Goal: Task Accomplishment & Management: Manage account settings

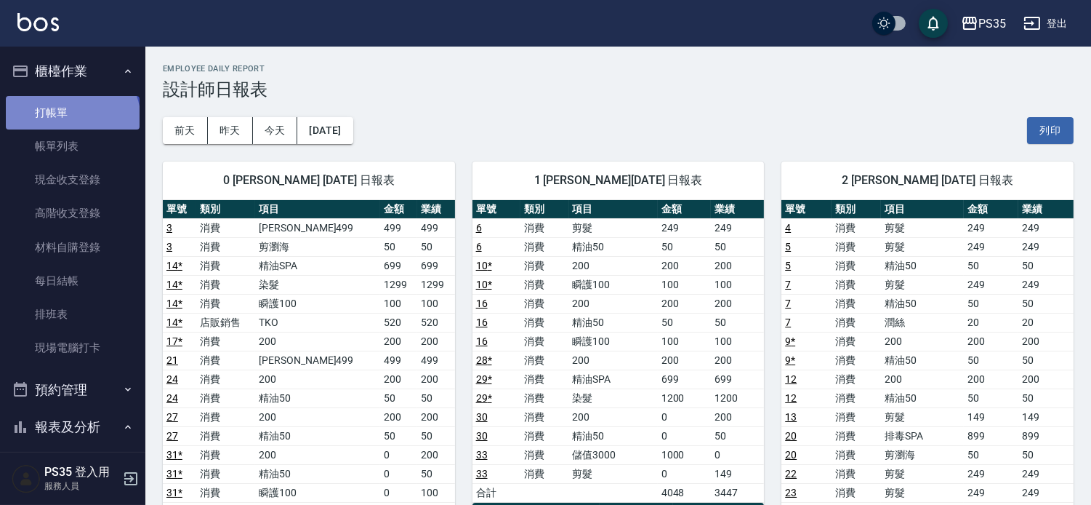
click at [71, 120] on link "打帳單" at bounding box center [73, 112] width 134 height 33
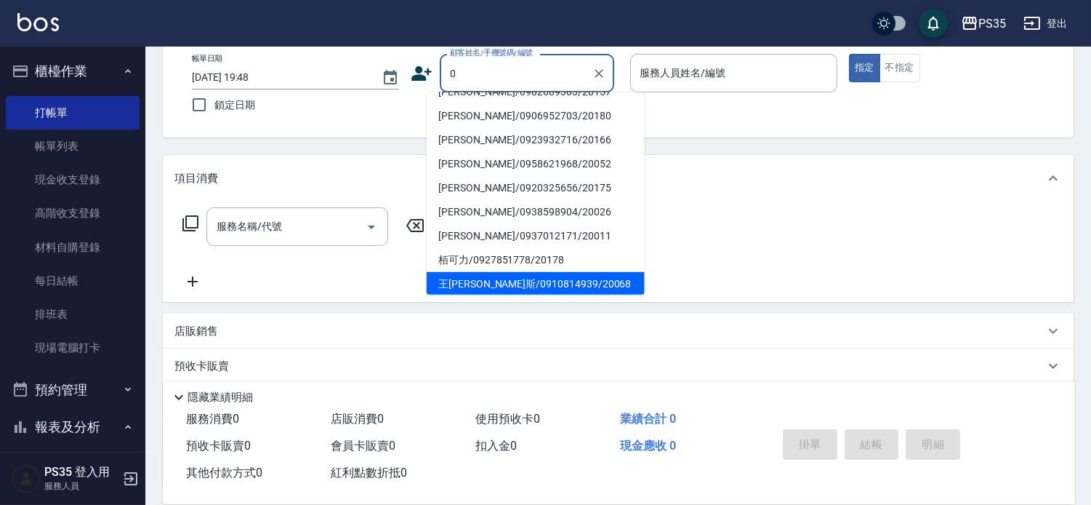
scroll to position [5, 0]
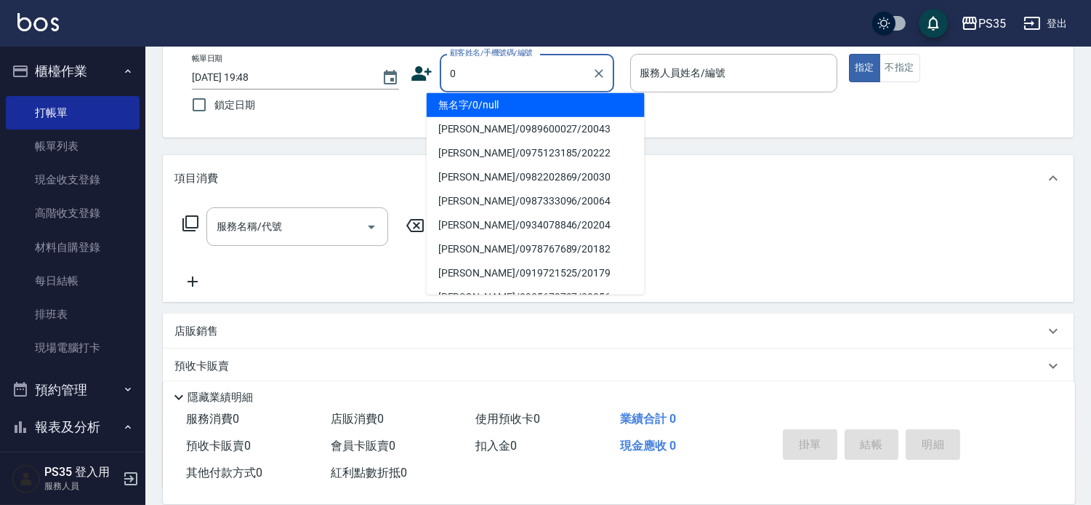
type input "無名字/0/null"
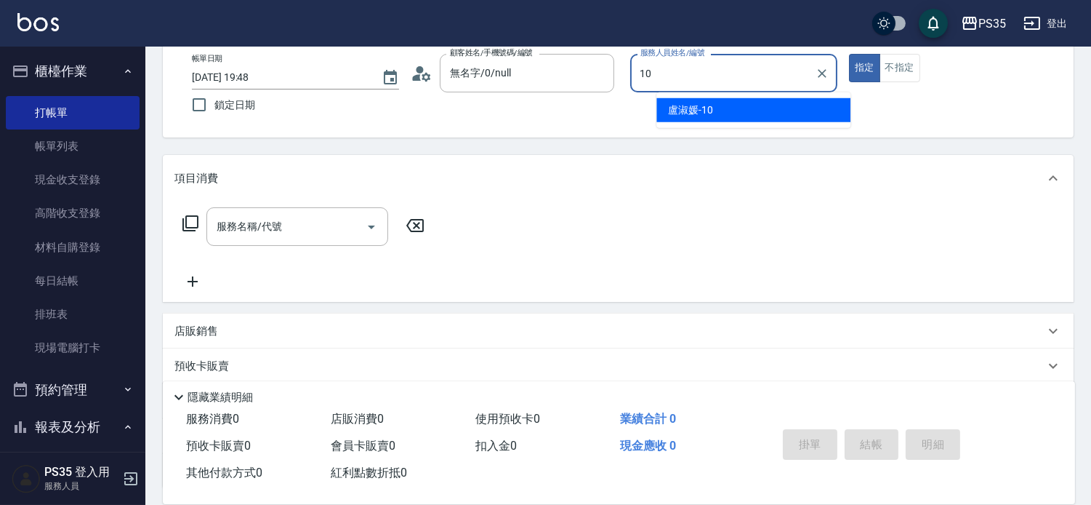
type input "盧淑媛-10"
type button "true"
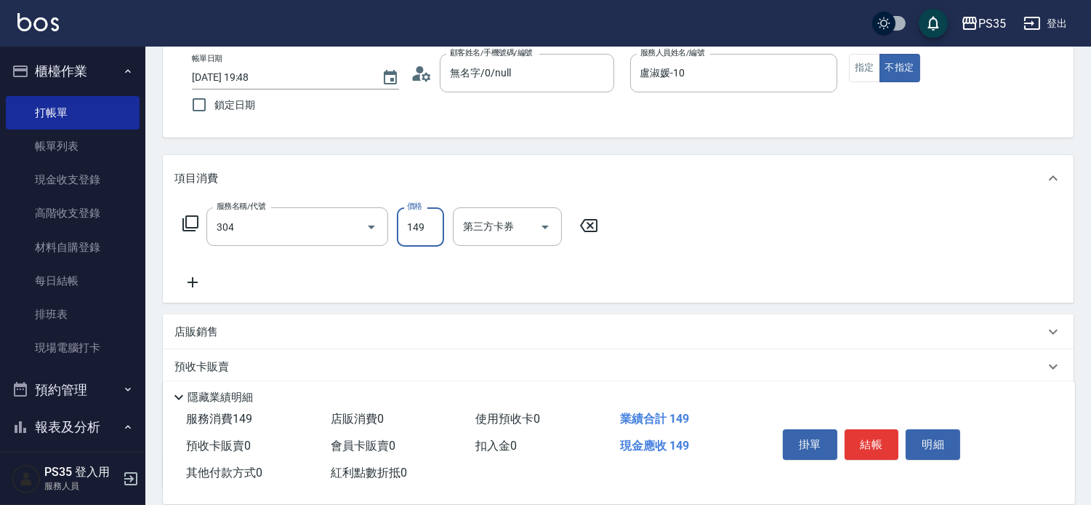
type input "剪髮(304)"
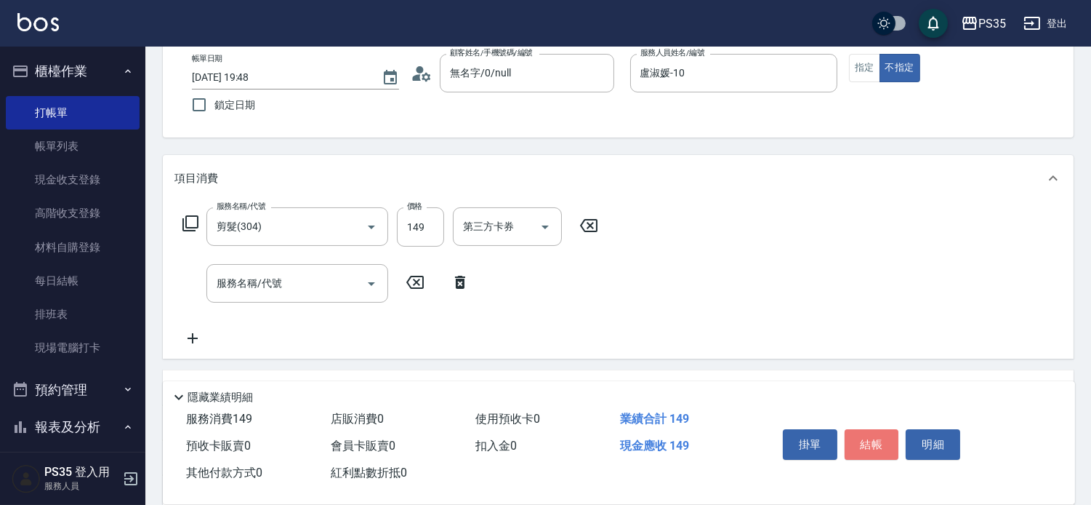
click at [886, 429] on button "結帳" at bounding box center [872, 444] width 55 height 31
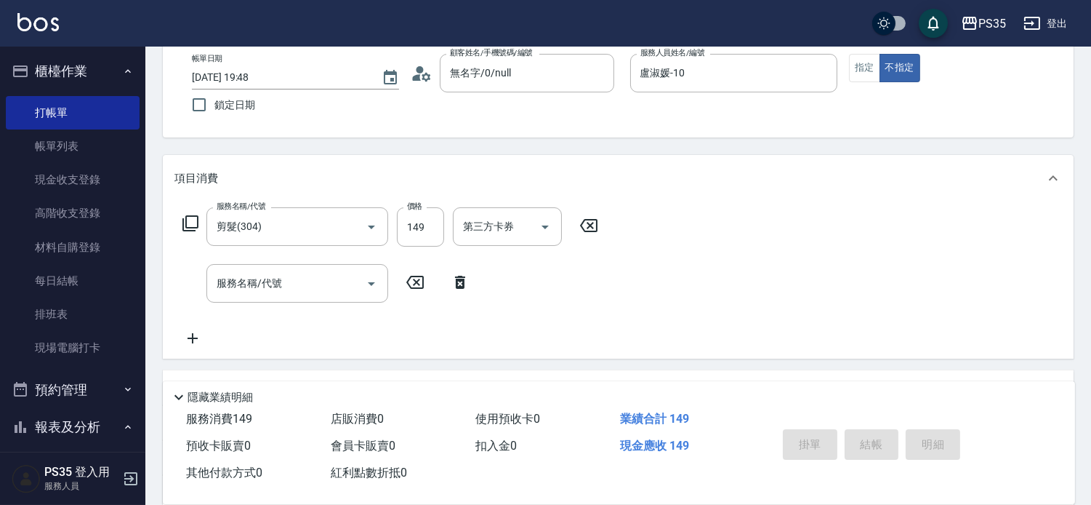
type input "[DATE] 19:49"
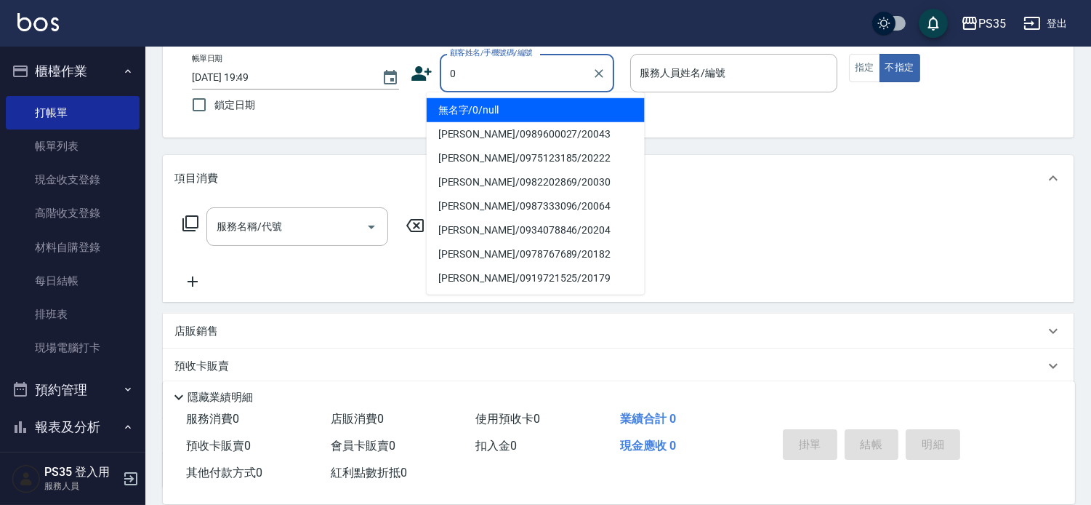
type input "無名字/0/null"
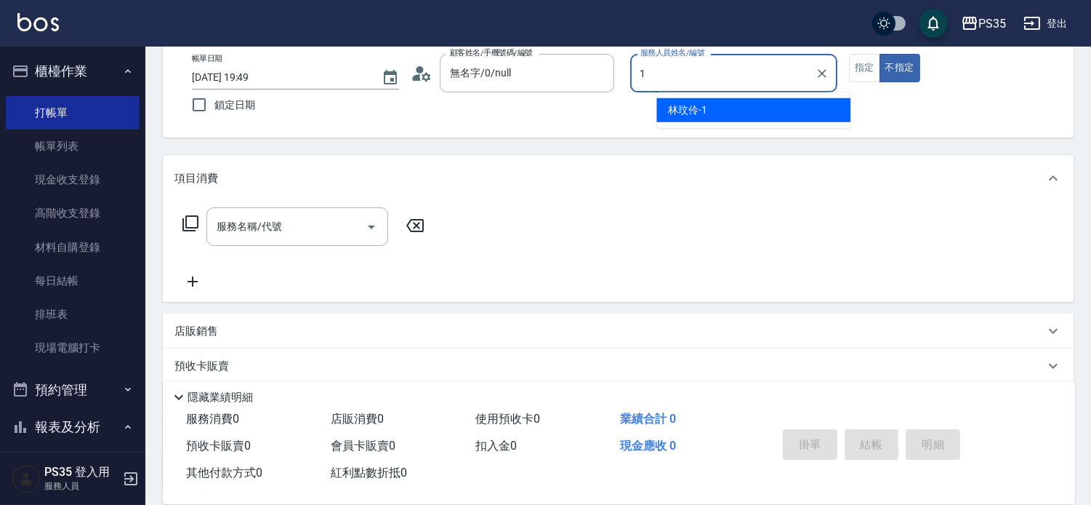
type input "1"
type button "false"
type input "[PERSON_NAME]-1"
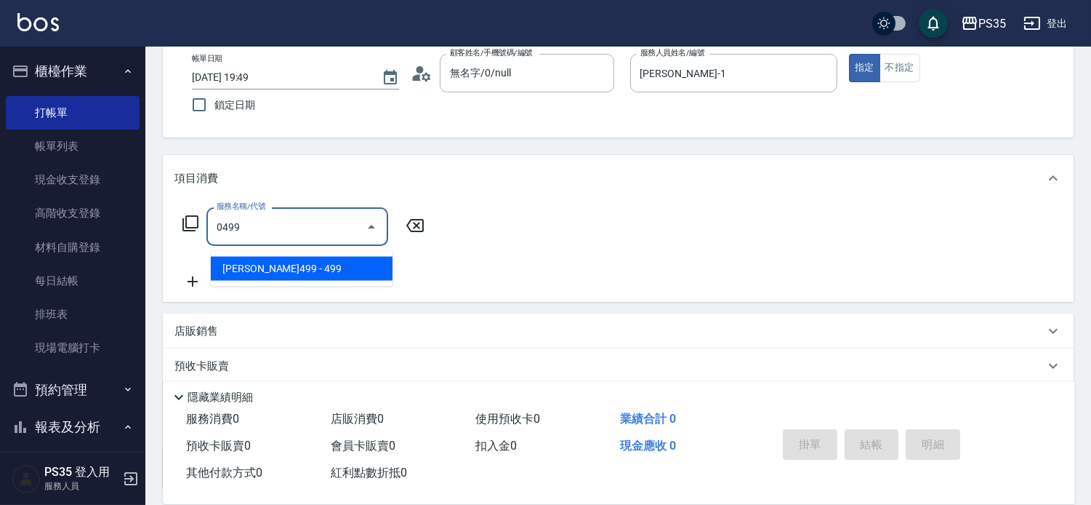
type input "[PERSON_NAME]499(0499)"
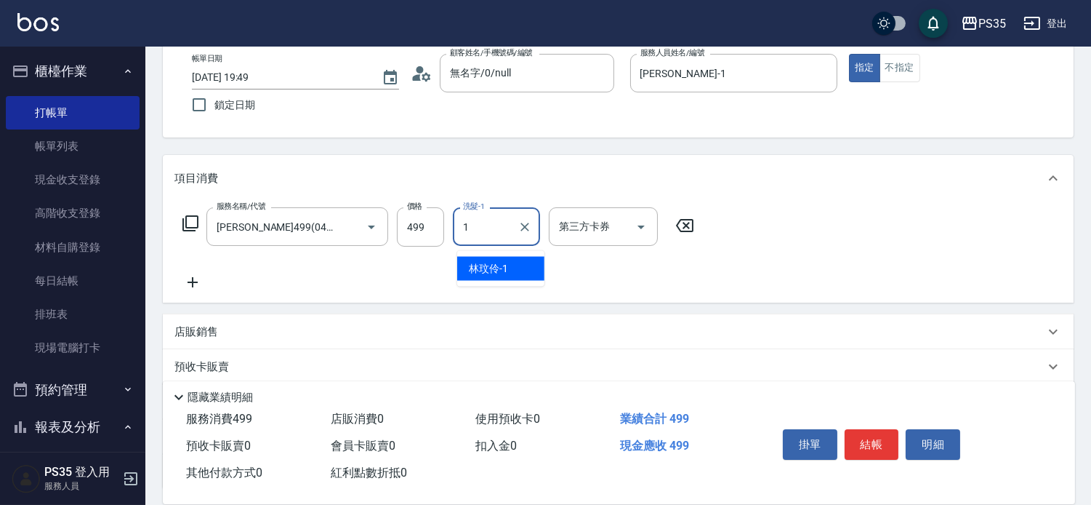
type input "[PERSON_NAME]-1"
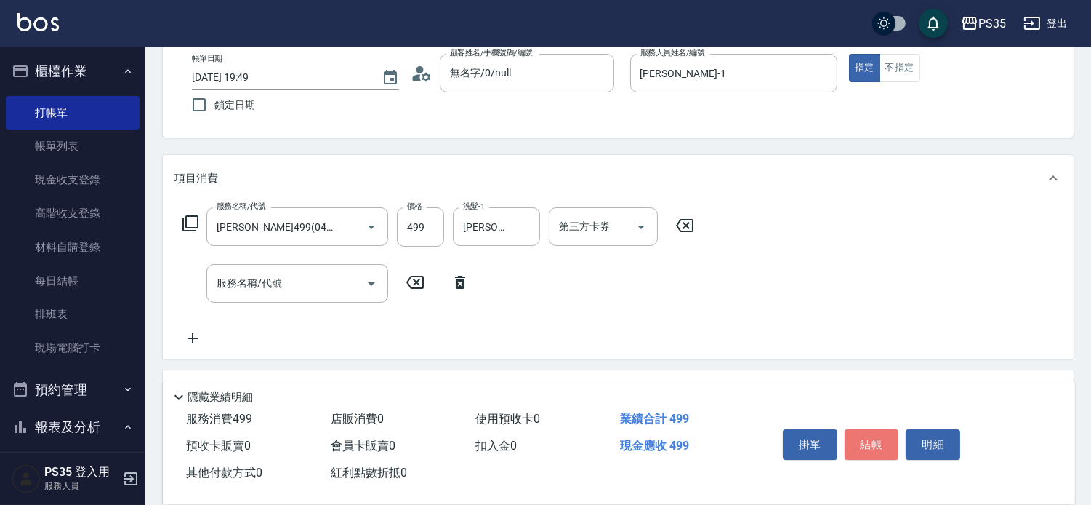
click at [885, 430] on button "結帳" at bounding box center [872, 444] width 55 height 31
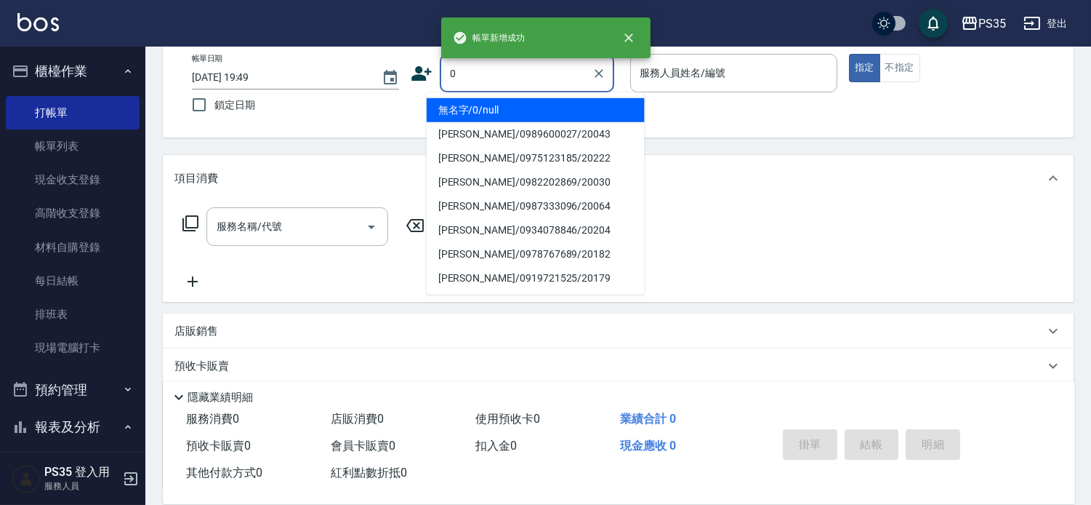
type input "0"
type input "無名字/0/null"
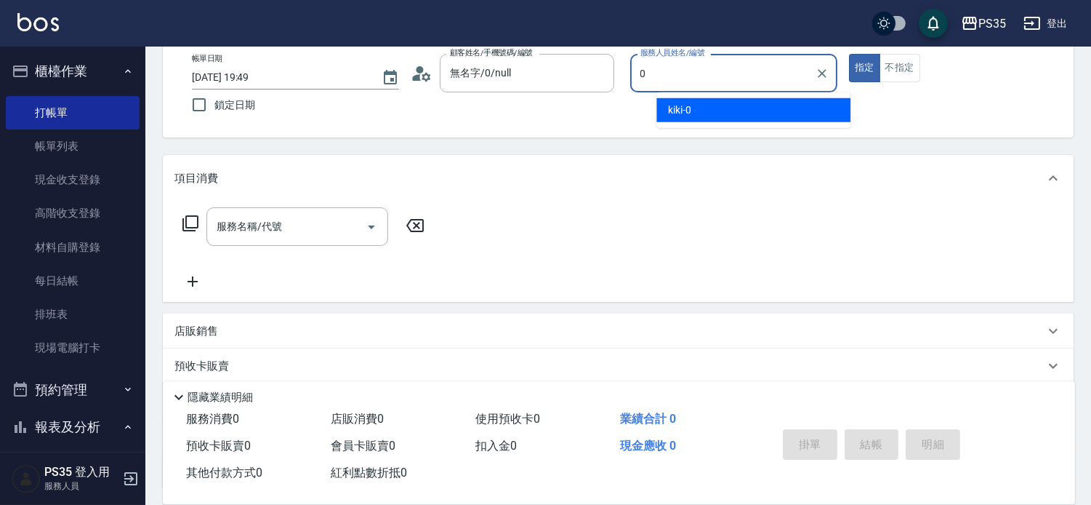
type input "kiki-0"
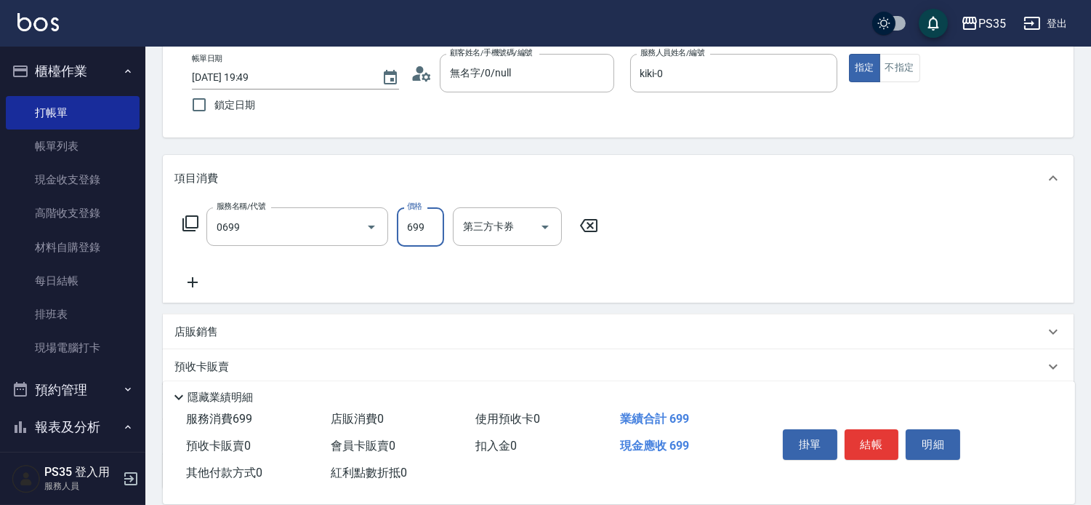
type input "精油SPA(0699)"
type input "kiki-0"
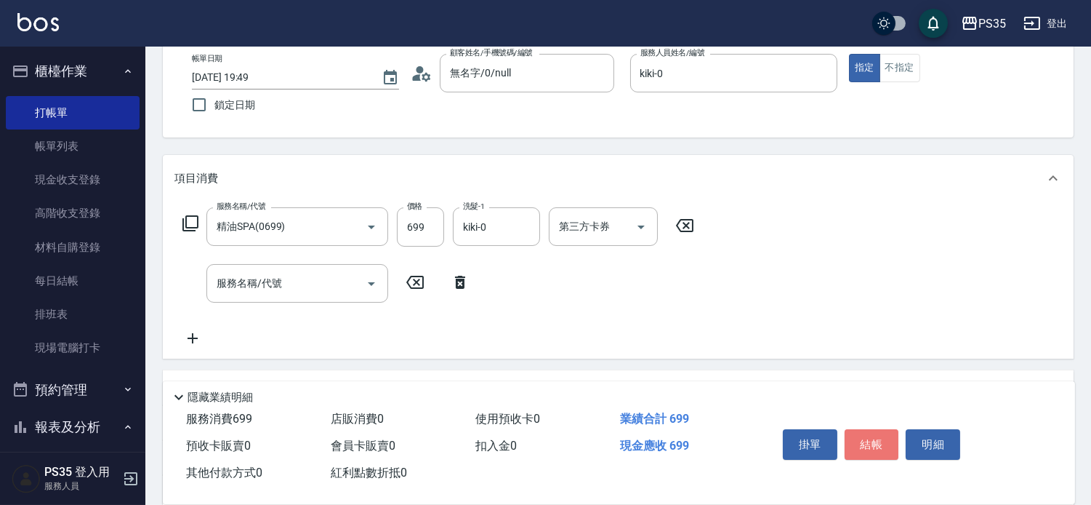
click at [884, 431] on button "結帳" at bounding box center [872, 444] width 55 height 31
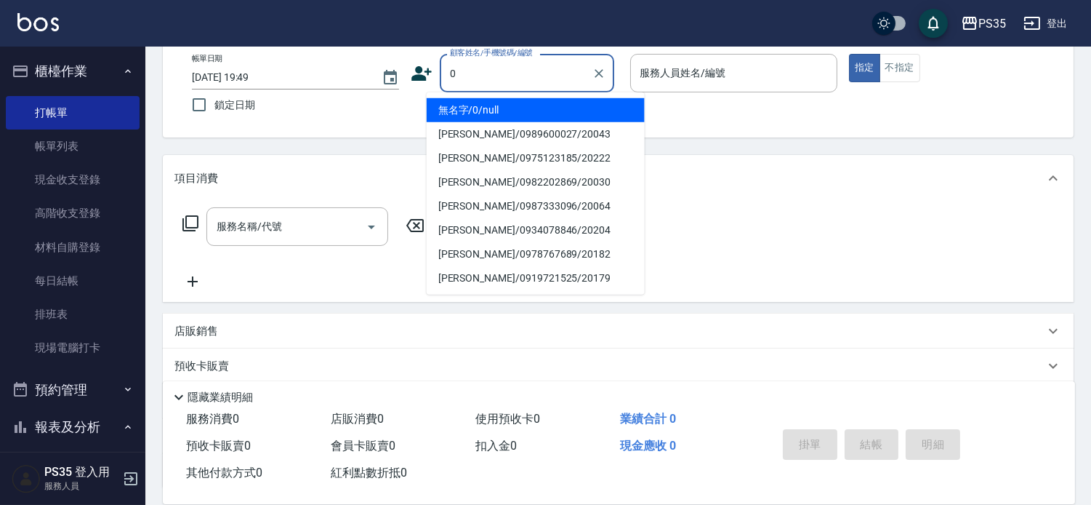
type input "0"
type input "無名字/0/null"
type input "kiki-0"
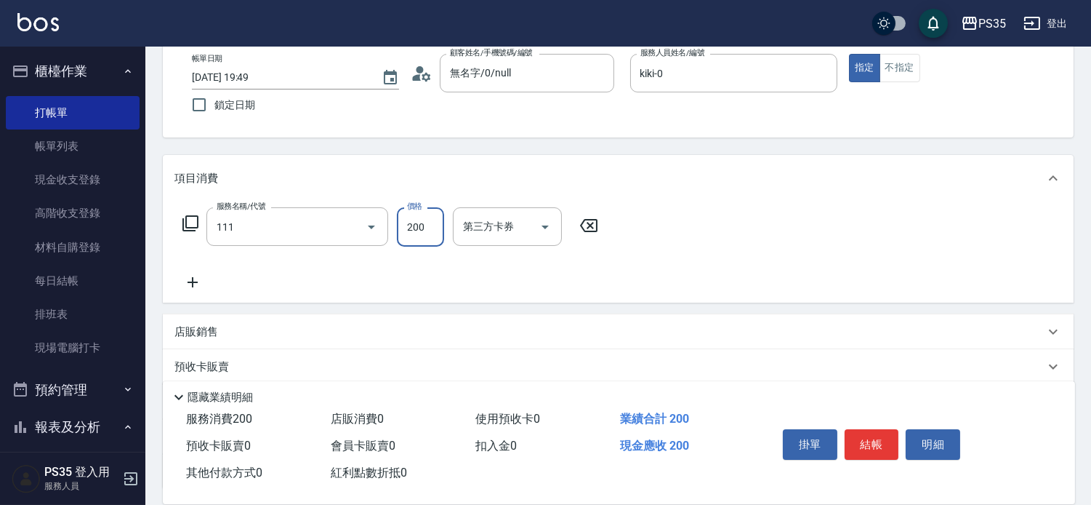
type input "200(111)"
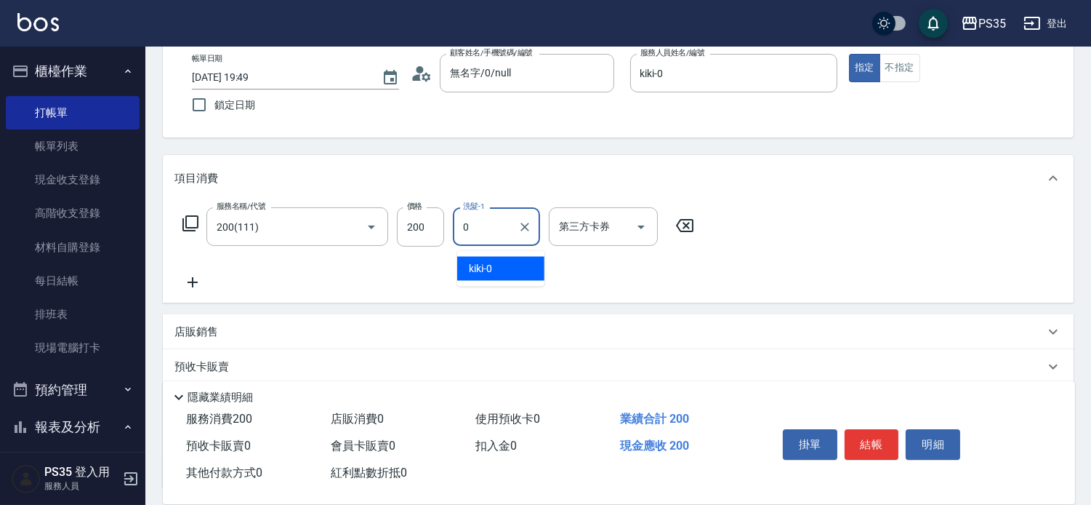
type input "kiki-0"
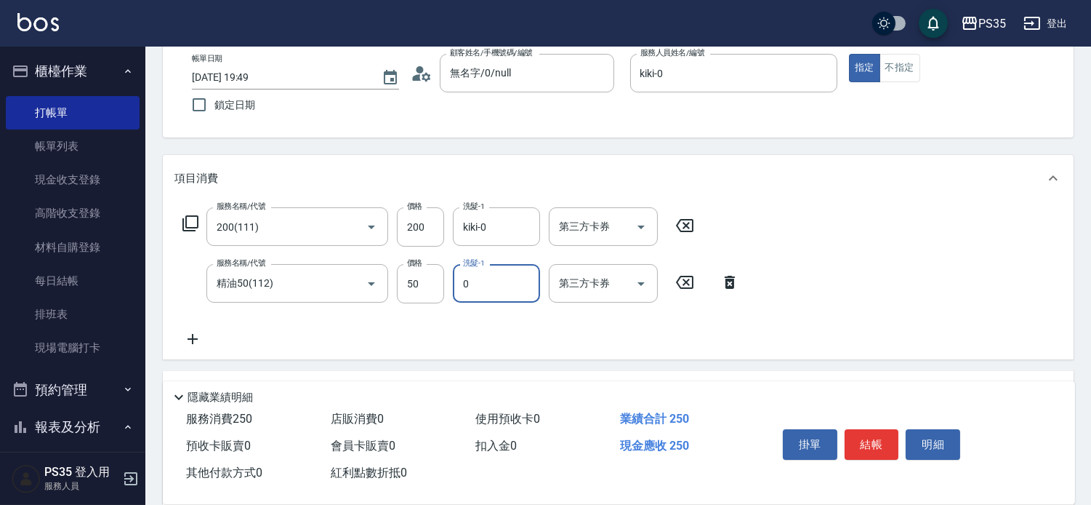
type input "kiki-0"
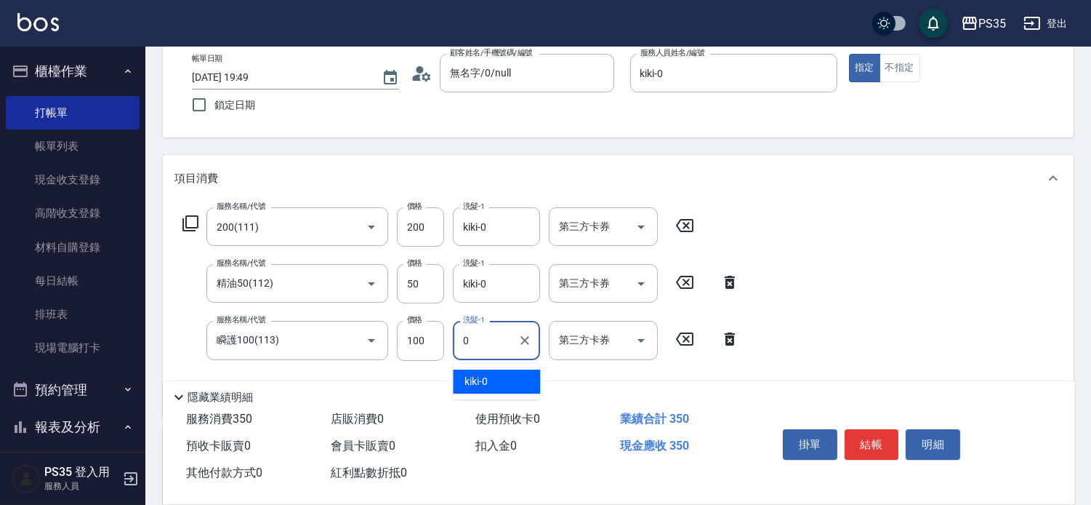
type input "kiki-0"
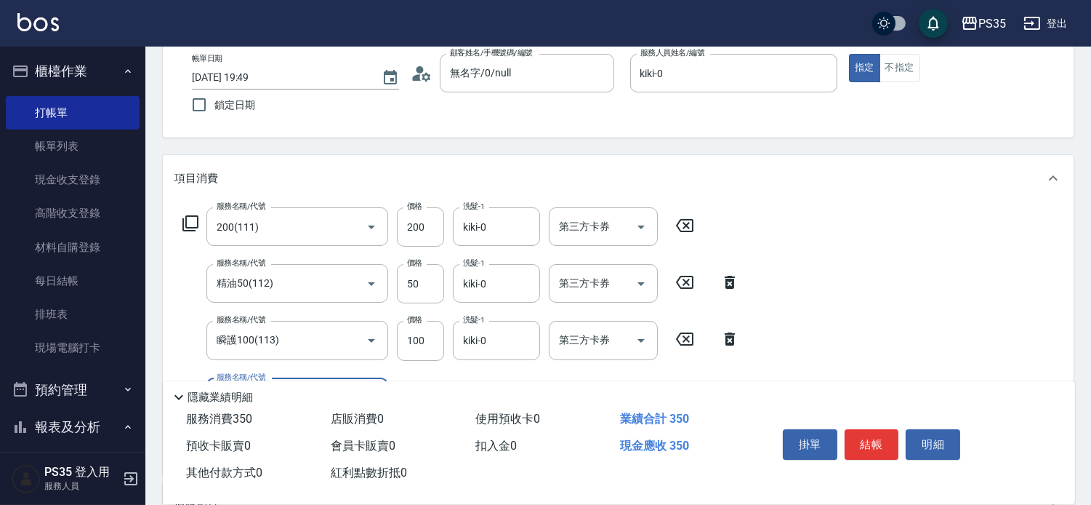
click at [883, 432] on button "結帳" at bounding box center [872, 444] width 55 height 31
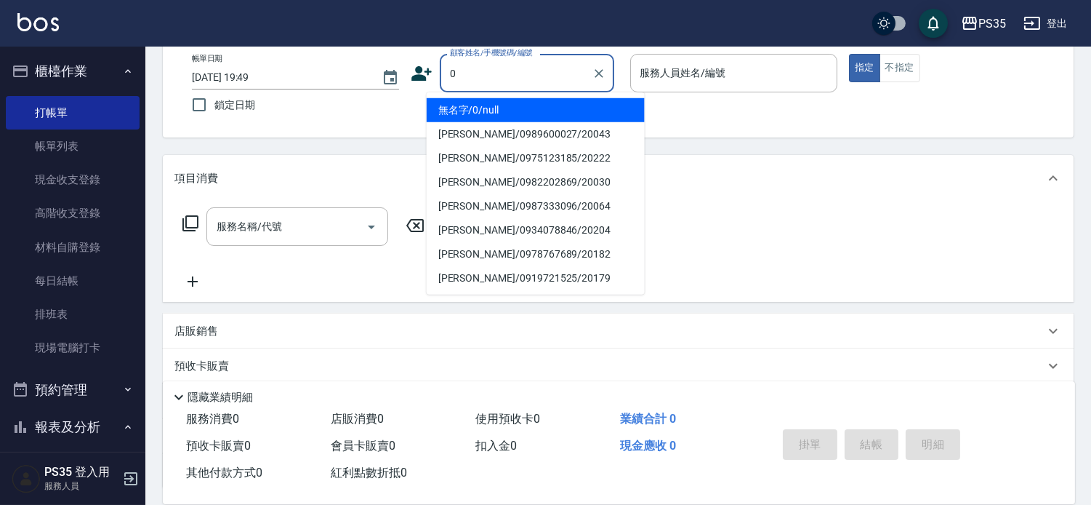
type input "0"
type input "2"
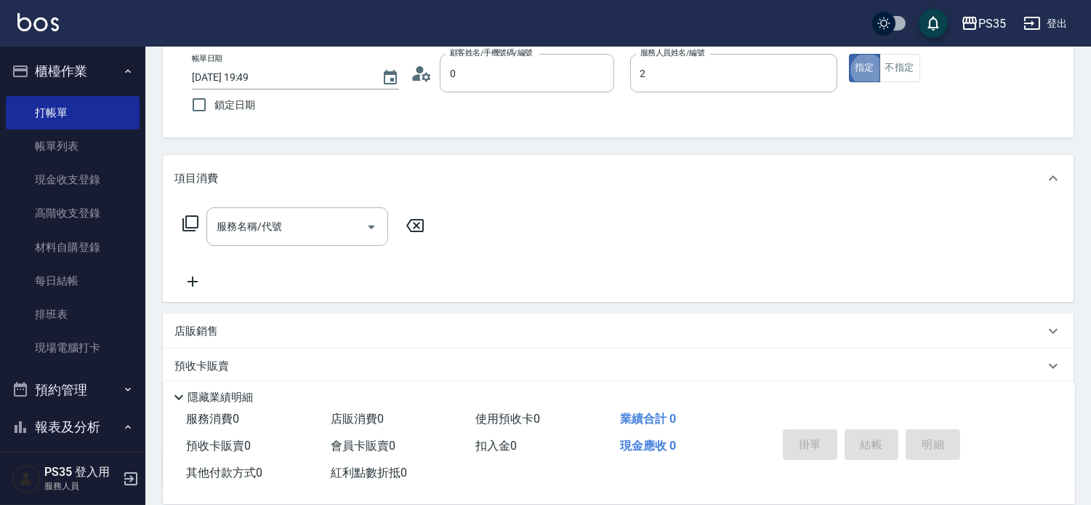
type input "無名字/0/null"
type input "[PERSON_NAME]-2"
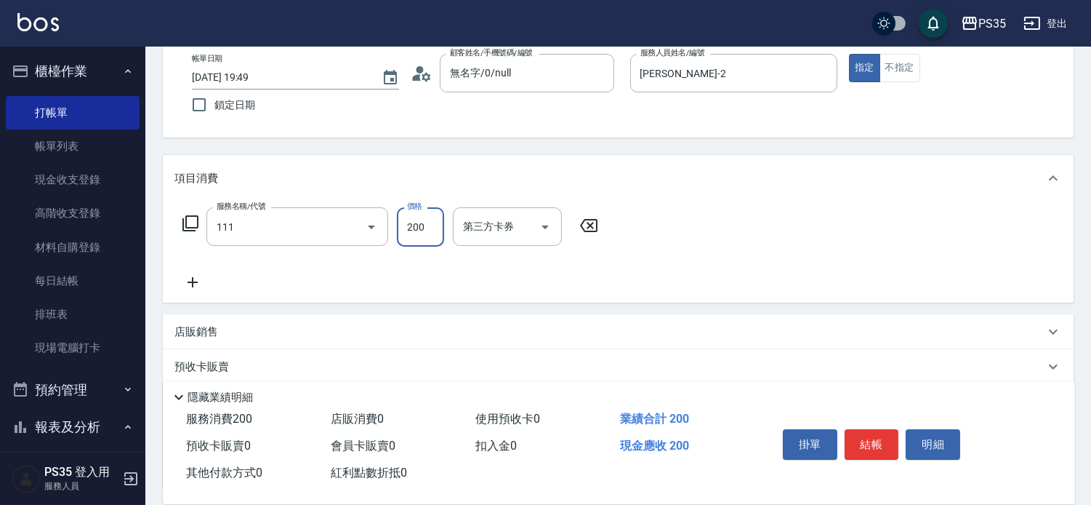
type input "200(111)"
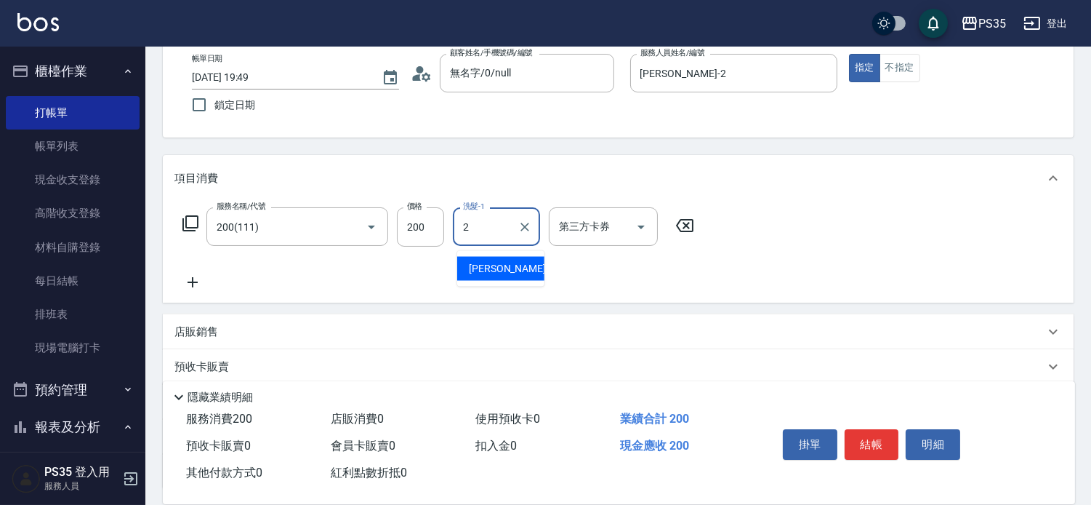
type input "[PERSON_NAME]-2"
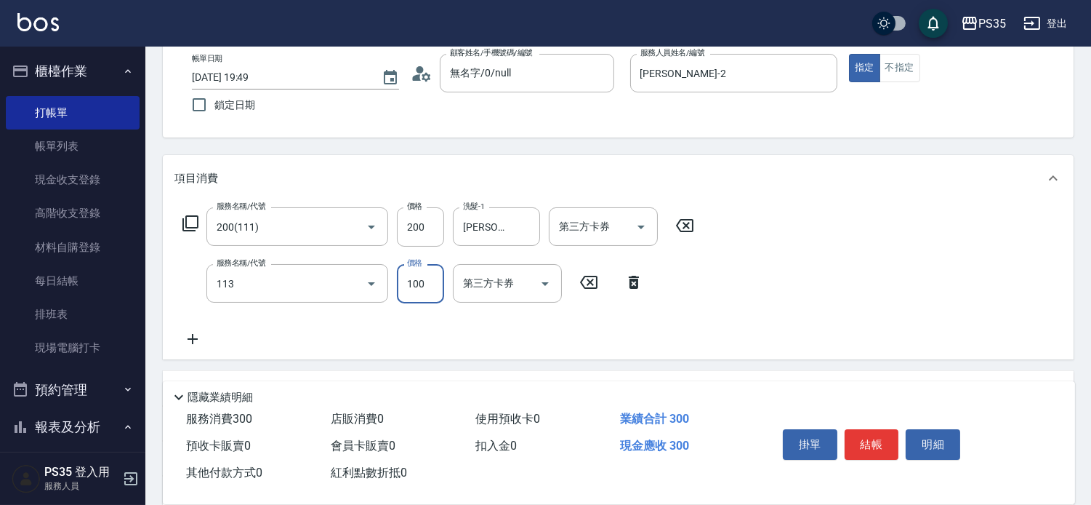
type input "瞬護100(113)"
type input "[PERSON_NAME]-2"
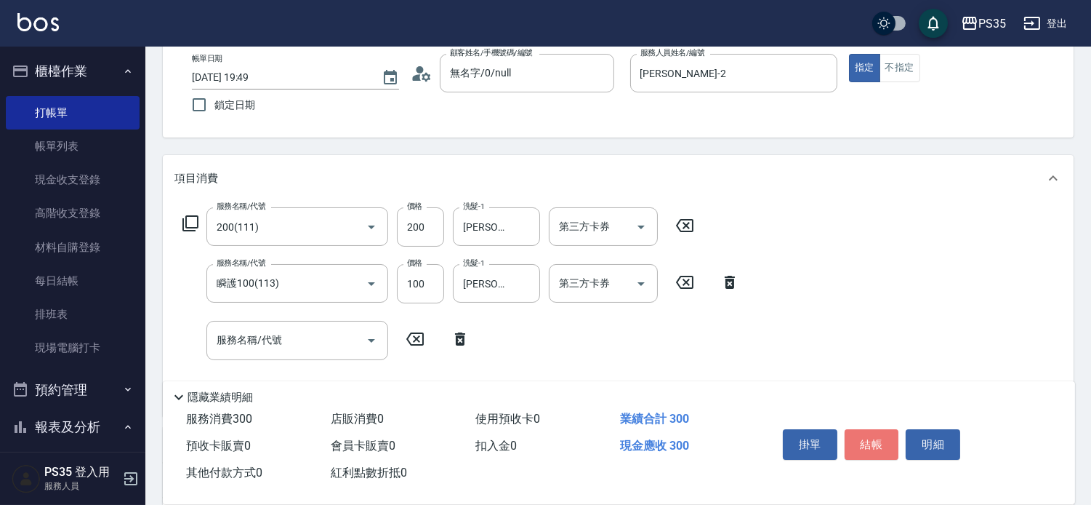
click at [883, 433] on button "結帳" at bounding box center [872, 444] width 55 height 31
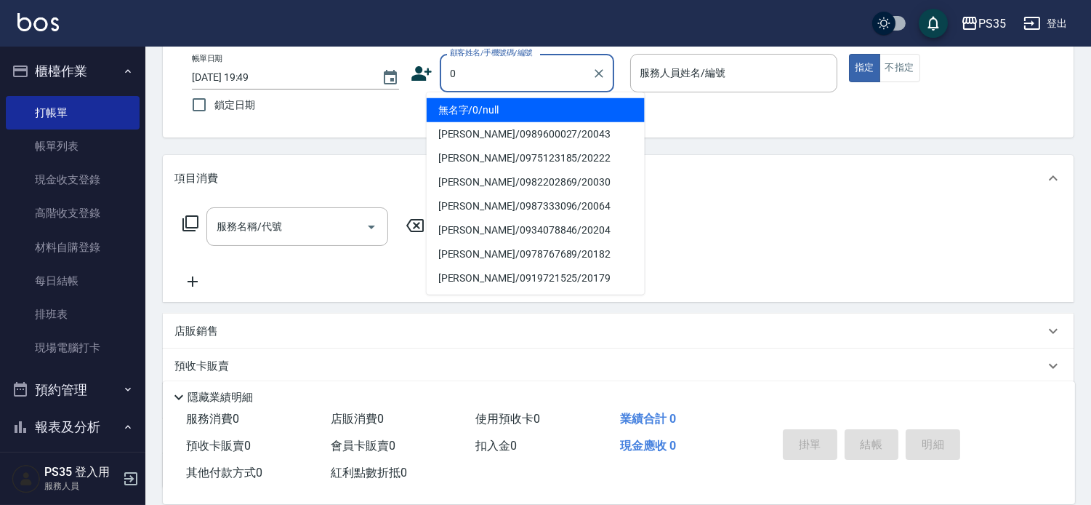
type input "0"
type input "2"
type input "無名字/0/null"
type input "[PERSON_NAME]-2"
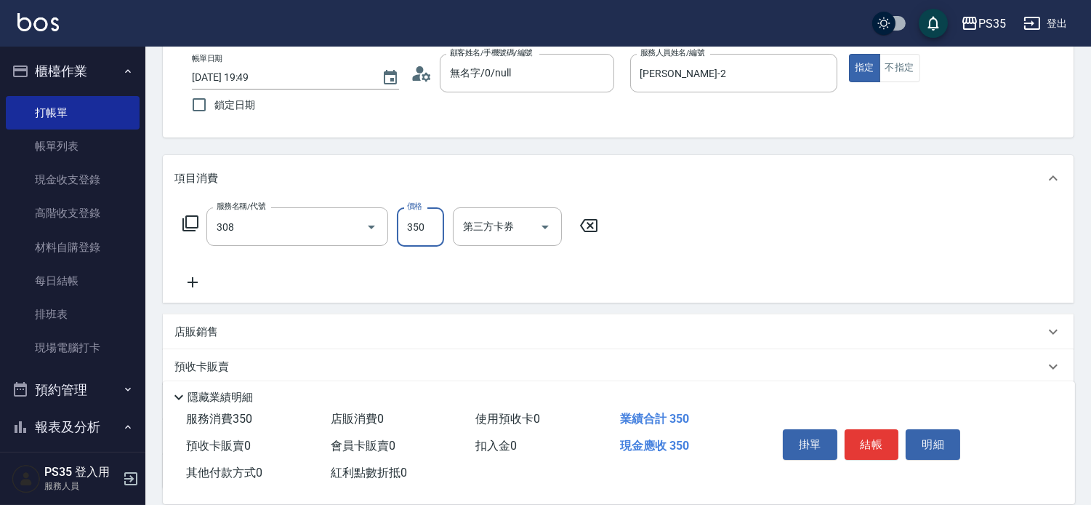
type input "洗+剪(308)"
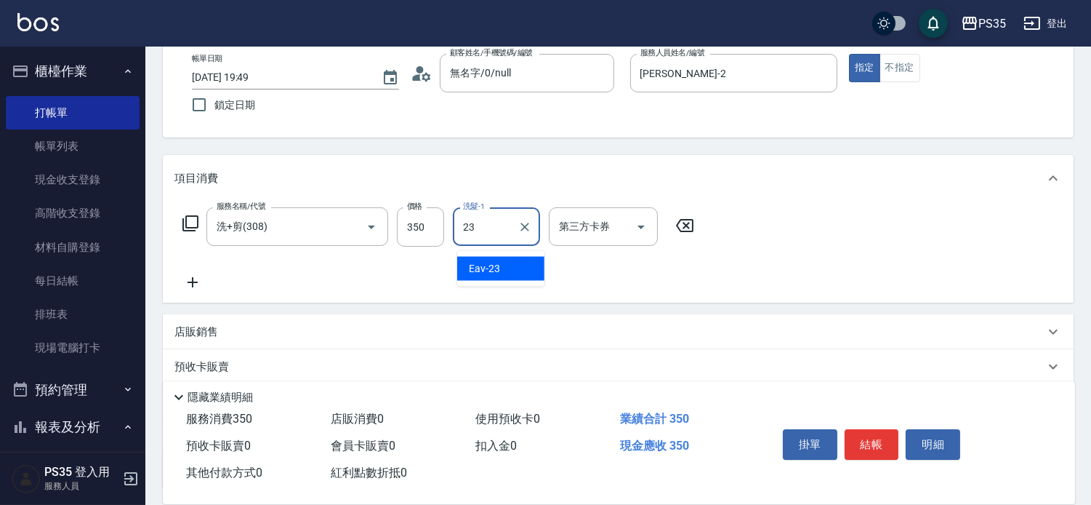
type input "Eav-23"
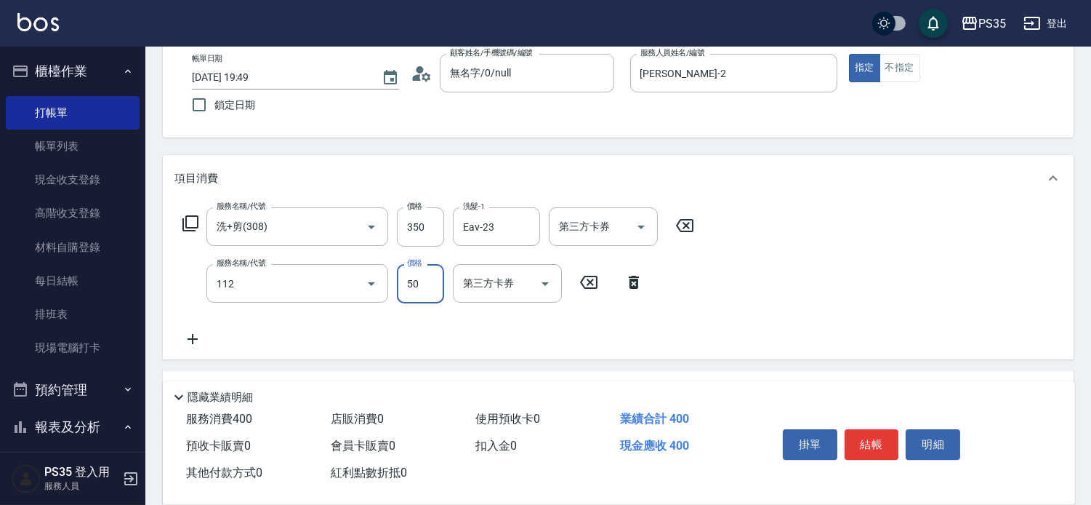
type input "精油50(112)"
type input "[PERSON_NAME]-2"
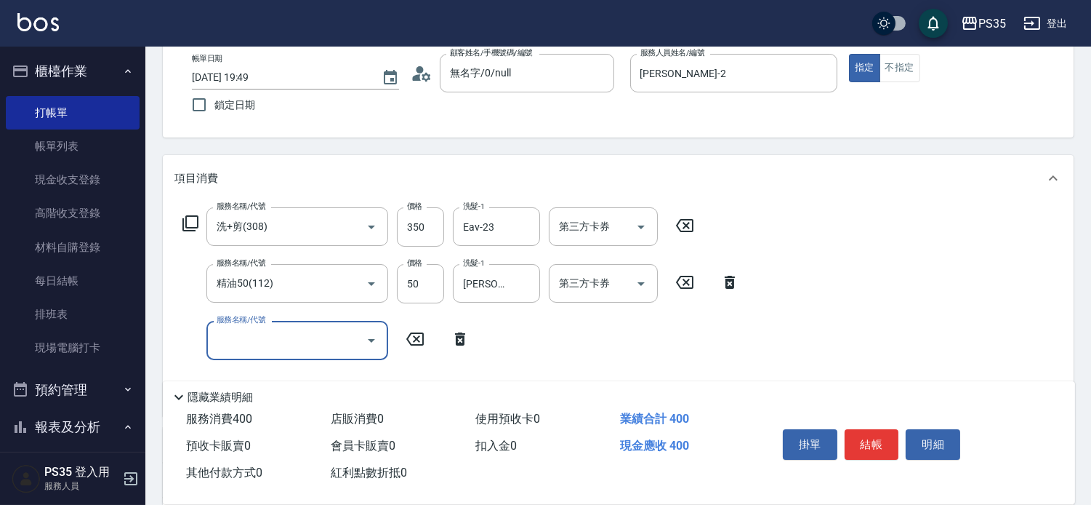
click at [883, 434] on button "結帳" at bounding box center [872, 444] width 55 height 31
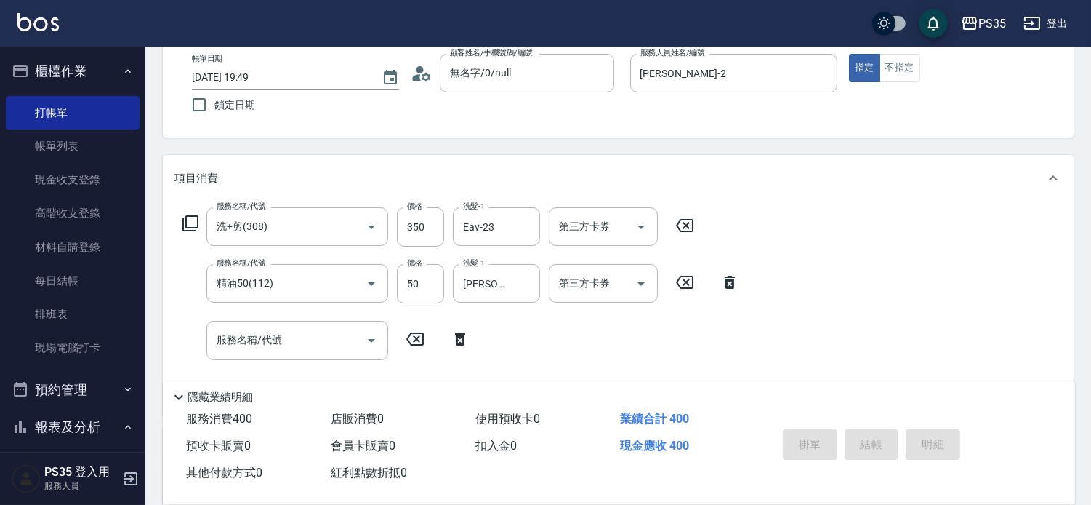
type input "[DATE] 19:50"
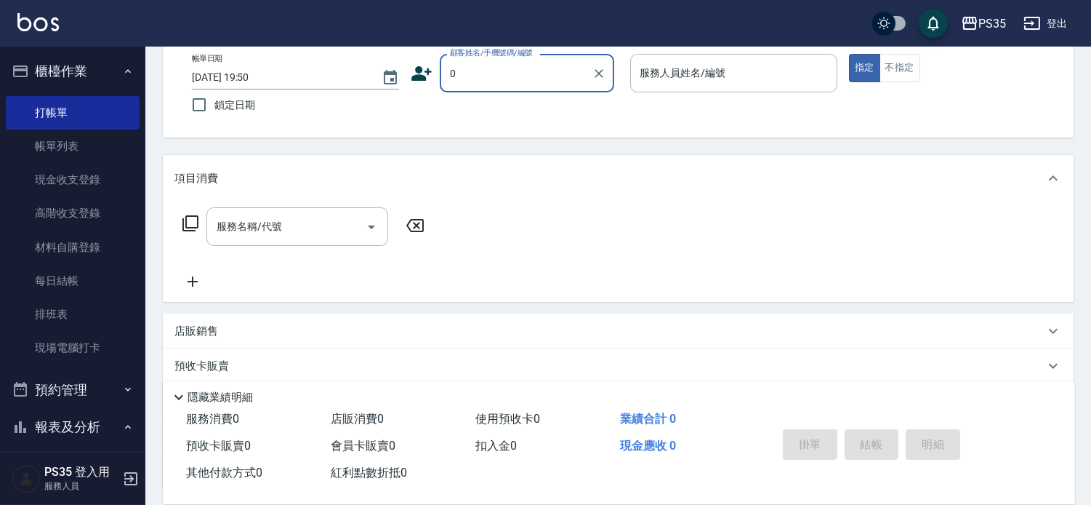
type input "0"
type input "1"
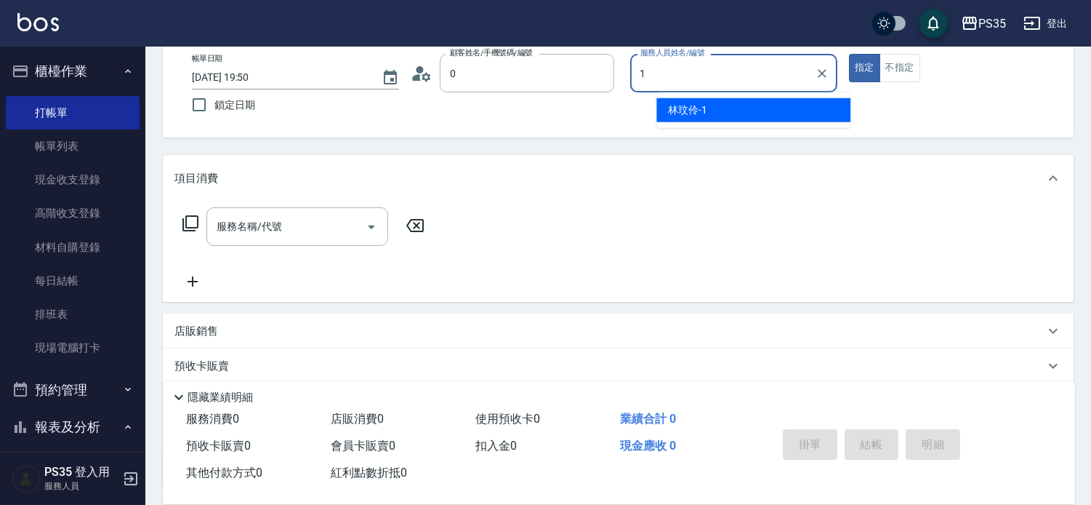
type input "無名字/0/null"
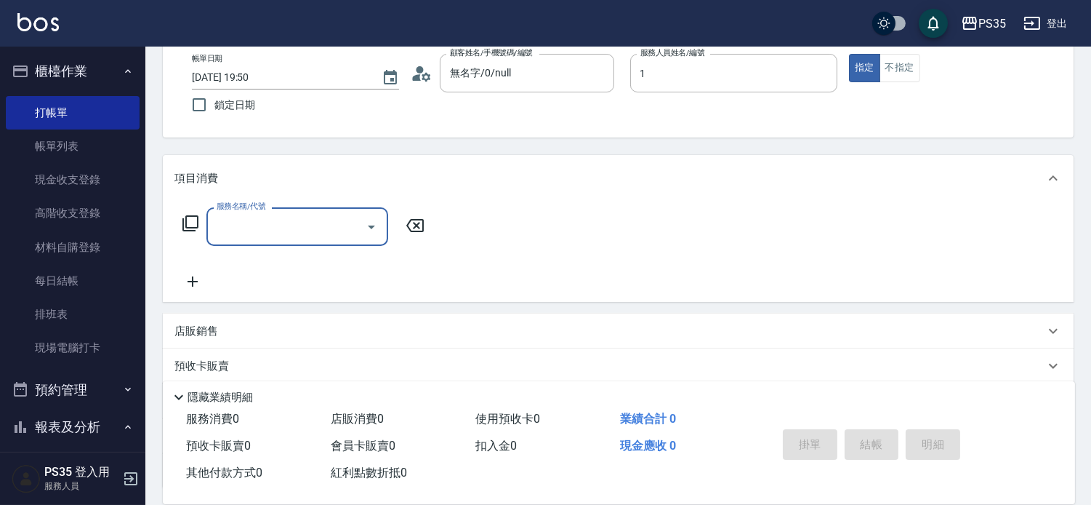
type input "[PERSON_NAME]-1"
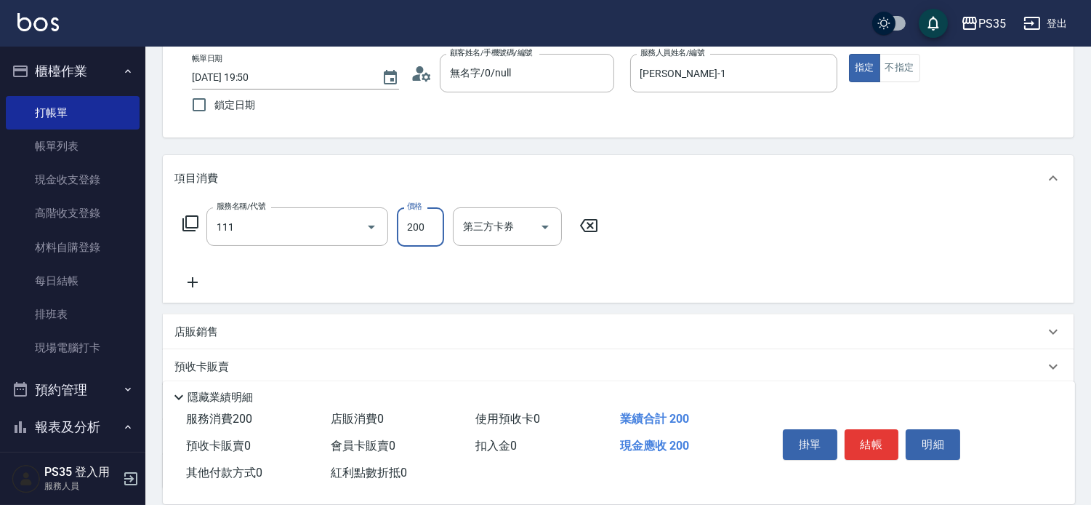
type input "200(111)"
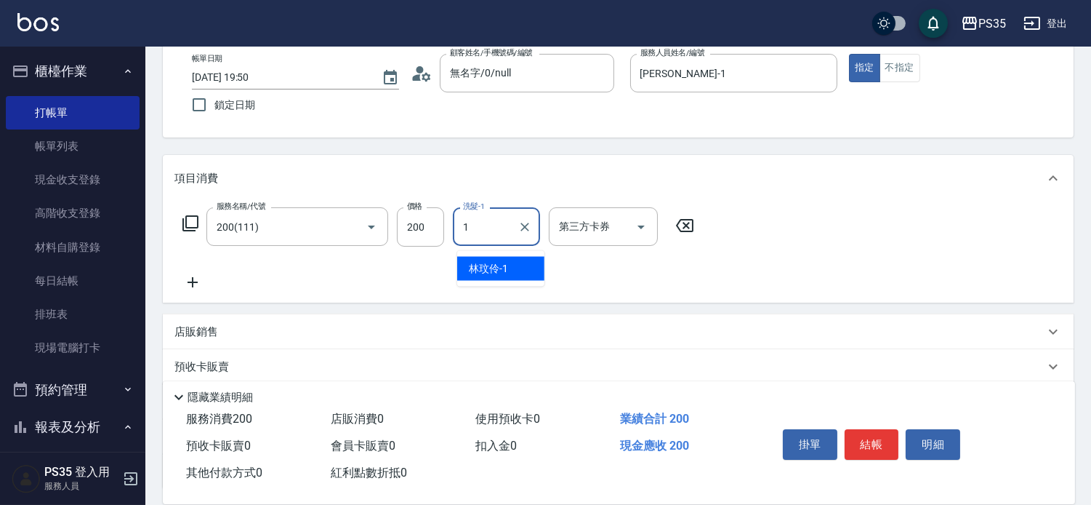
type input "[PERSON_NAME]-1"
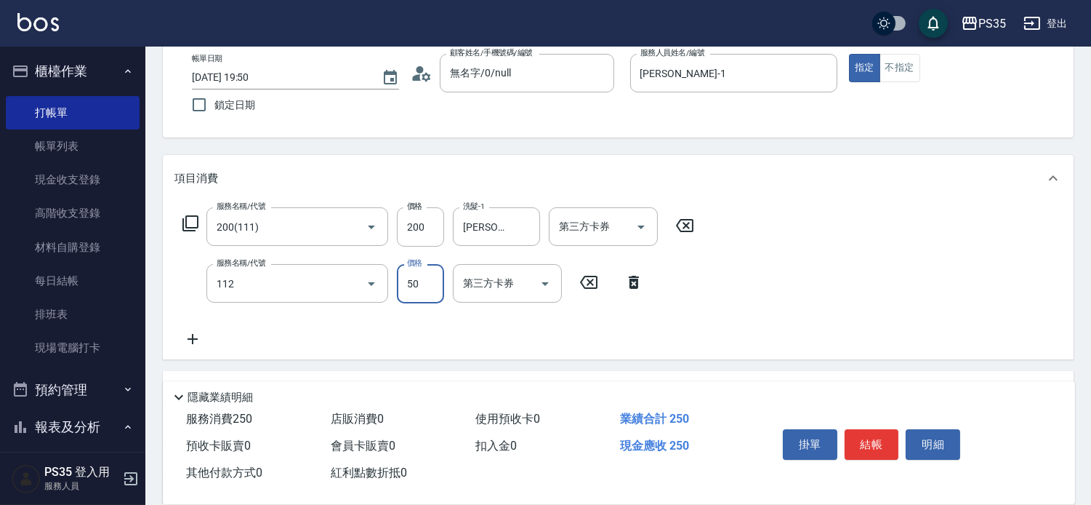
type input "精油50(112)"
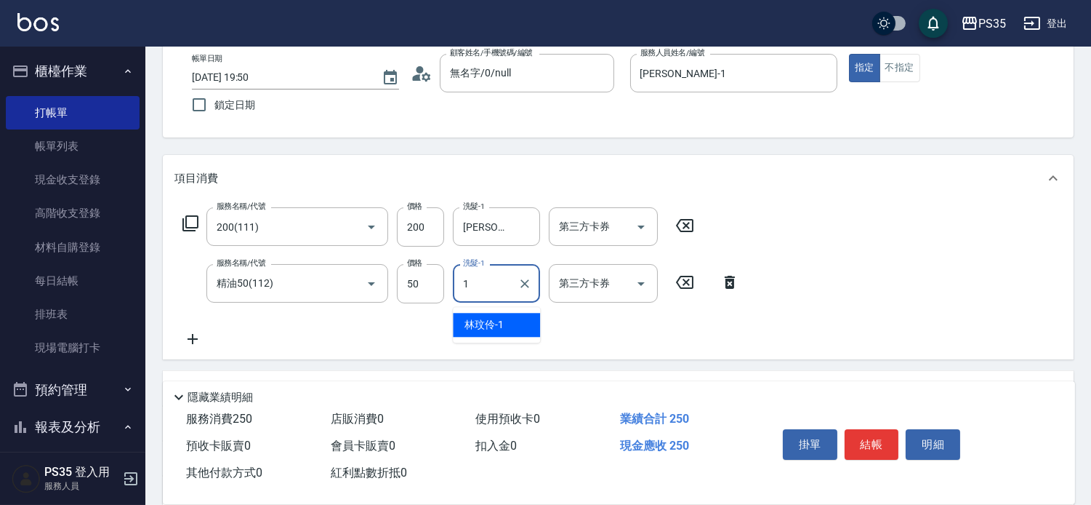
type input "[PERSON_NAME]-1"
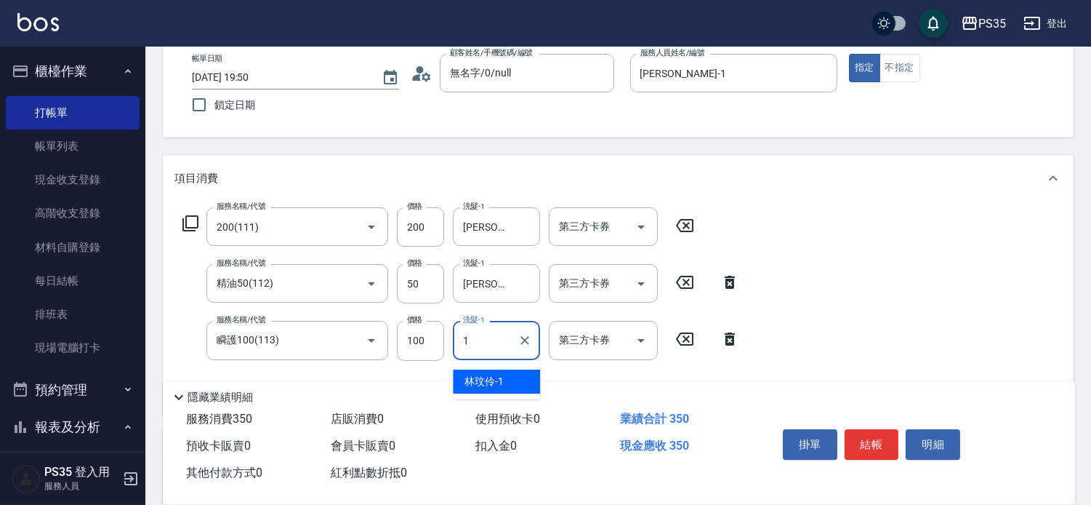
type input "[PERSON_NAME]-1"
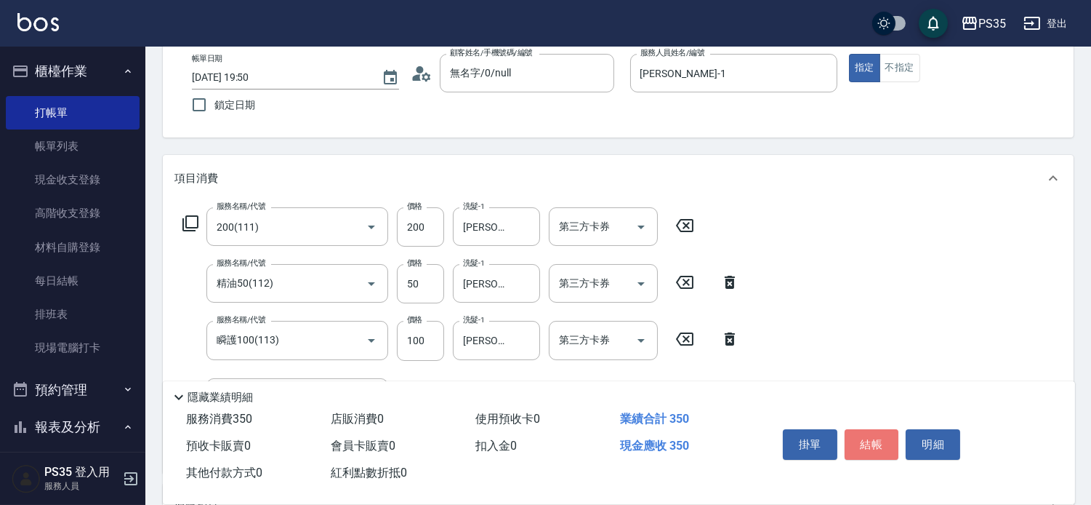
click at [883, 435] on button "結帳" at bounding box center [872, 444] width 55 height 31
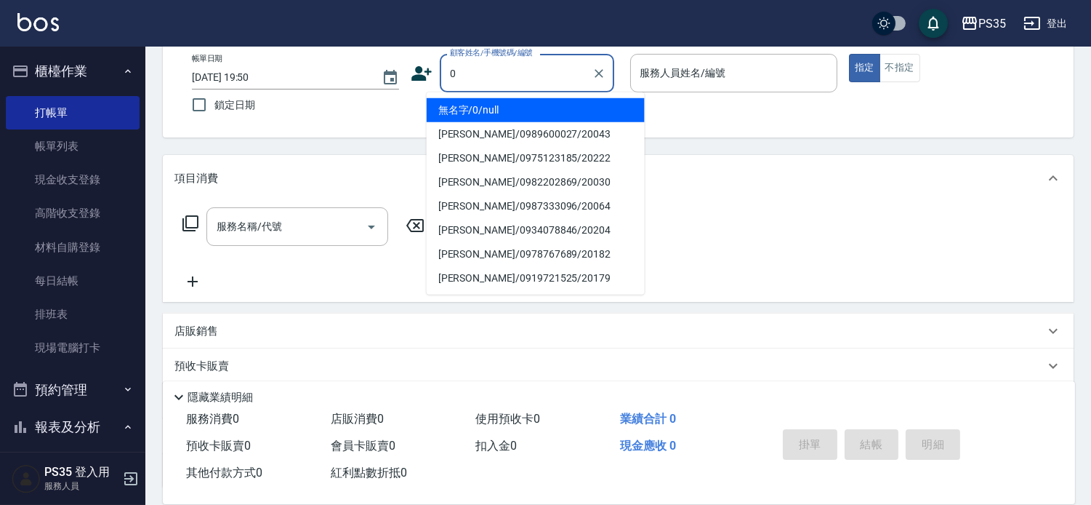
type input "0"
type input "無名字/0/null"
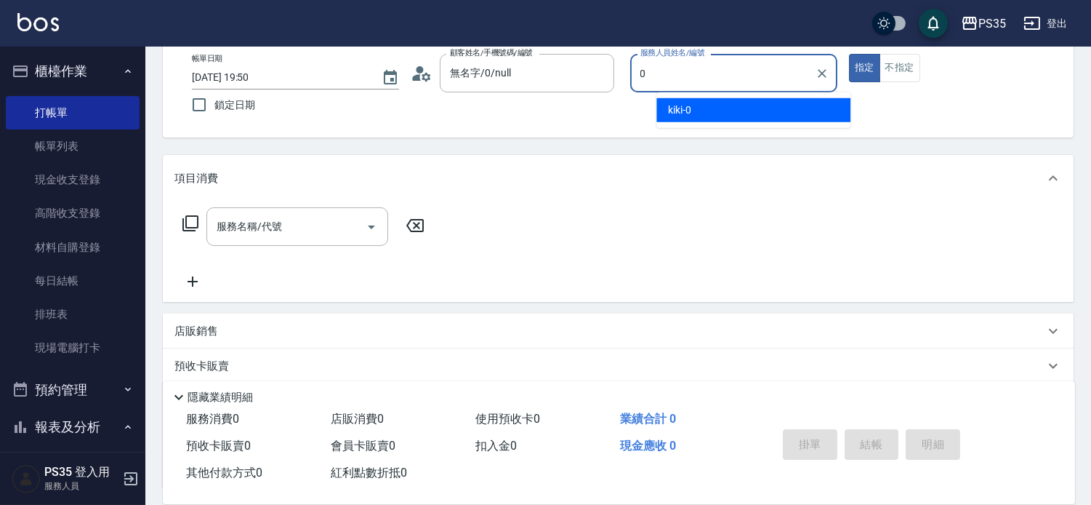
type input "kiki-0"
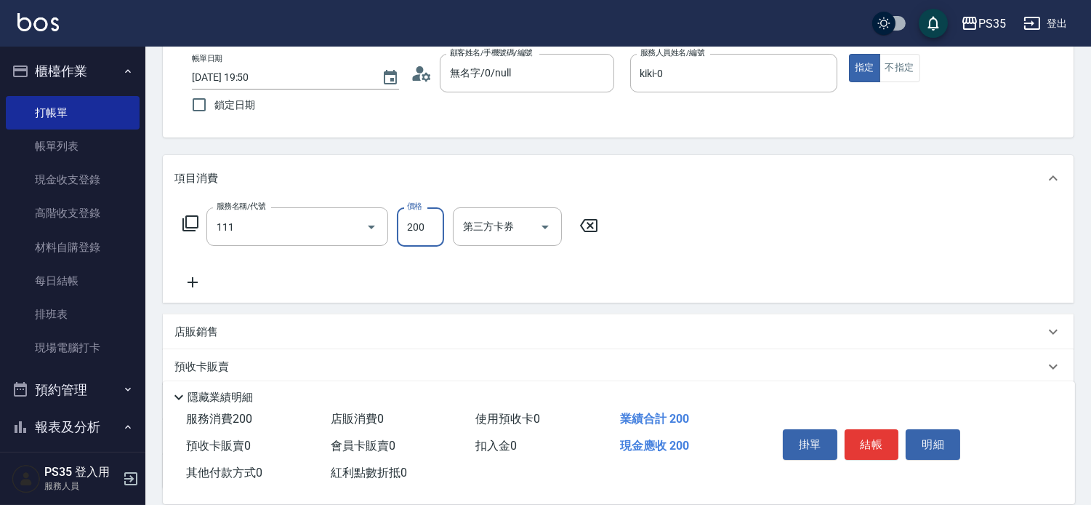
type input "200(111)"
type input "kiki-0"
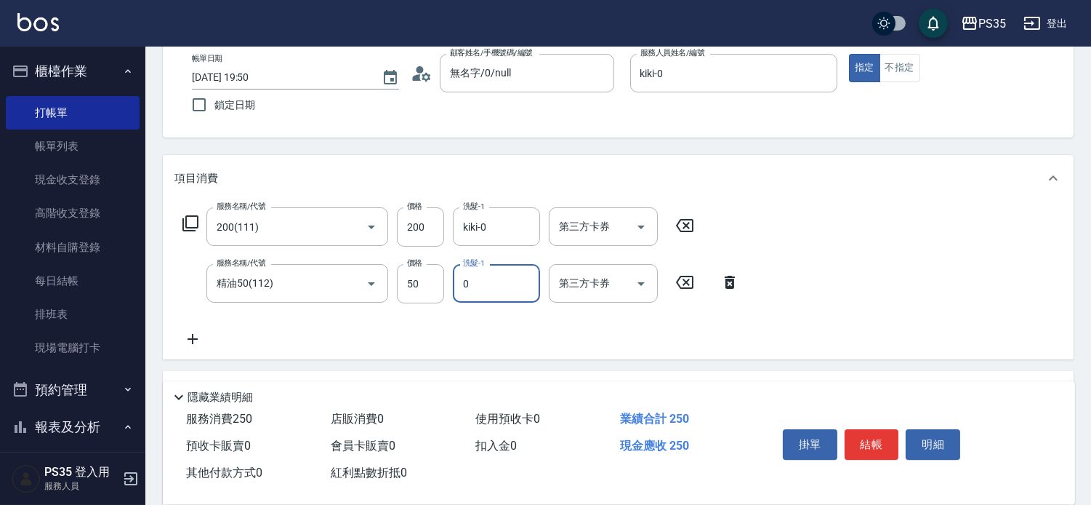
type input "kiki-0"
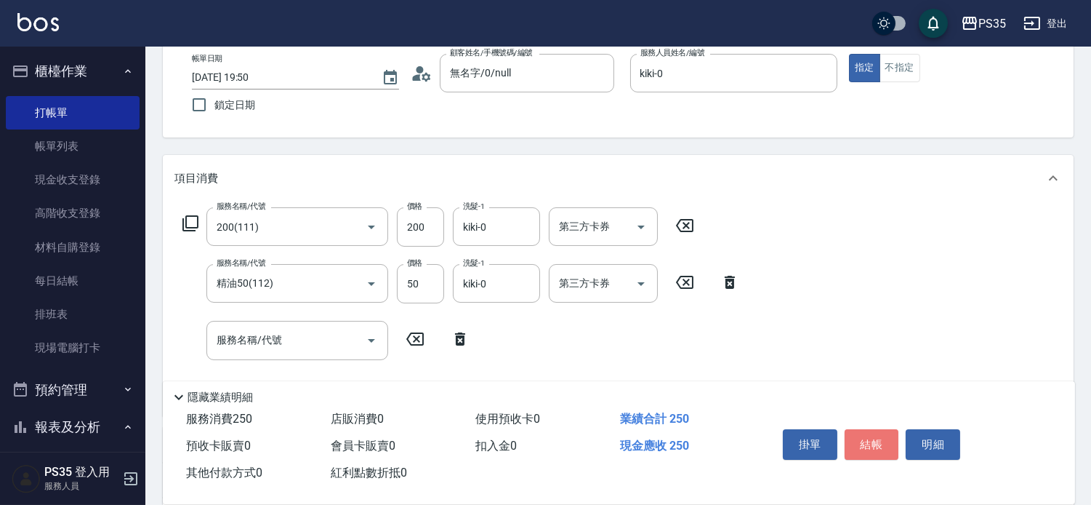
click at [883, 435] on button "結帳" at bounding box center [872, 444] width 55 height 31
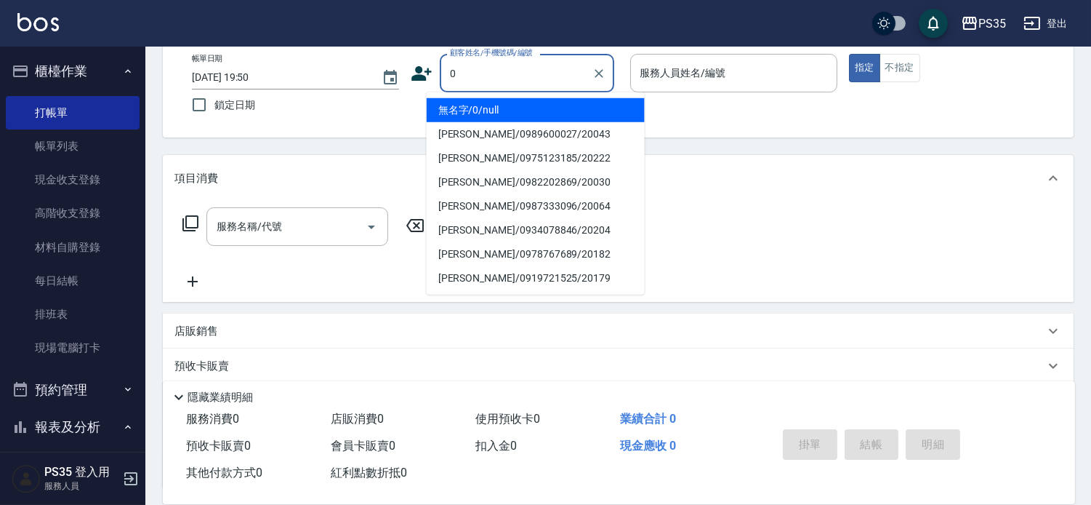
type input "0"
type input "2"
type input "無名字/0/null"
type input "[PERSON_NAME]-2"
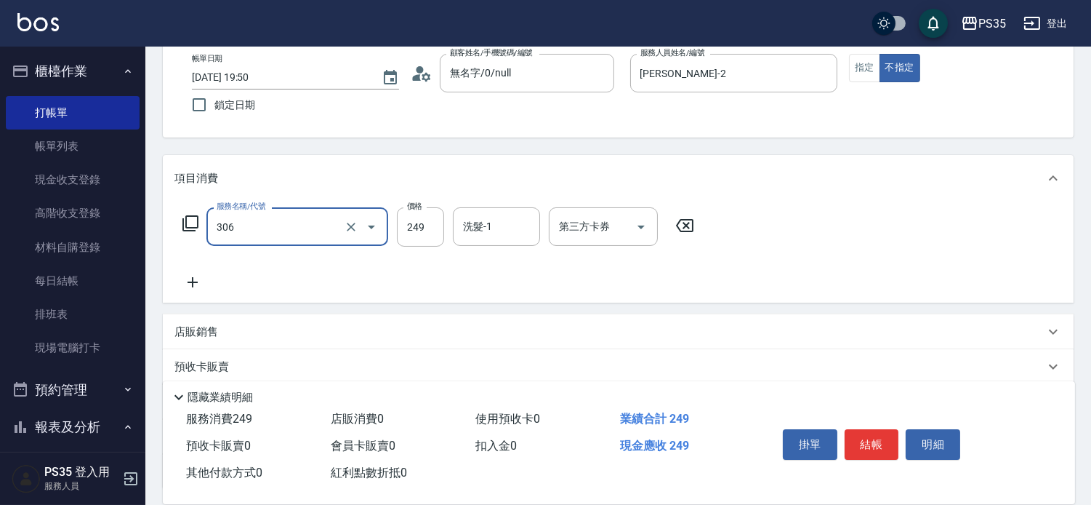
type input "剪髮(306)"
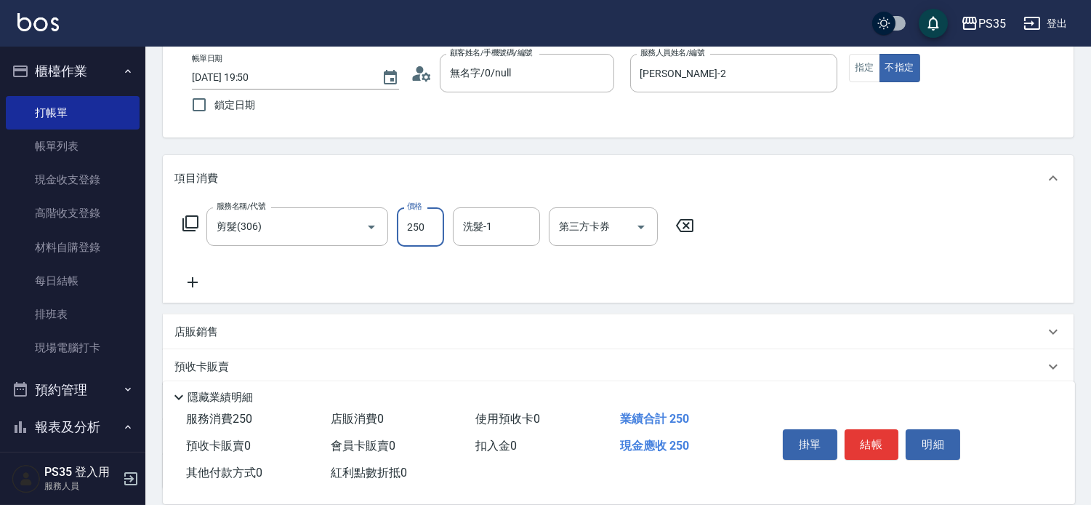
type input "250"
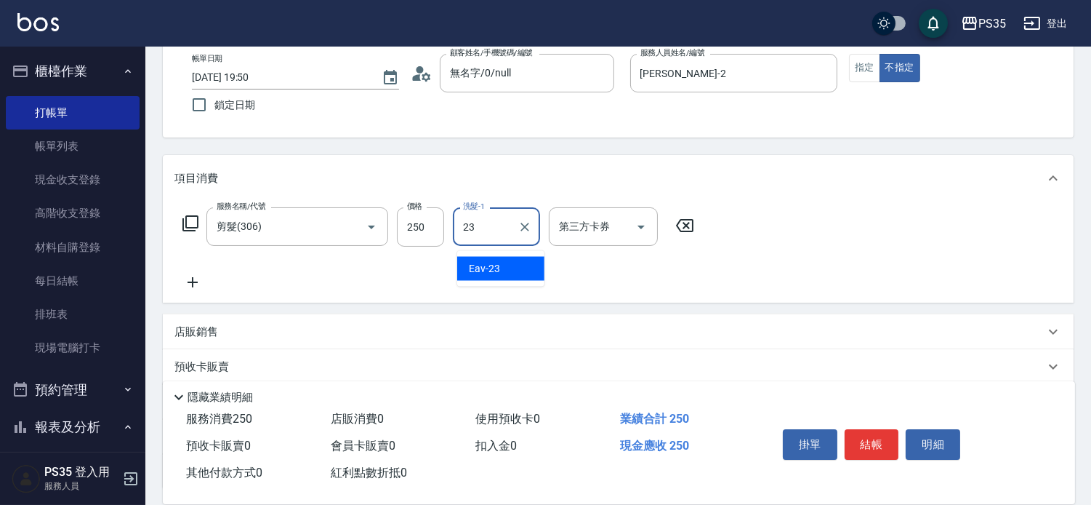
type input "Eav-23"
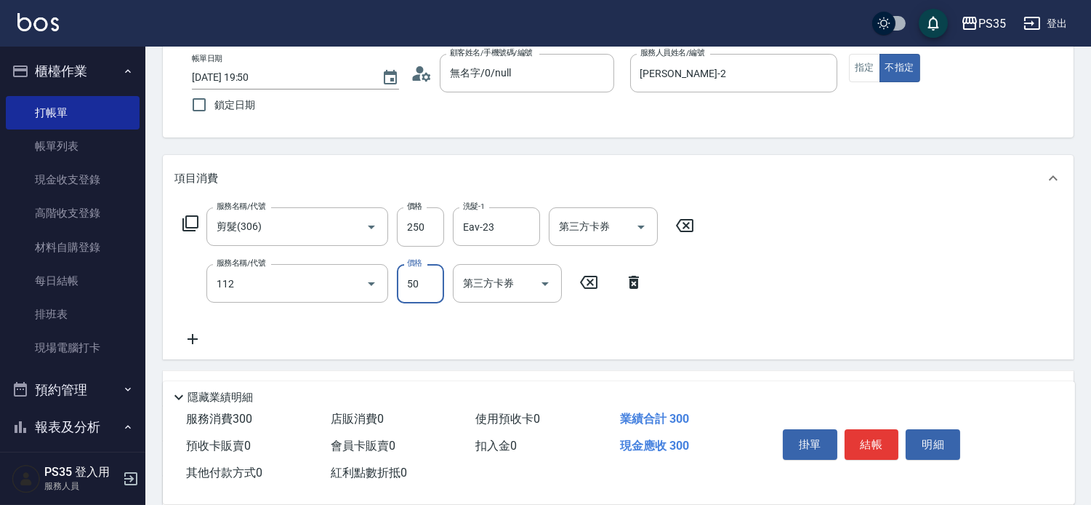
type input "精油50(112)"
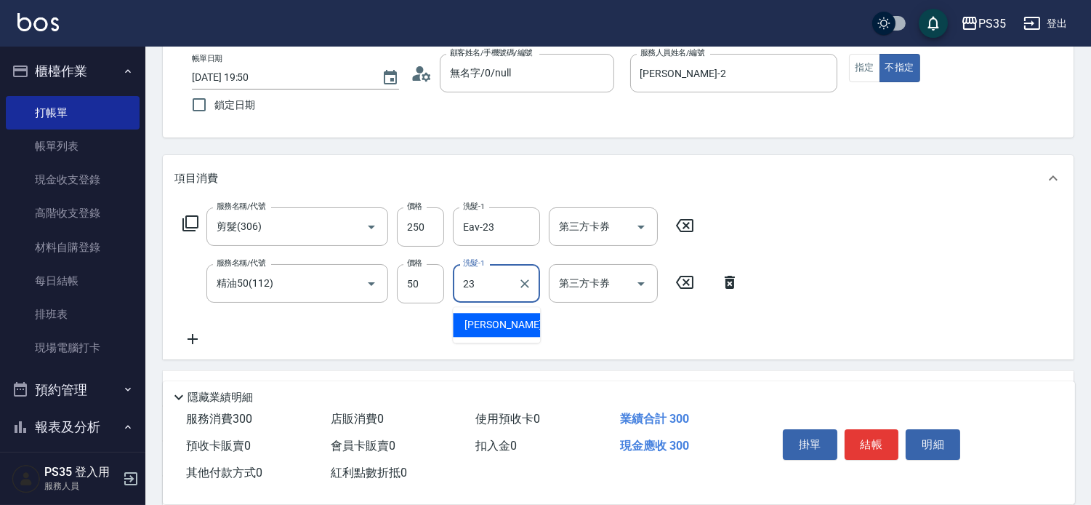
type input "Eav-23"
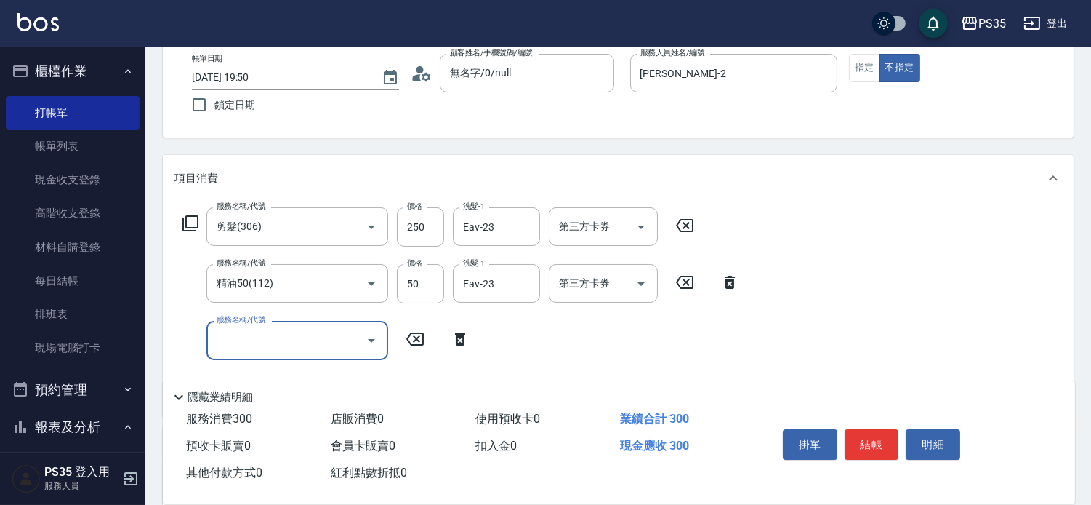
click at [883, 437] on button "結帳" at bounding box center [872, 444] width 55 height 31
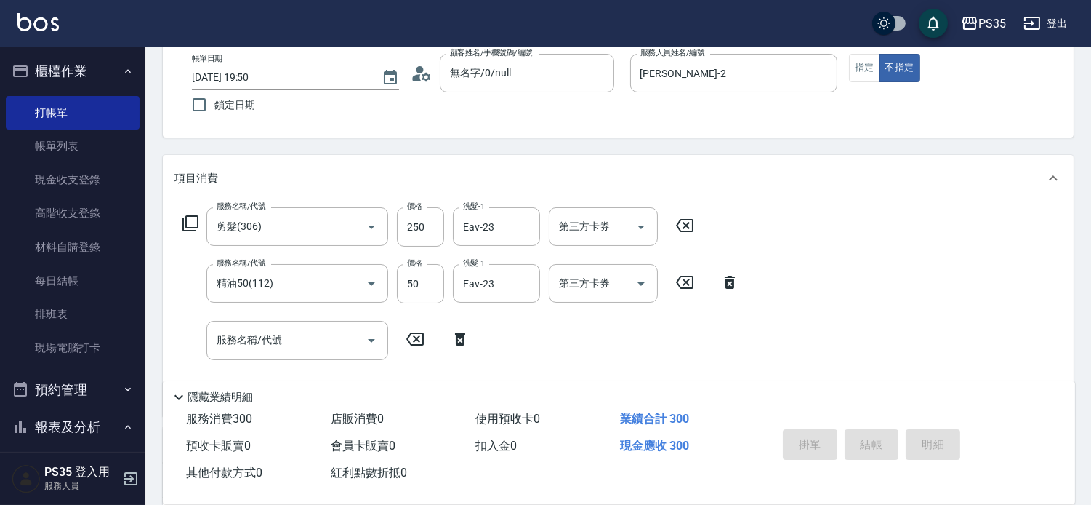
type input "[DATE] 19:51"
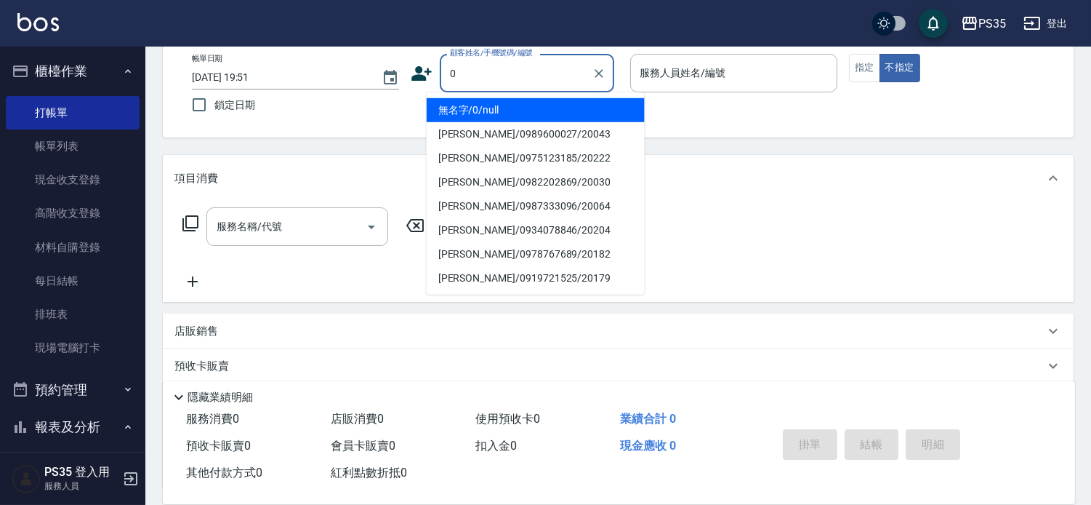
type input "無名字/0/null"
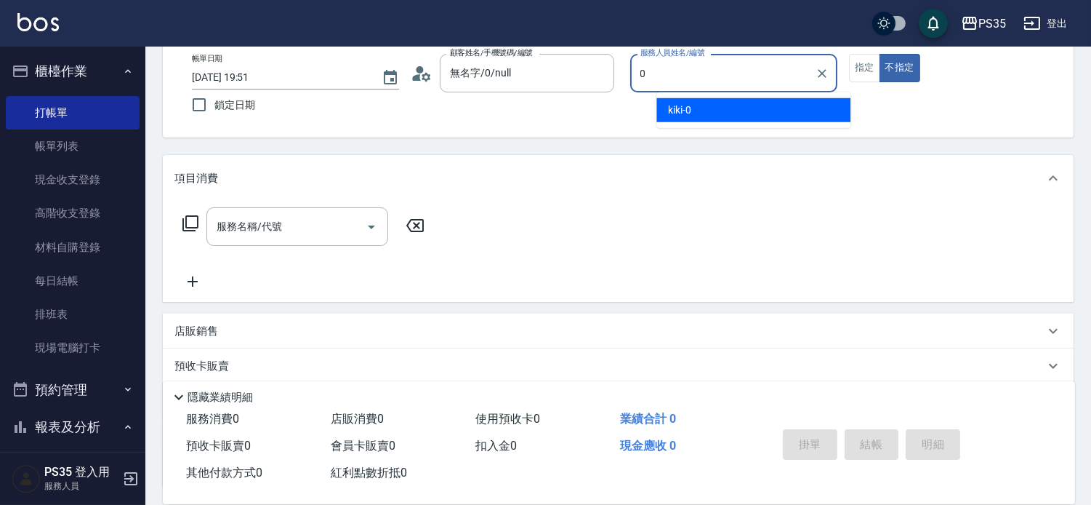
type input "kiki-0"
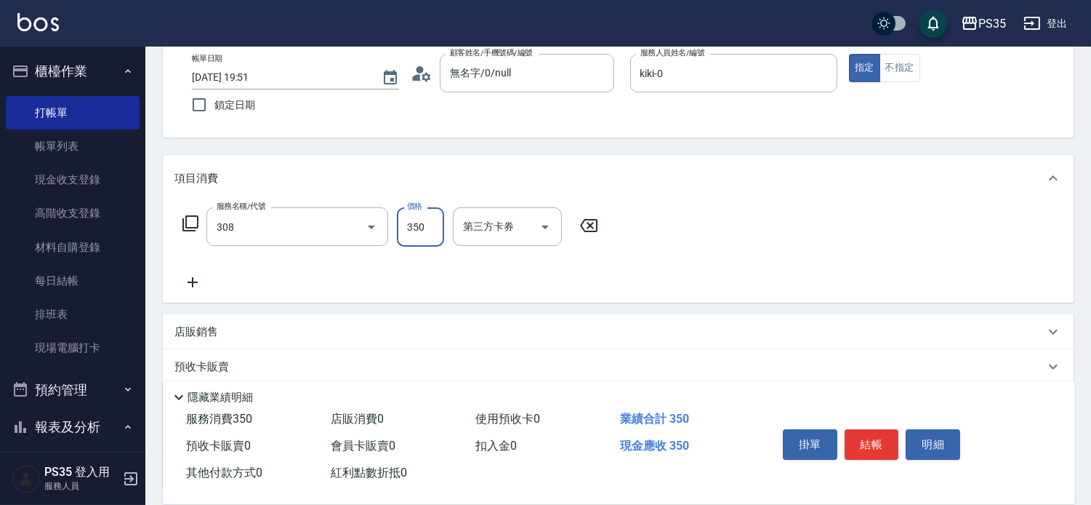
type input "洗+剪(308)"
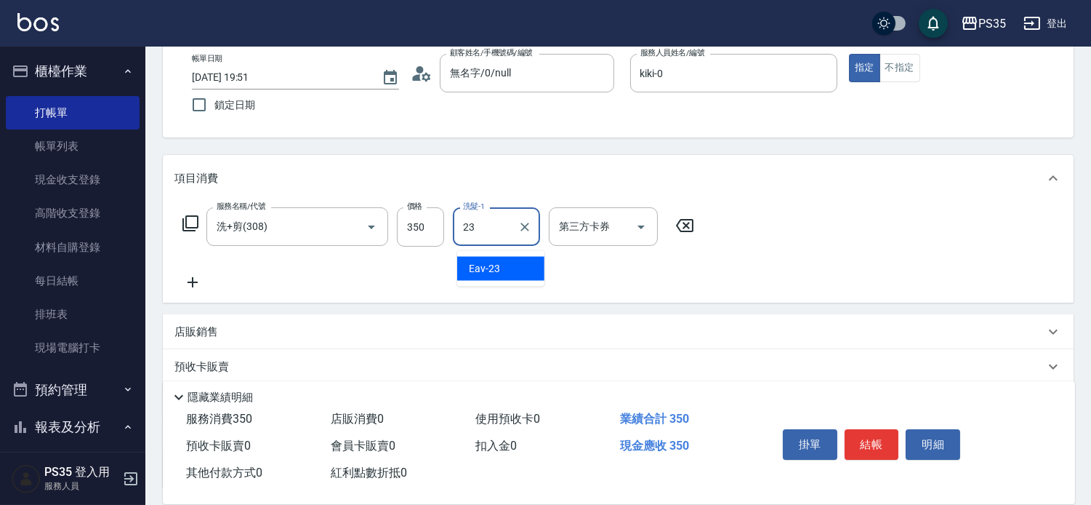
type input "Eav-23"
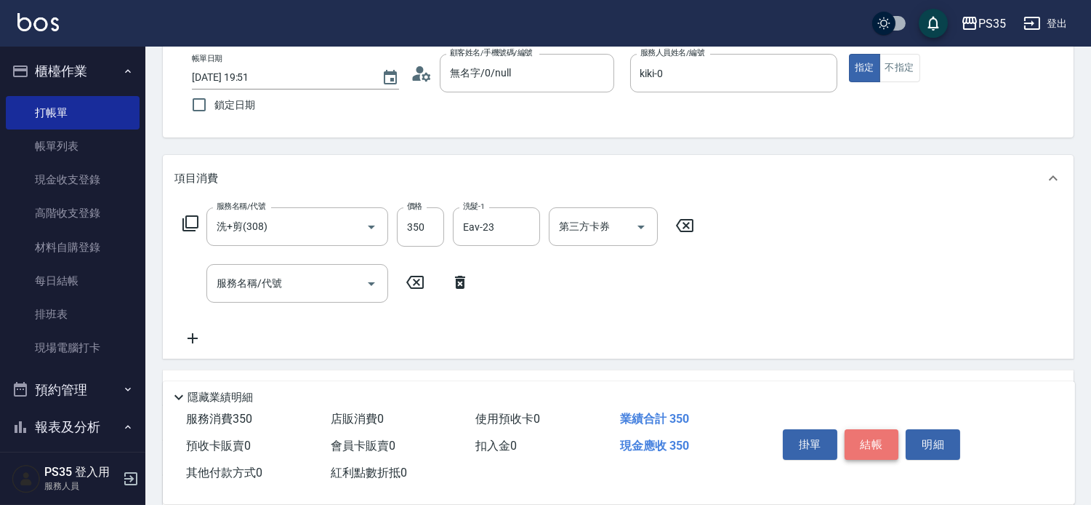
click at [899, 429] on button "結帳" at bounding box center [872, 444] width 55 height 31
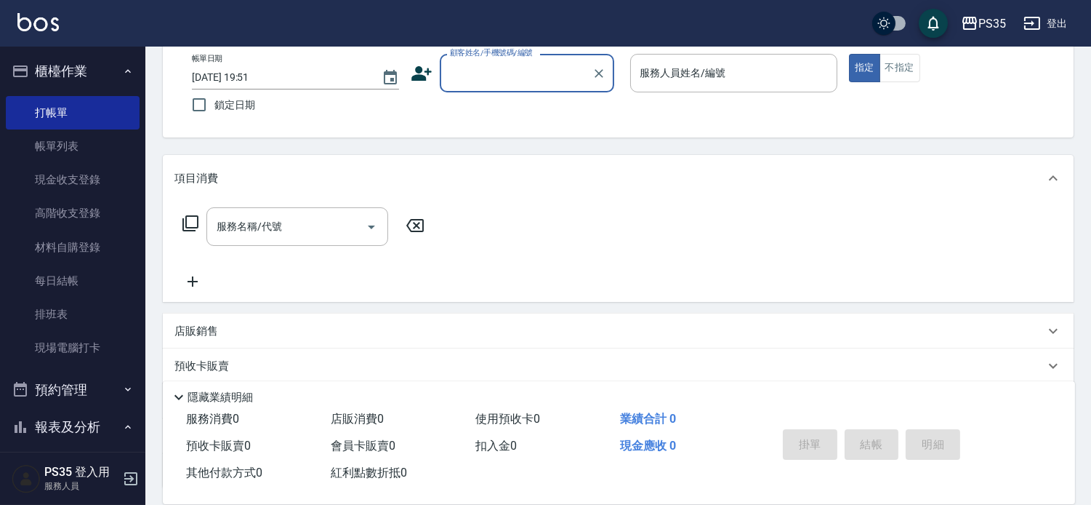
click at [684, 241] on div "服務名稱/代號 服務名稱/代號" at bounding box center [618, 251] width 911 height 100
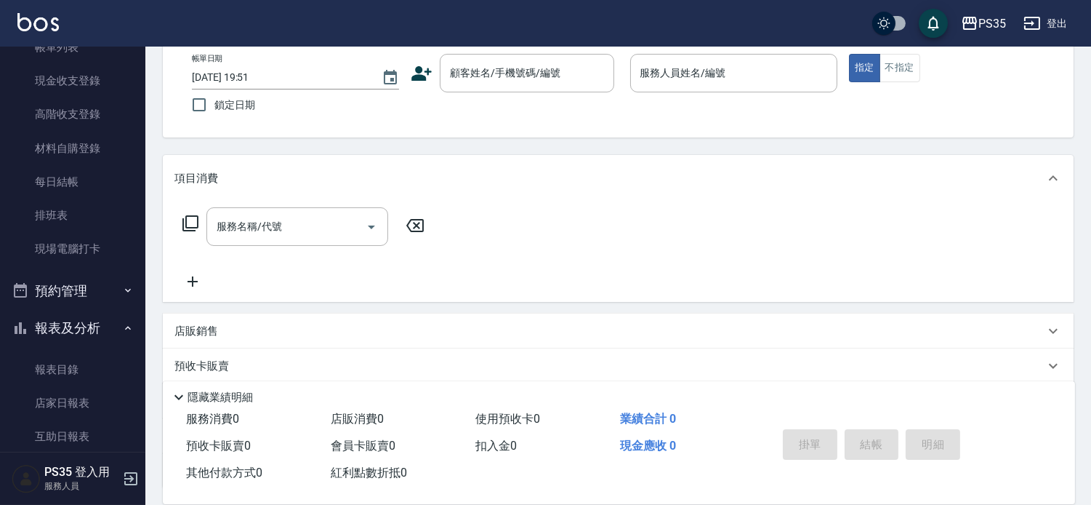
scroll to position [242, 0]
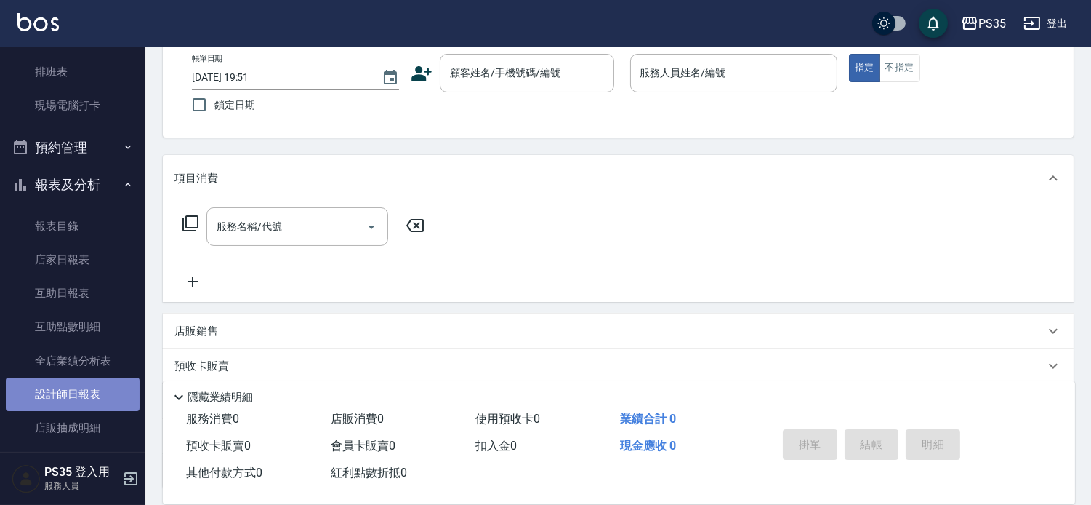
click at [89, 383] on link "設計師日報表" at bounding box center [73, 393] width 134 height 33
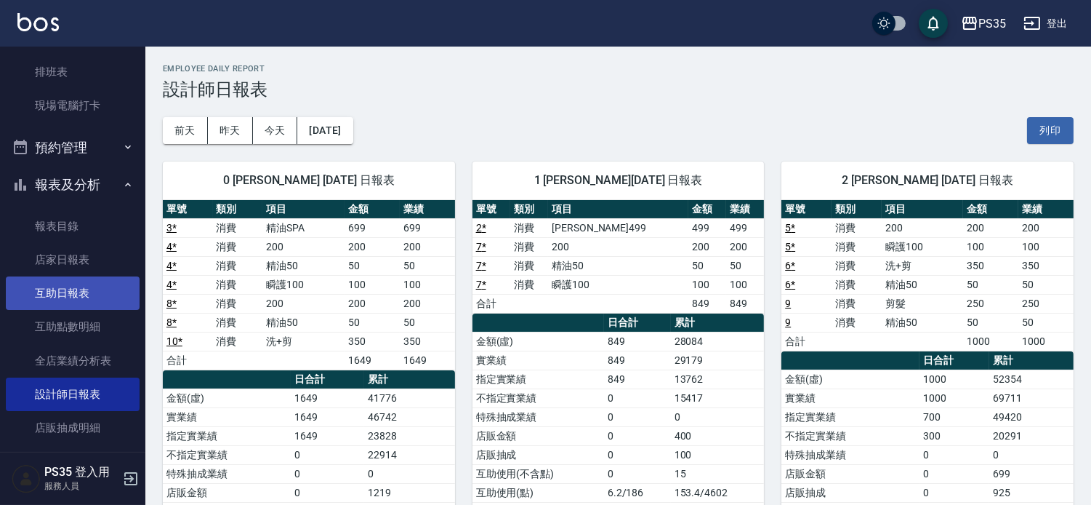
click at [92, 296] on link "互助日報表" at bounding box center [73, 292] width 134 height 33
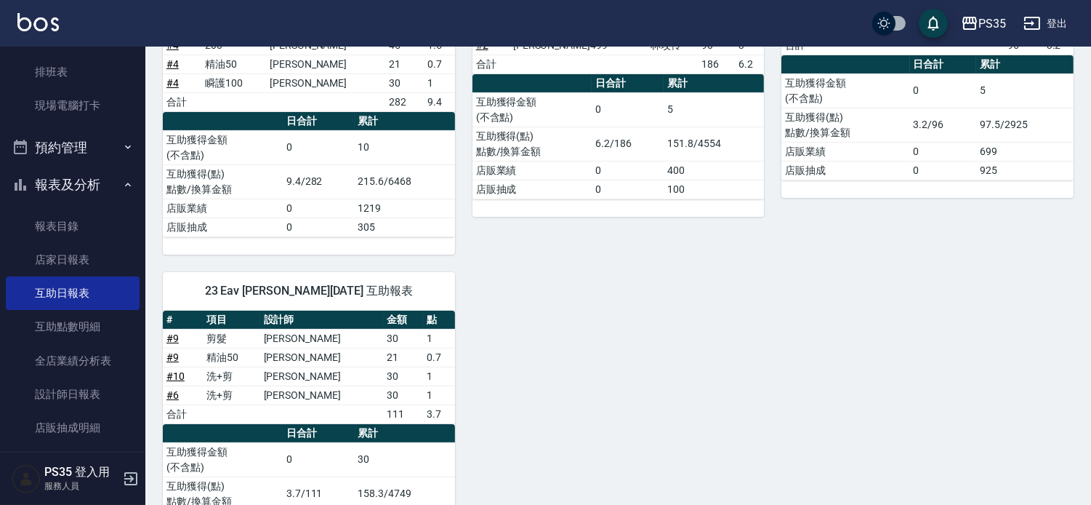
scroll to position [49, 0]
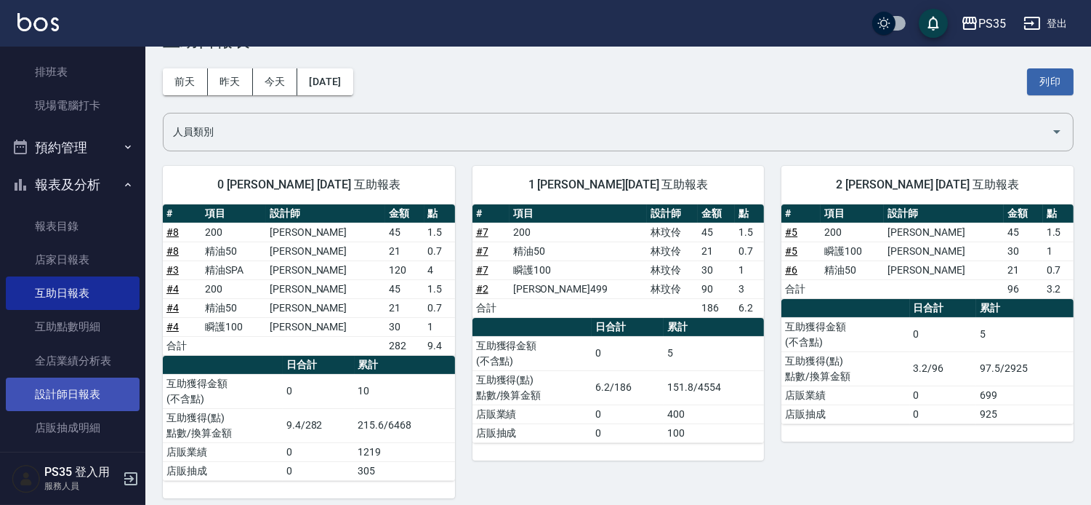
click at [76, 388] on link "設計師日報表" at bounding box center [73, 393] width 134 height 33
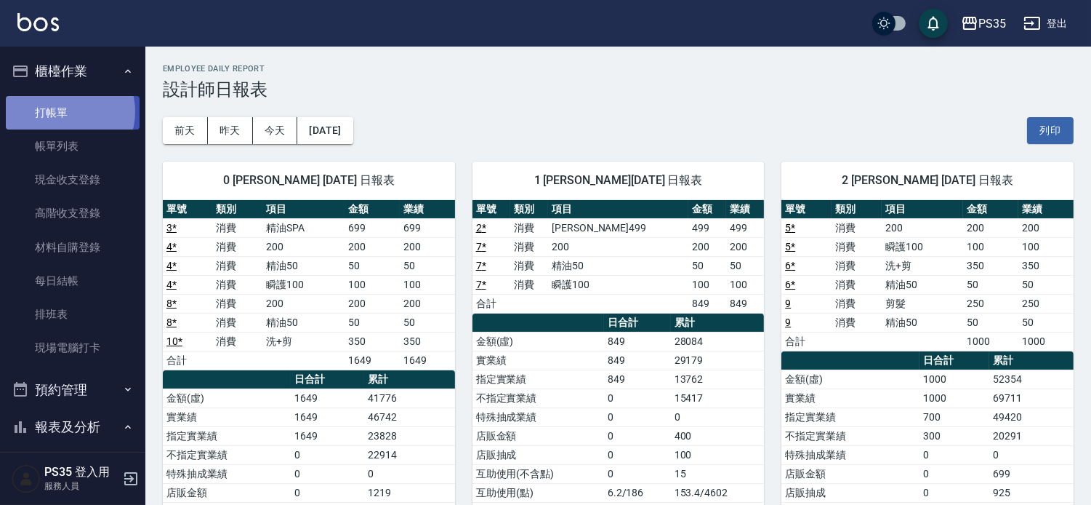
click at [68, 111] on link "打帳單" at bounding box center [73, 112] width 134 height 33
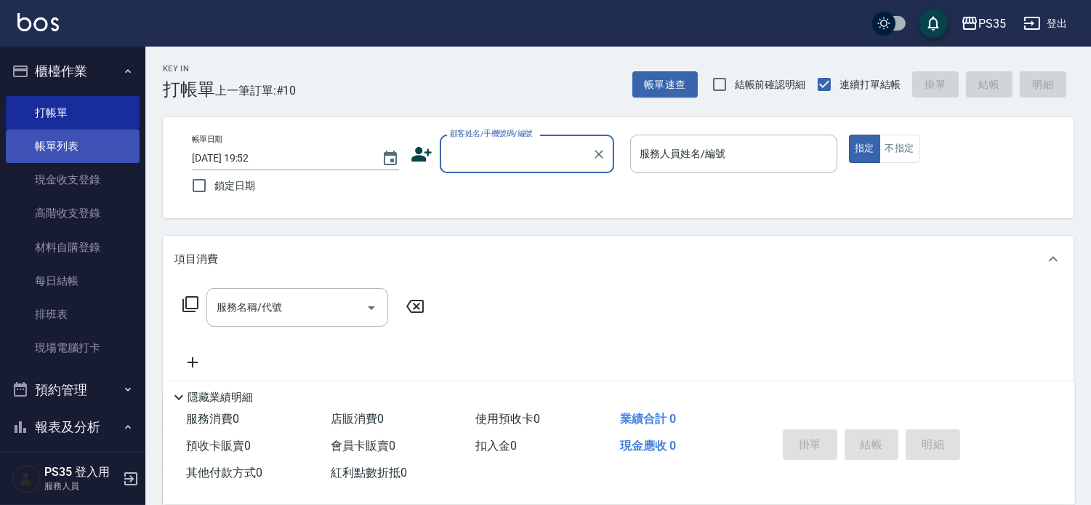
click at [67, 136] on link "帳單列表" at bounding box center [73, 145] width 134 height 33
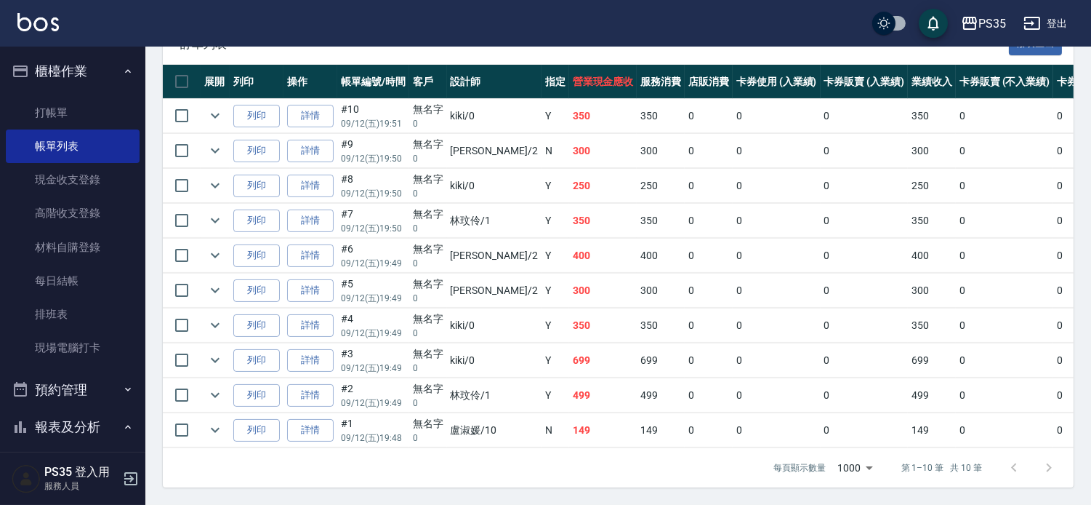
scroll to position [460, 0]
click at [309, 419] on link "詳情" at bounding box center [310, 430] width 47 height 23
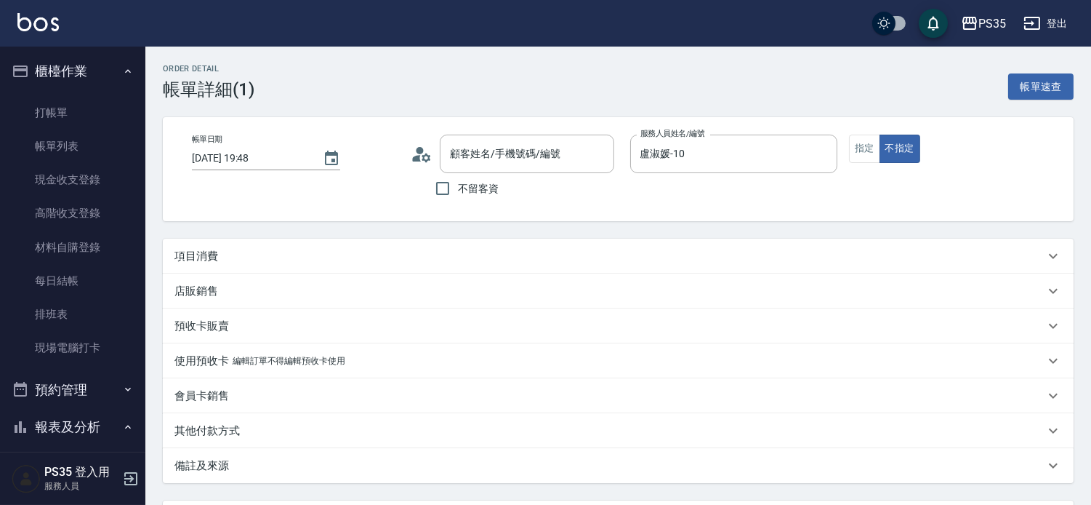
type input "[DATE] 19:48"
type input "盧淑媛-10"
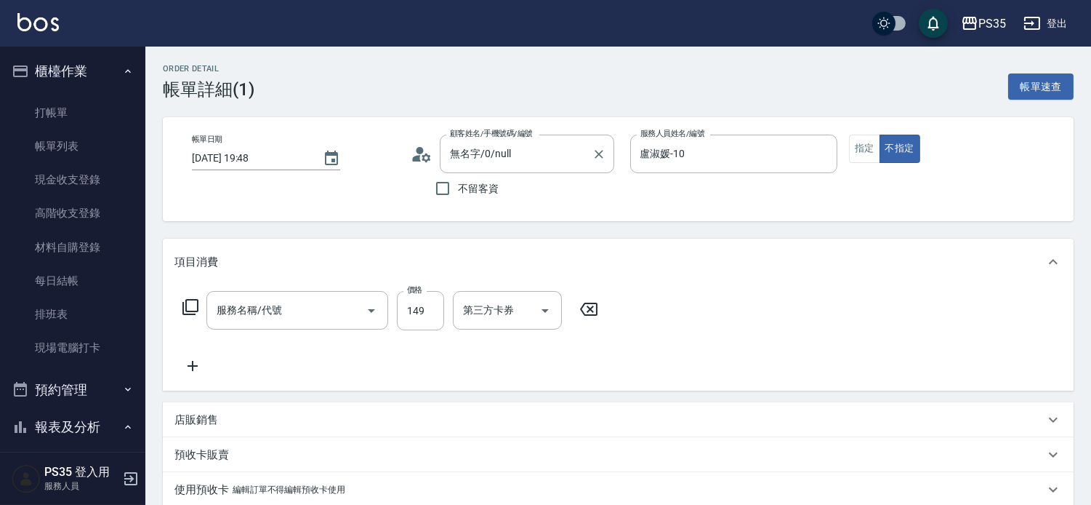
type input "無名字/0/null"
type input "剪髮(304)"
drag, startPoint x: 594, startPoint y: 311, endPoint x: 571, endPoint y: 310, distance: 23.3
click at [595, 311] on icon at bounding box center [589, 308] width 36 height 17
click at [273, 323] on input "服務名稱/代號" at bounding box center [286, 309] width 147 height 25
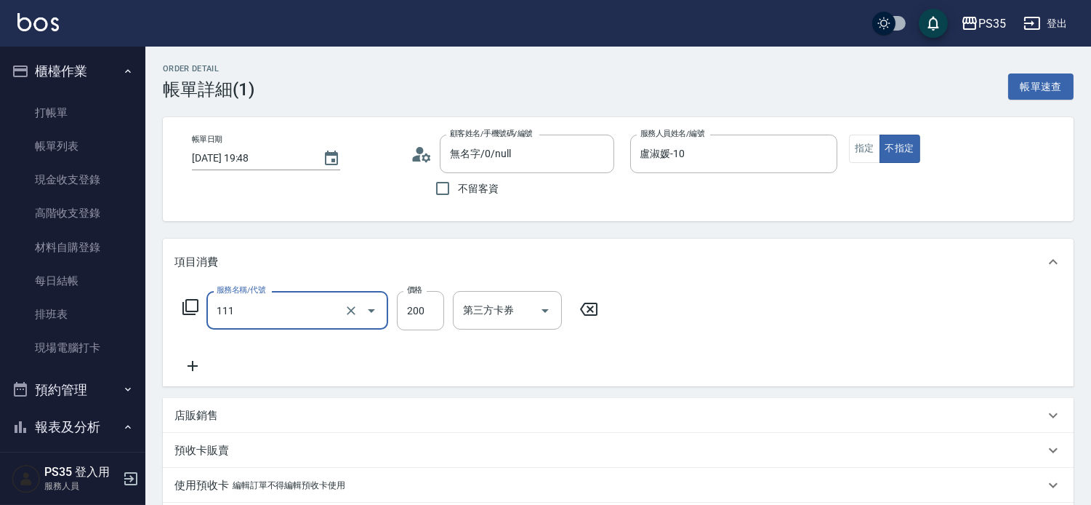
type input "200(111)"
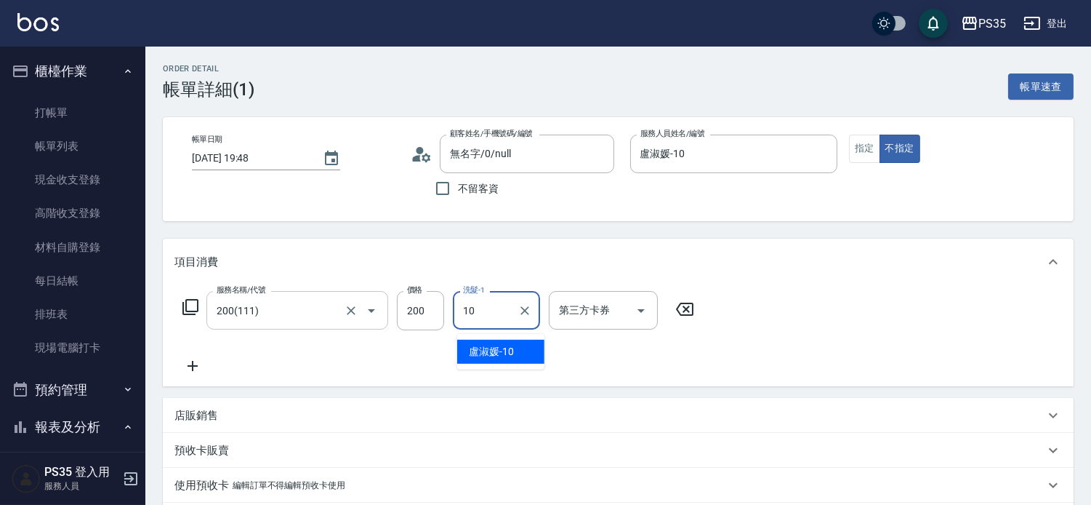
type input "盧淑媛-10"
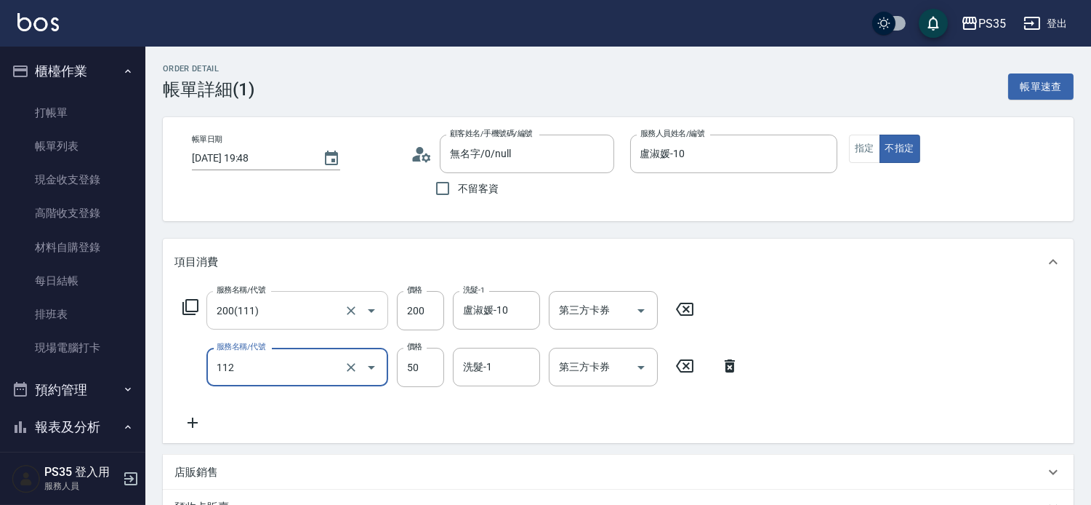
type input "精油50(112)"
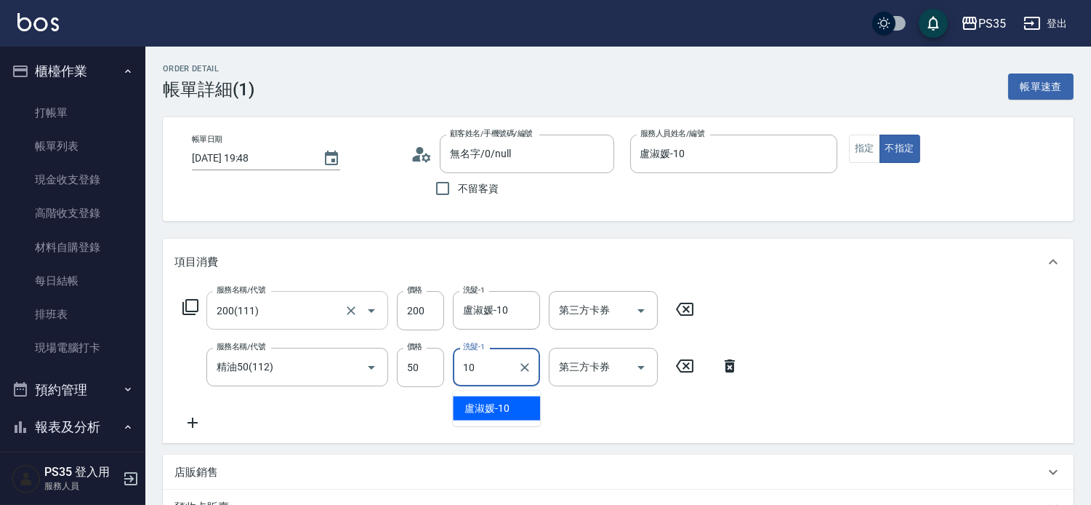
type input "盧淑媛-10"
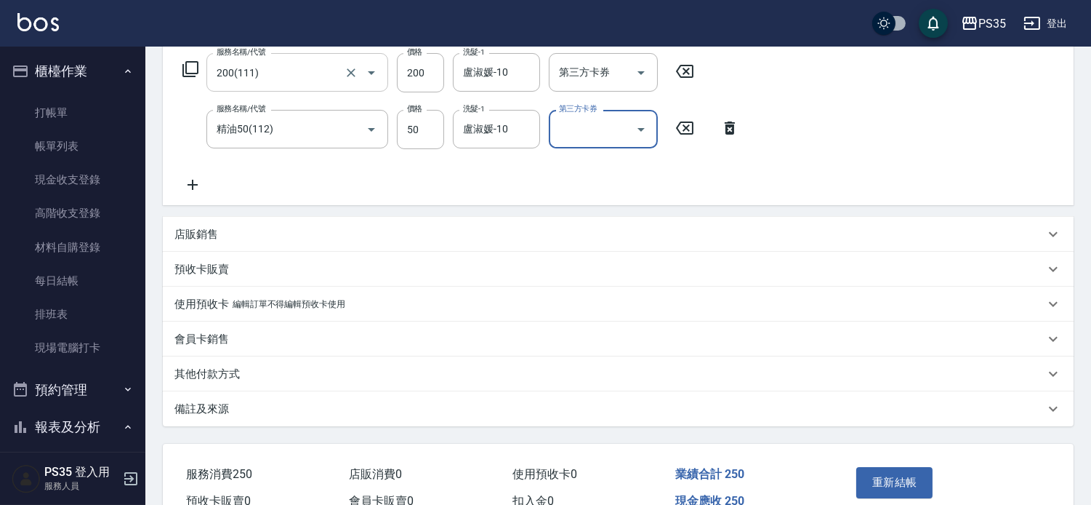
scroll to position [242, 0]
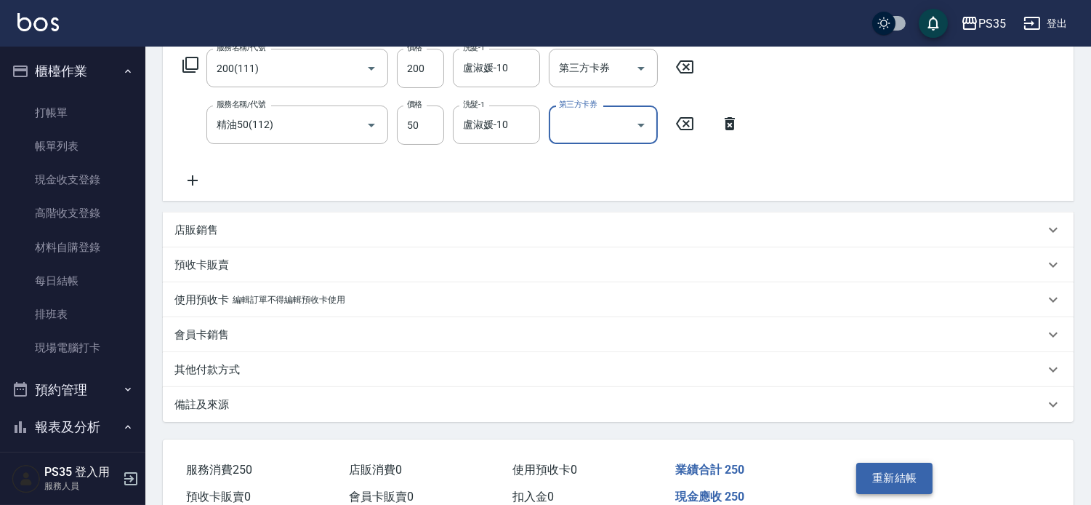
click at [904, 489] on button "重新結帳" at bounding box center [894, 477] width 77 height 31
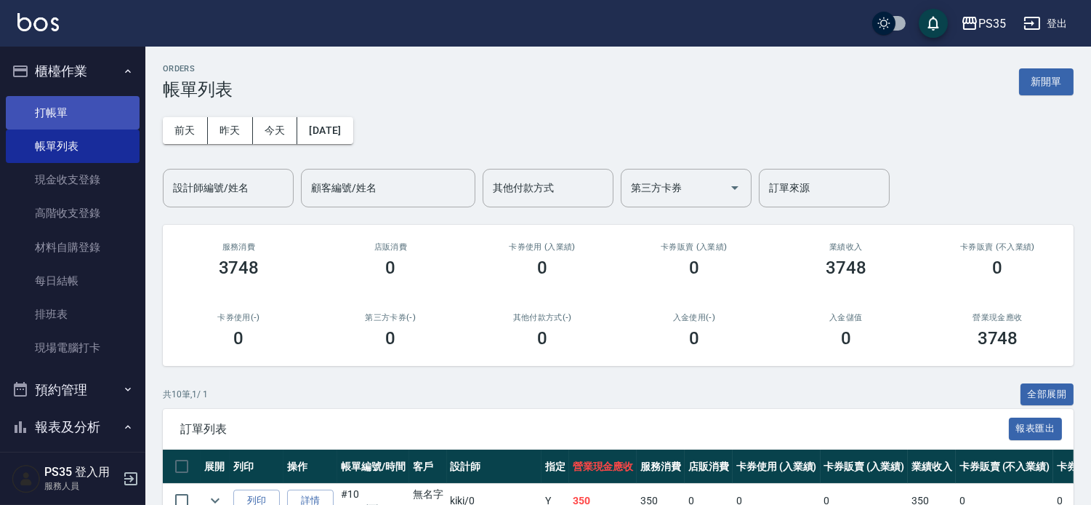
click at [35, 105] on link "打帳單" at bounding box center [73, 112] width 134 height 33
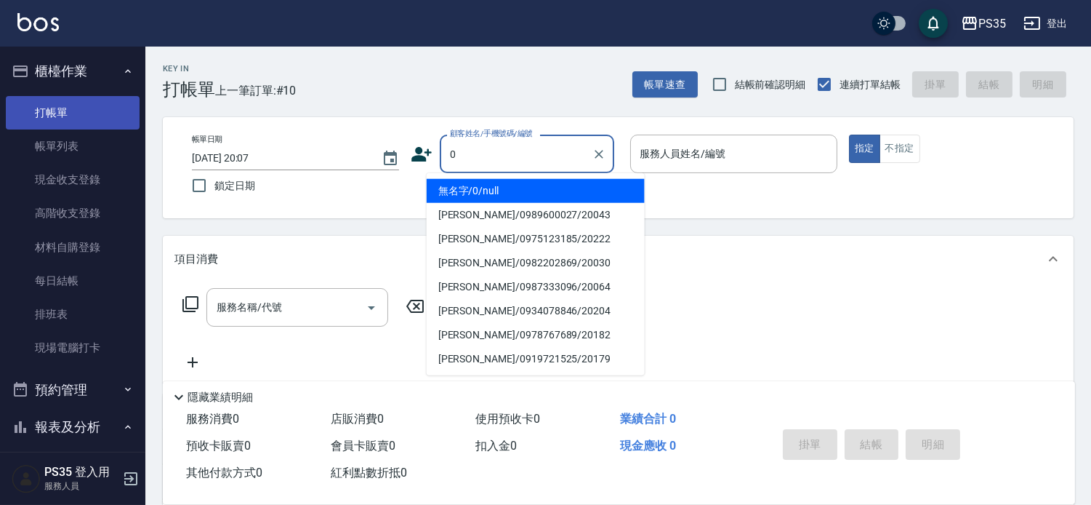
type input "0"
type input "1"
type input "無名字/0/null"
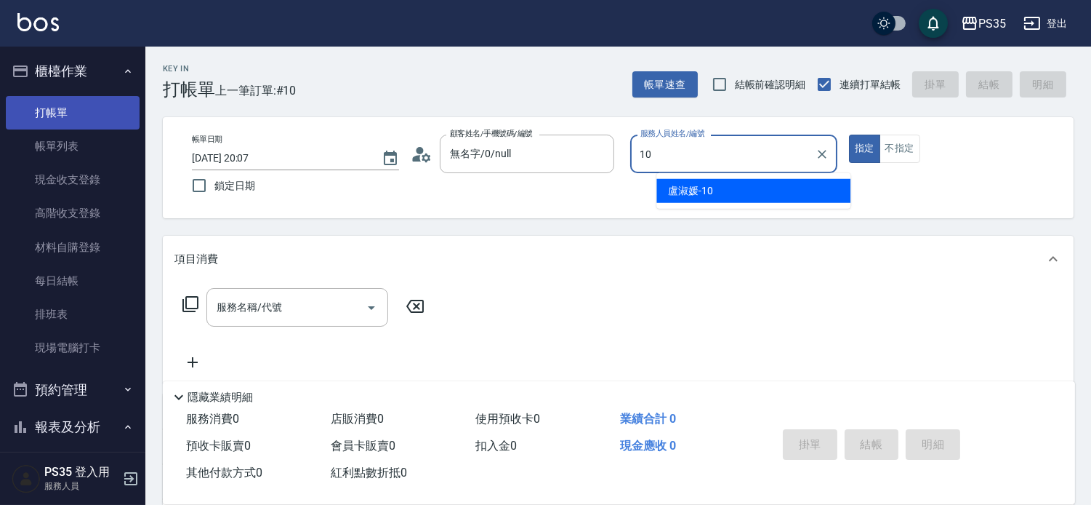
type input "盧淑媛-10"
type button "true"
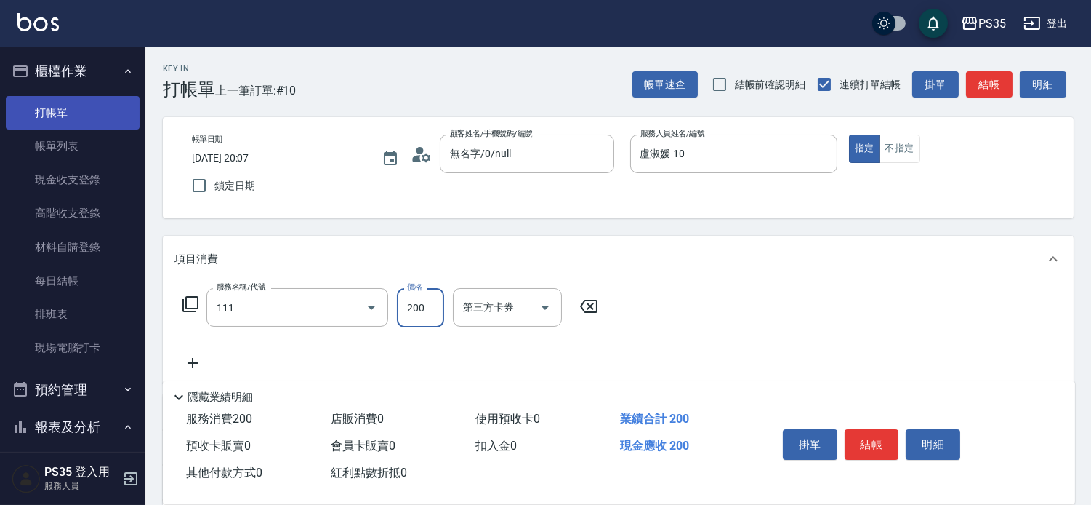
type input "200(111)"
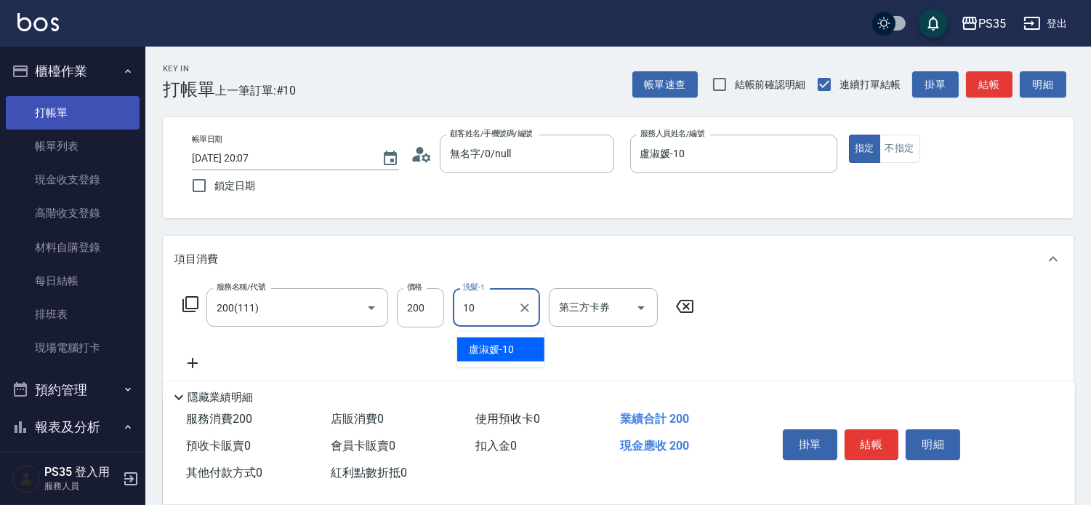
type input "盧淑媛-10"
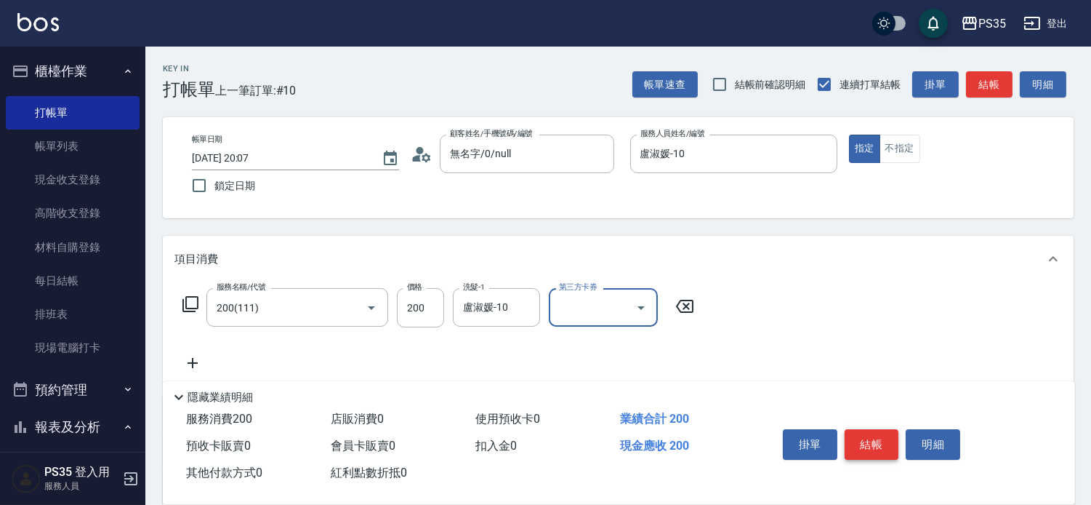
click at [878, 429] on button "結帳" at bounding box center [872, 444] width 55 height 31
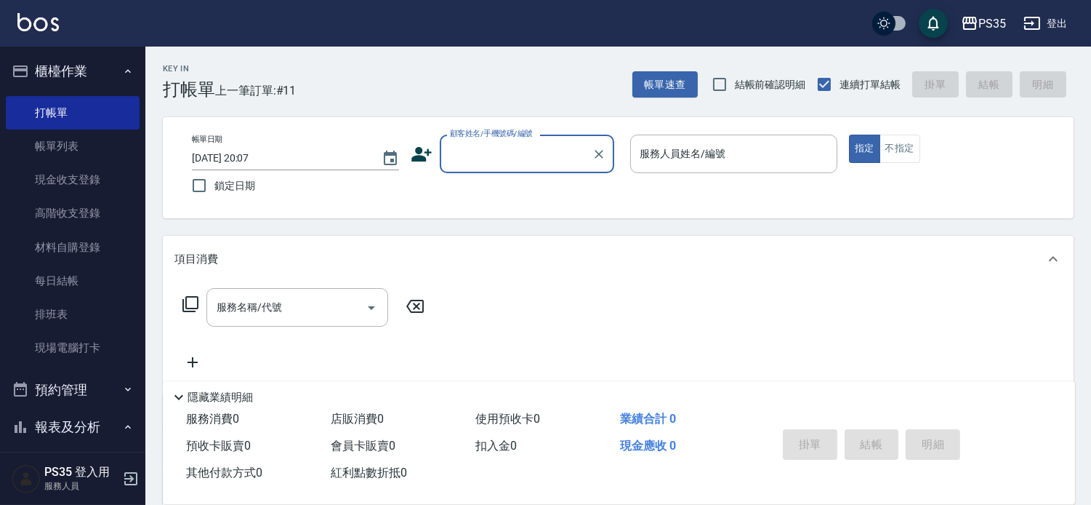
click at [279, 308] on div "服務名稱/代號 服務名稱/代號" at bounding box center [297, 307] width 182 height 39
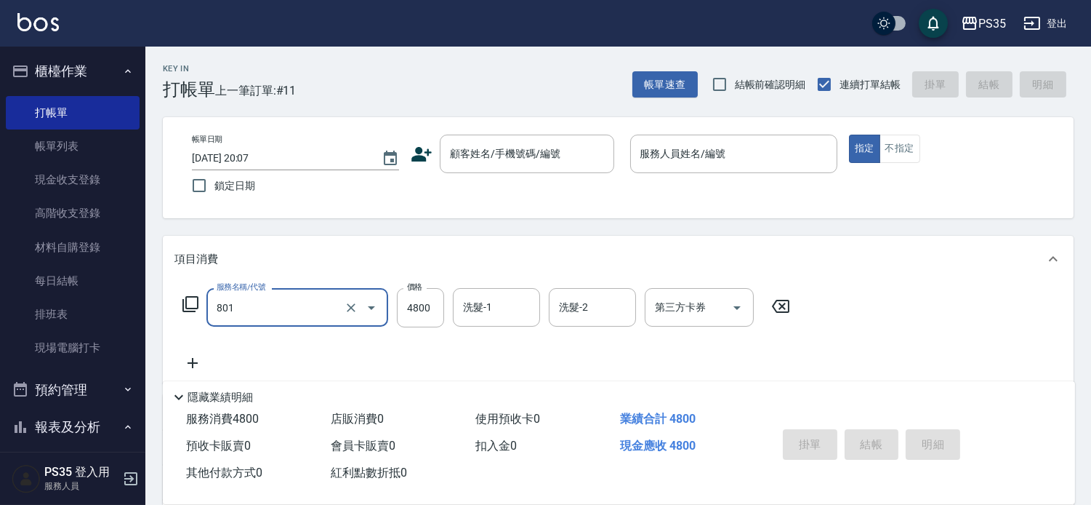
type input "燙染A(801)"
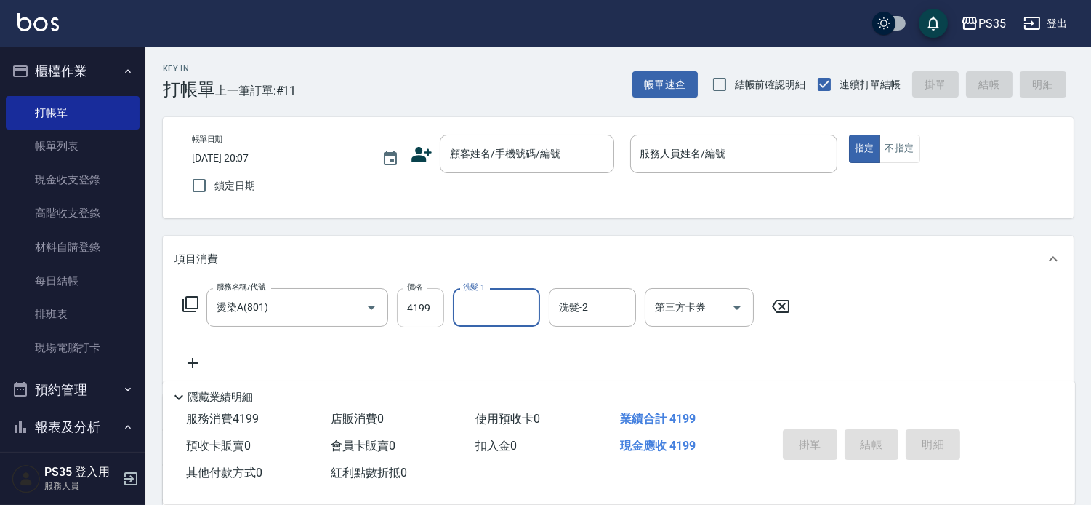
click at [411, 313] on input "4199" at bounding box center [420, 307] width 47 height 39
type input "4598"
type input "菲菲-26"
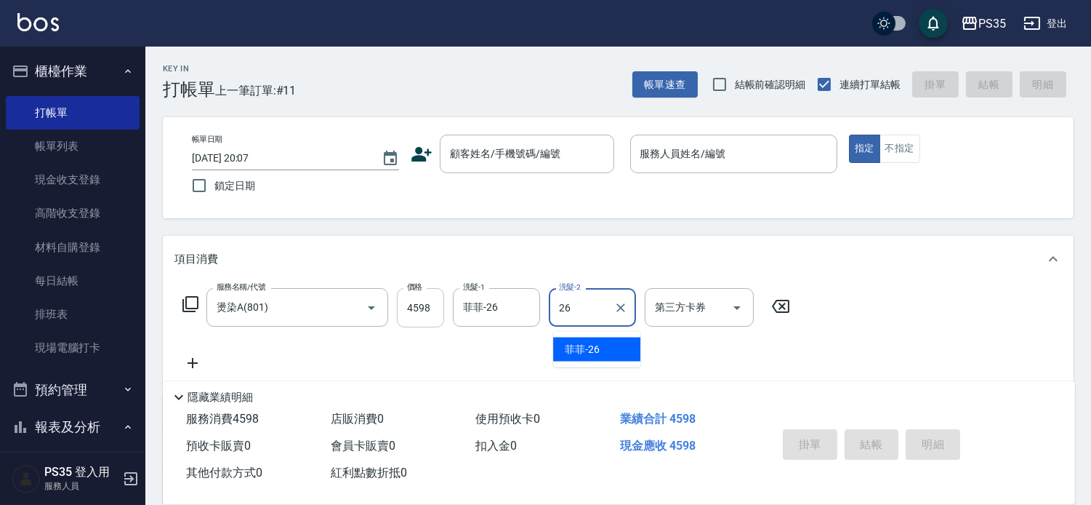
type input "菲菲-26"
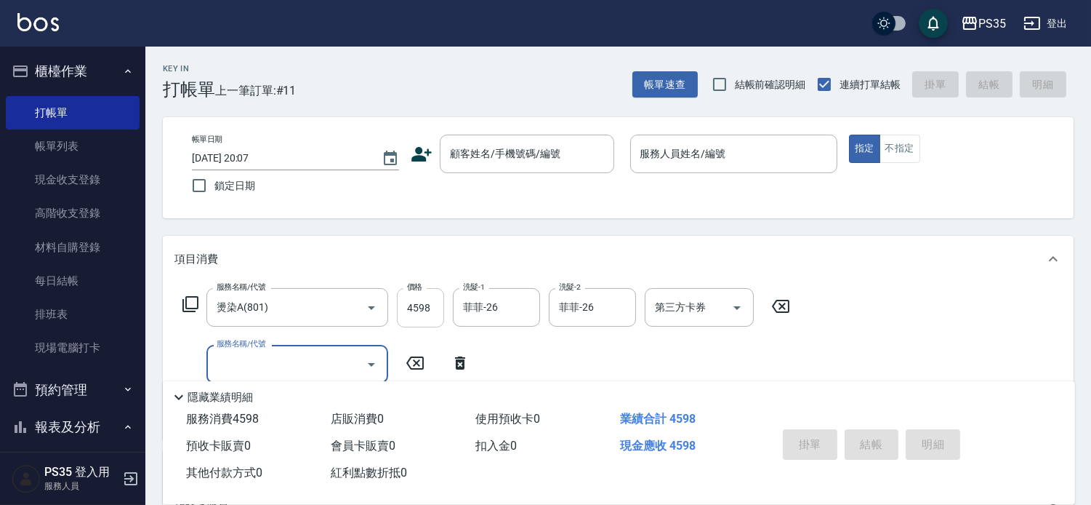
click at [420, 310] on input "4598" at bounding box center [420, 307] width 47 height 39
click at [420, 318] on input "4598" at bounding box center [420, 307] width 47 height 39
drag, startPoint x: 405, startPoint y: 313, endPoint x: 448, endPoint y: 315, distance: 42.9
click at [444, 315] on input "4598" at bounding box center [420, 307] width 47 height 39
type input "4199"
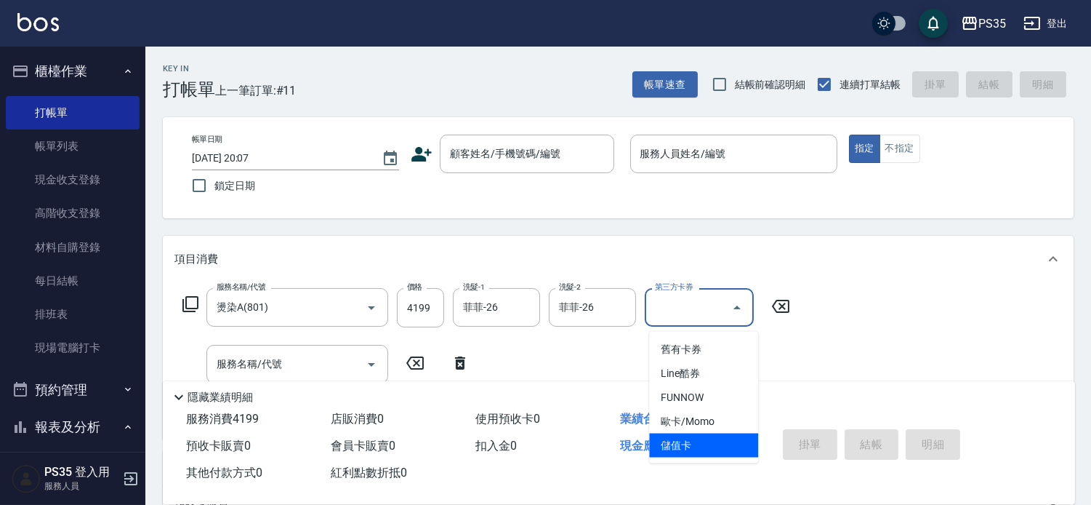
type input "儲值卡"
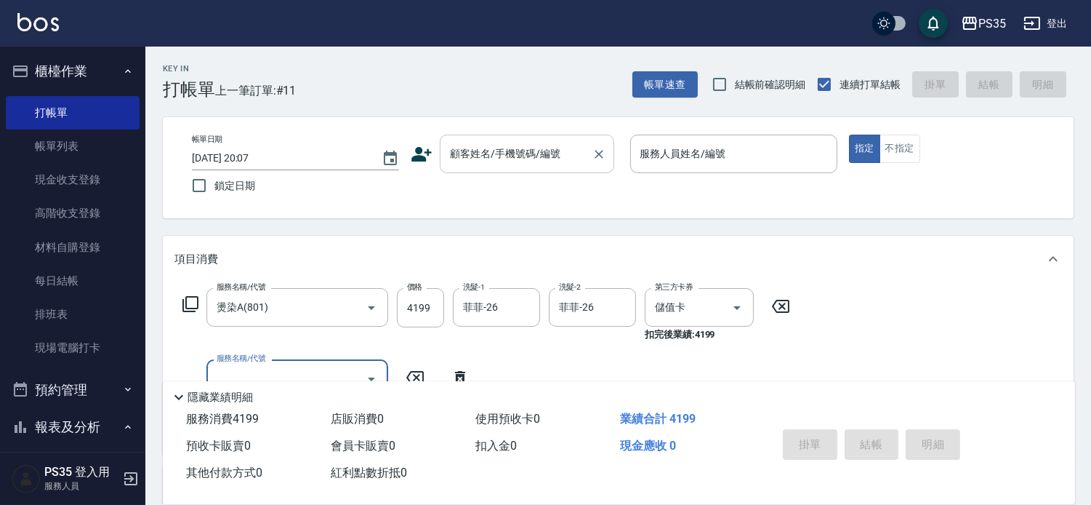
click at [526, 147] on div "顧客姓名/手機號碼/編號 顧客姓名/手機號碼/編號" at bounding box center [527, 154] width 174 height 39
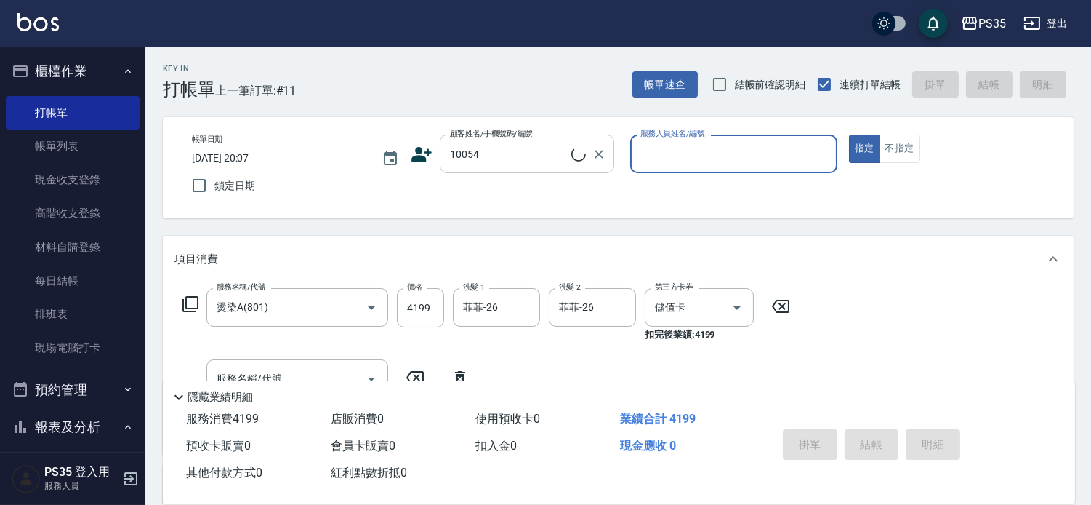
type input "[PERSON_NAME]/0955376892/10054"
type input "盧淑媛-10"
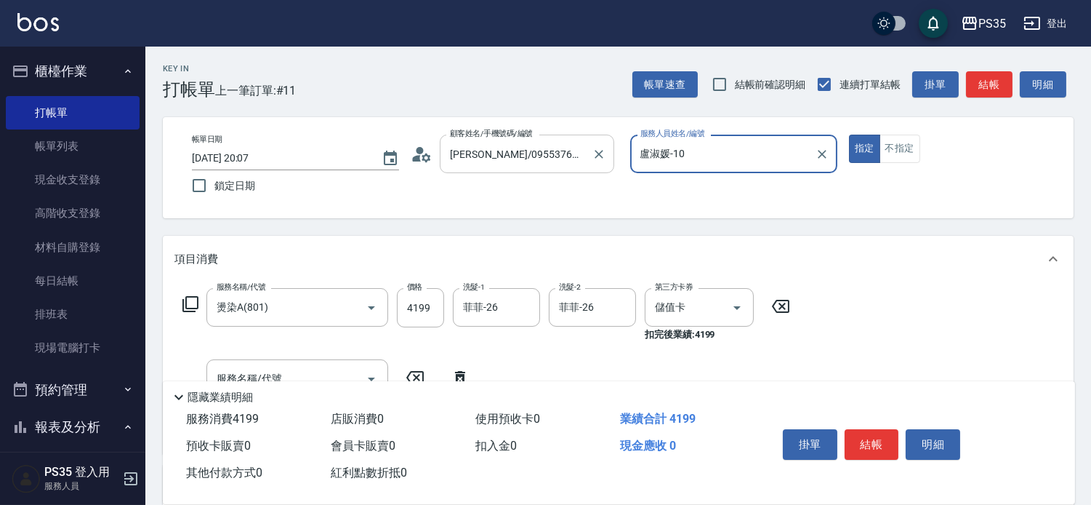
click at [849, 135] on button "指定" at bounding box center [864, 149] width 31 height 28
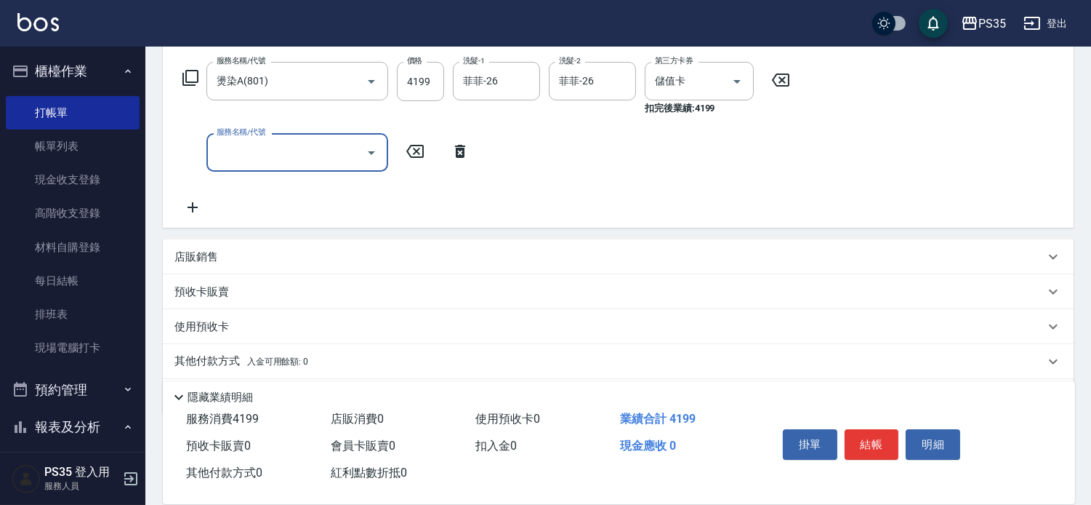
scroll to position [242, 0]
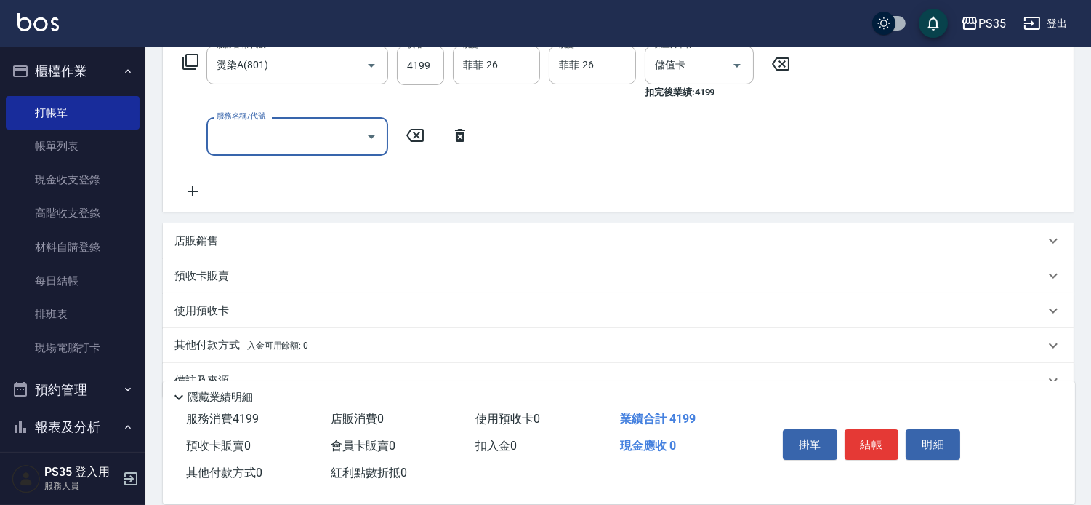
click at [245, 145] on input "服務名稱/代號" at bounding box center [286, 136] width 147 height 25
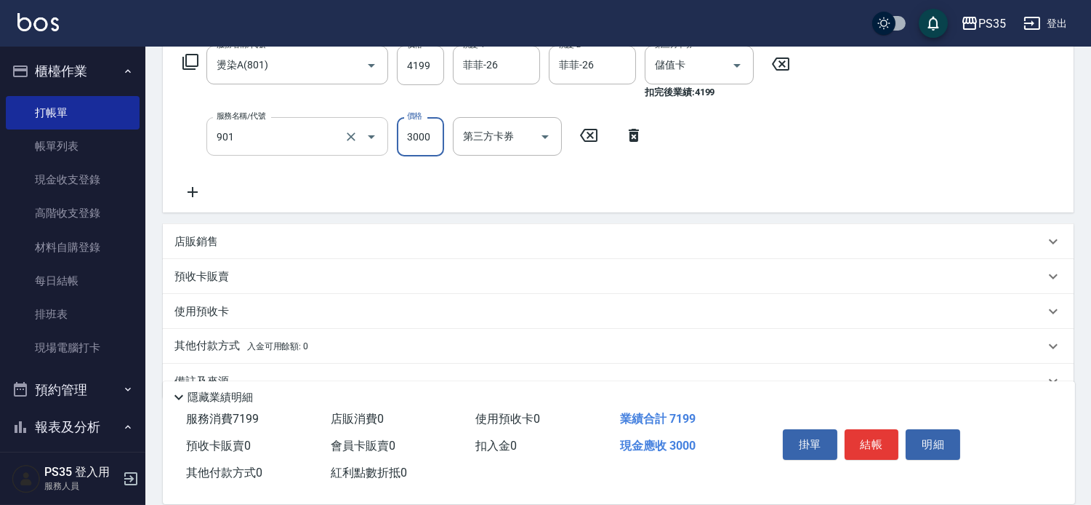
type input "儲值3000(901)"
type input "2000"
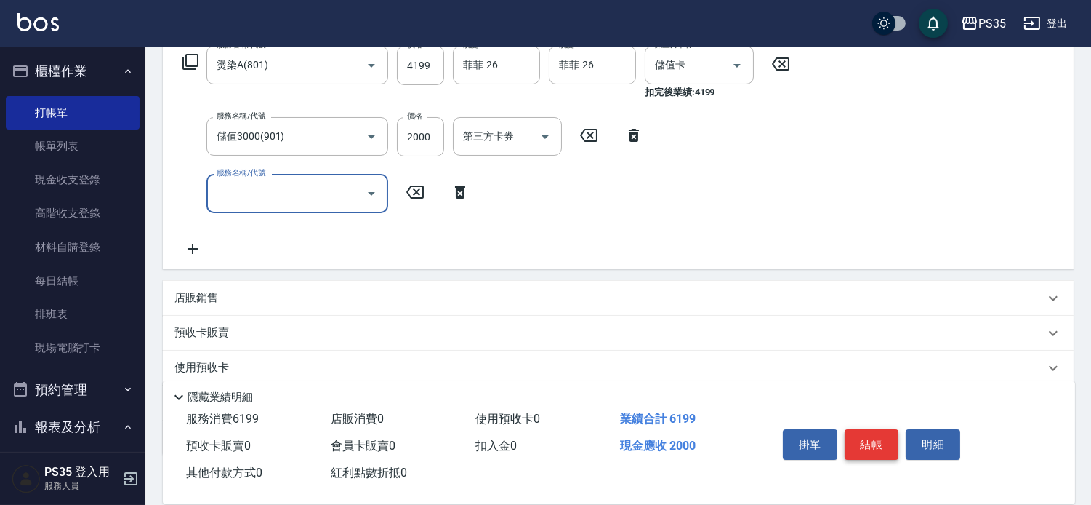
click at [888, 429] on button "結帳" at bounding box center [872, 444] width 55 height 31
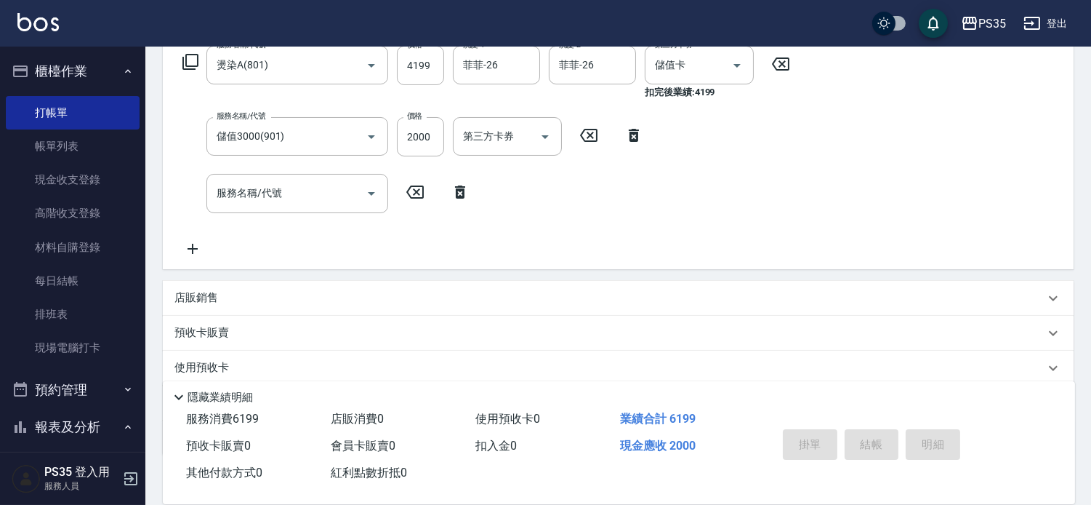
type input "[DATE] 20:11"
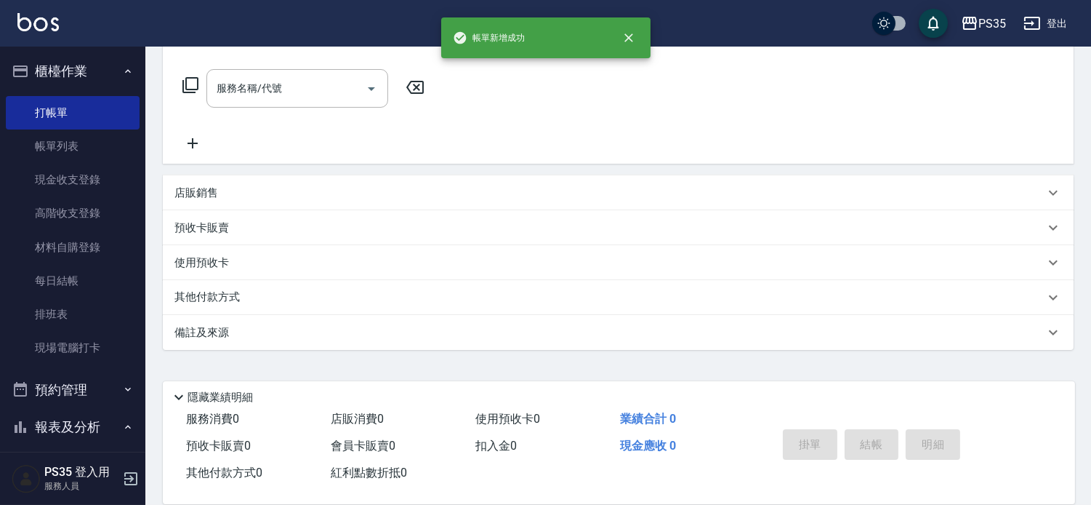
scroll to position [0, 0]
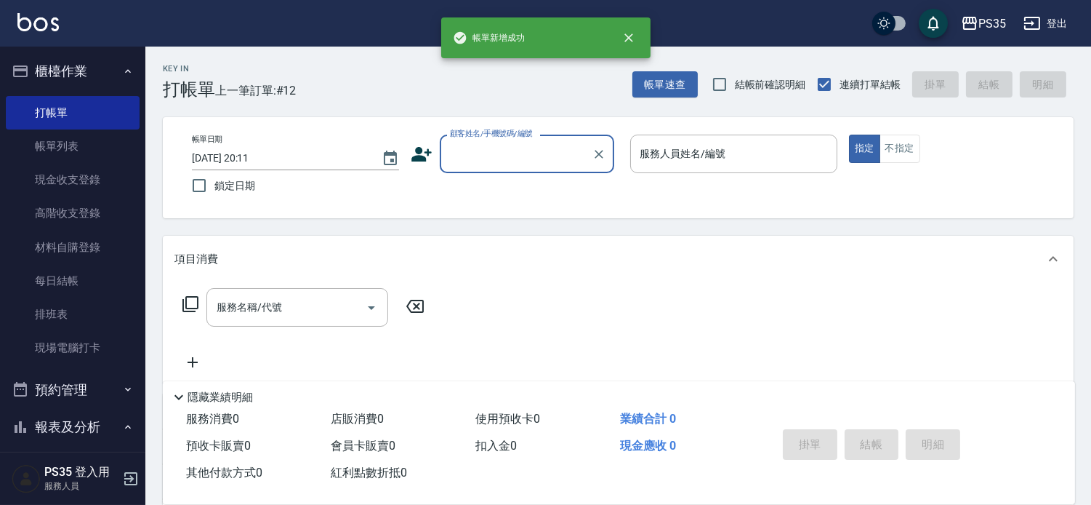
click at [519, 153] on input "顧客姓名/手機號碼/編號" at bounding box center [516, 153] width 140 height 25
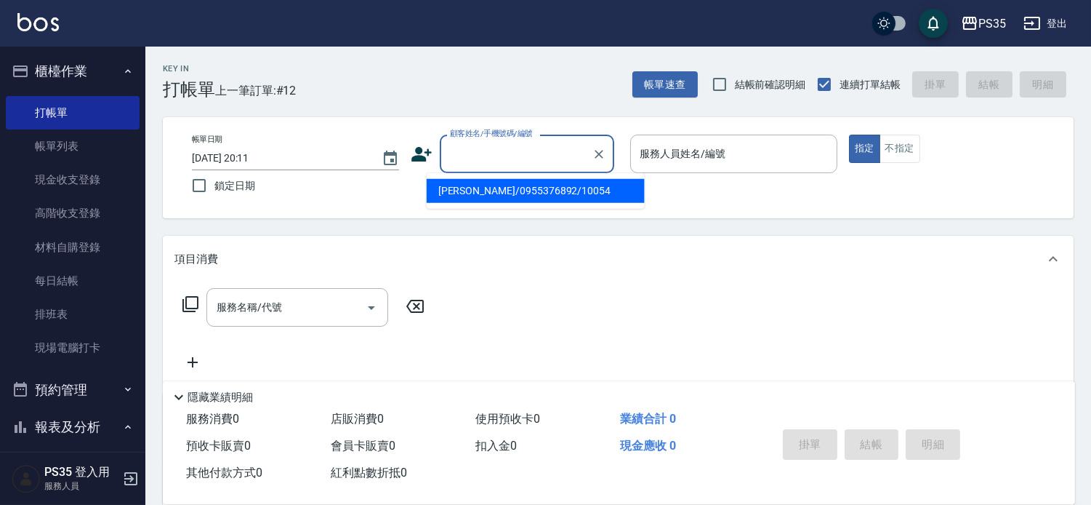
click at [492, 188] on li "[PERSON_NAME]/0955376892/10054" at bounding box center [536, 191] width 218 height 24
type input "[PERSON_NAME]/0955376892/10054"
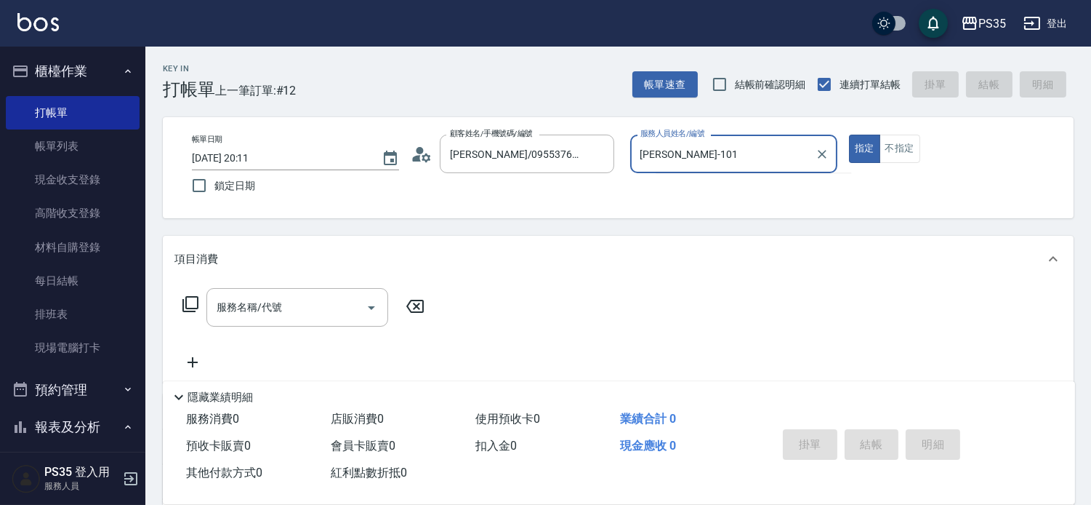
type input "盧淑媛-10"
click at [849, 135] on button "指定" at bounding box center [864, 149] width 31 height 28
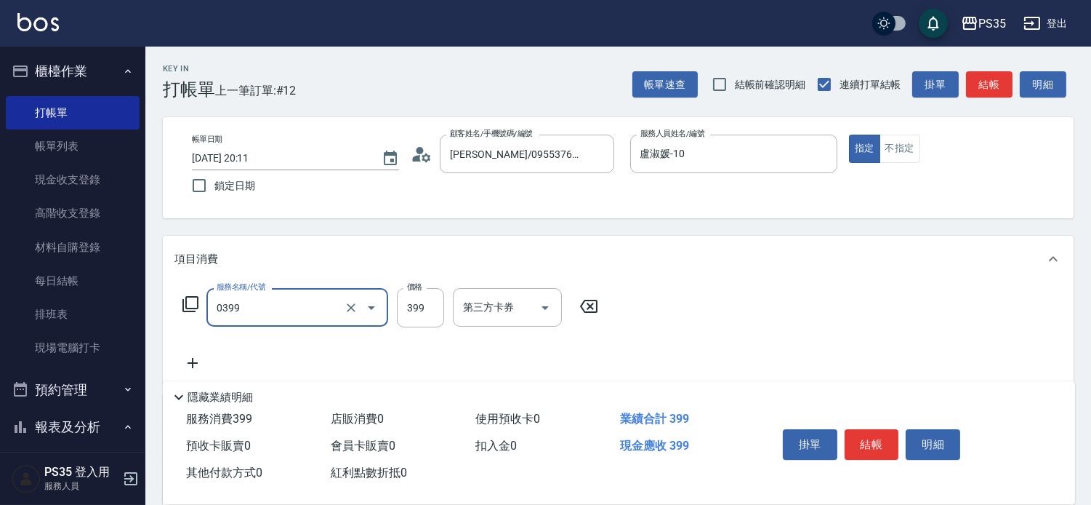
type input "海鹽399(0399)"
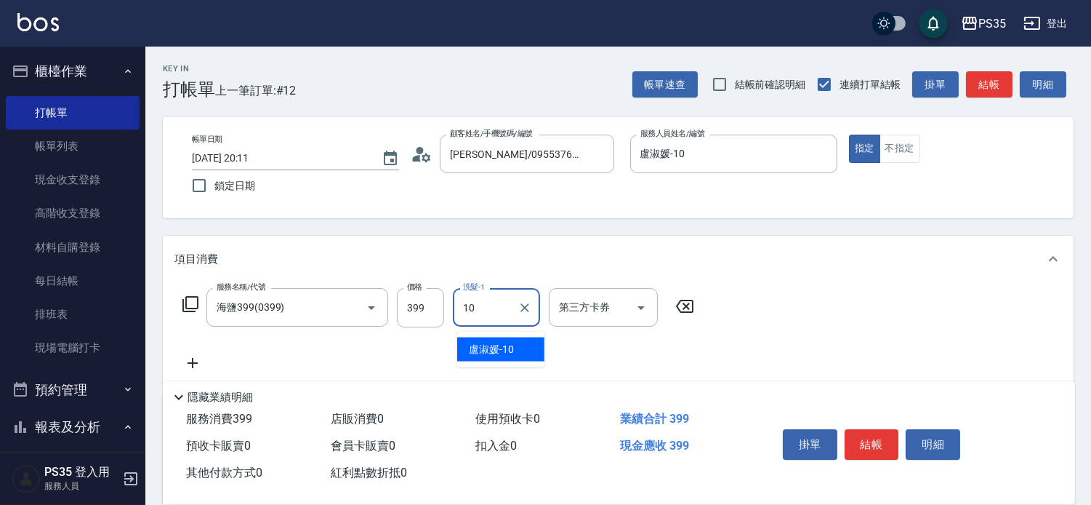
type input "盧淑媛-10"
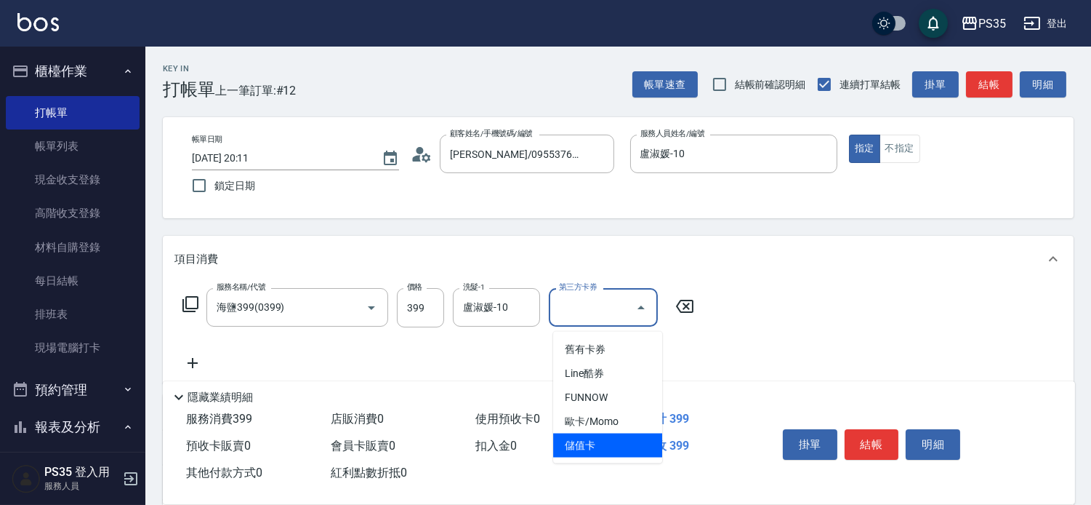
type input "儲值卡"
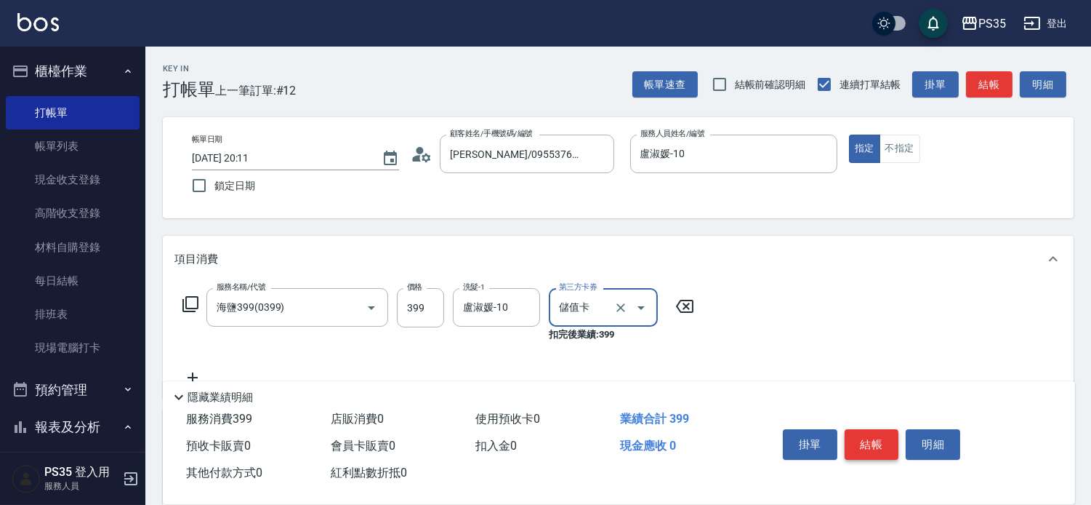
click at [890, 429] on button "結帳" at bounding box center [872, 444] width 55 height 31
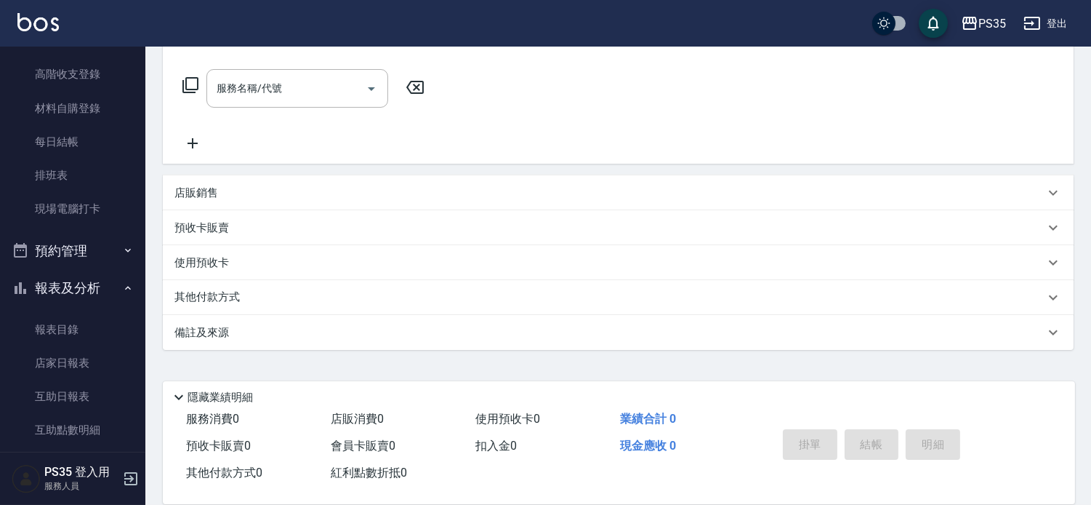
scroll to position [242, 0]
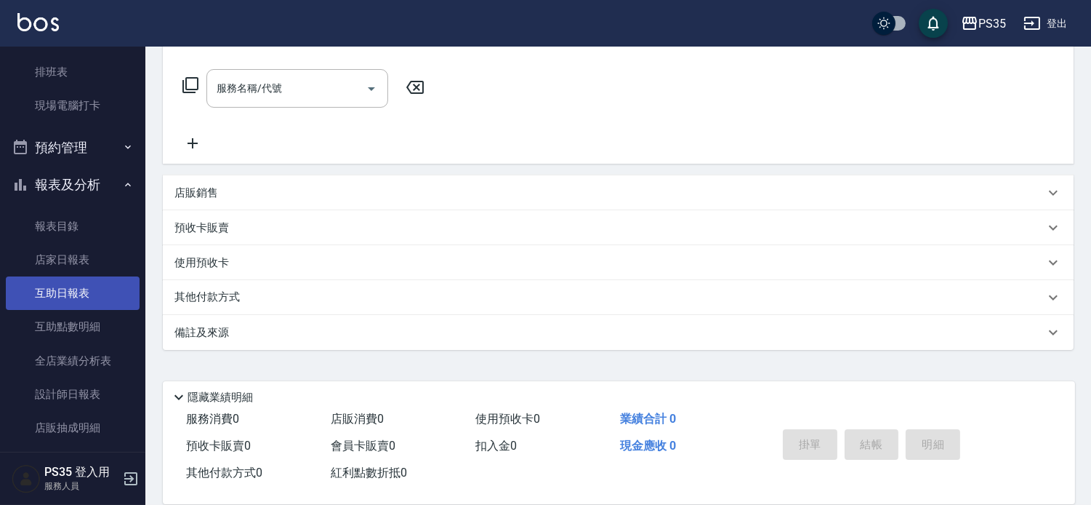
click at [24, 299] on link "互助日報表" at bounding box center [73, 292] width 134 height 33
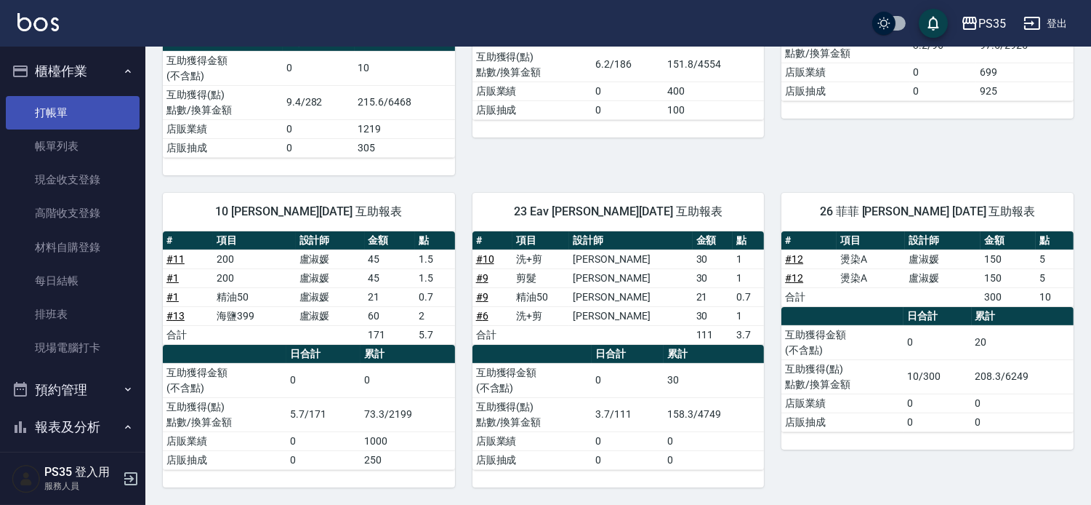
click at [63, 114] on link "打帳單" at bounding box center [73, 112] width 134 height 33
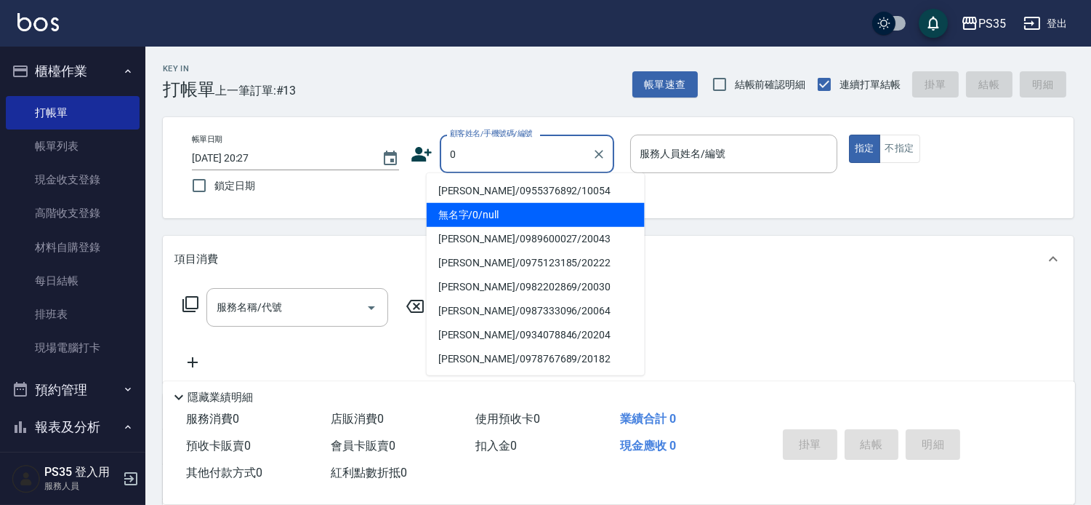
click at [477, 214] on li "無名字/0/null" at bounding box center [536, 215] width 218 height 24
type input "無名字/0/null"
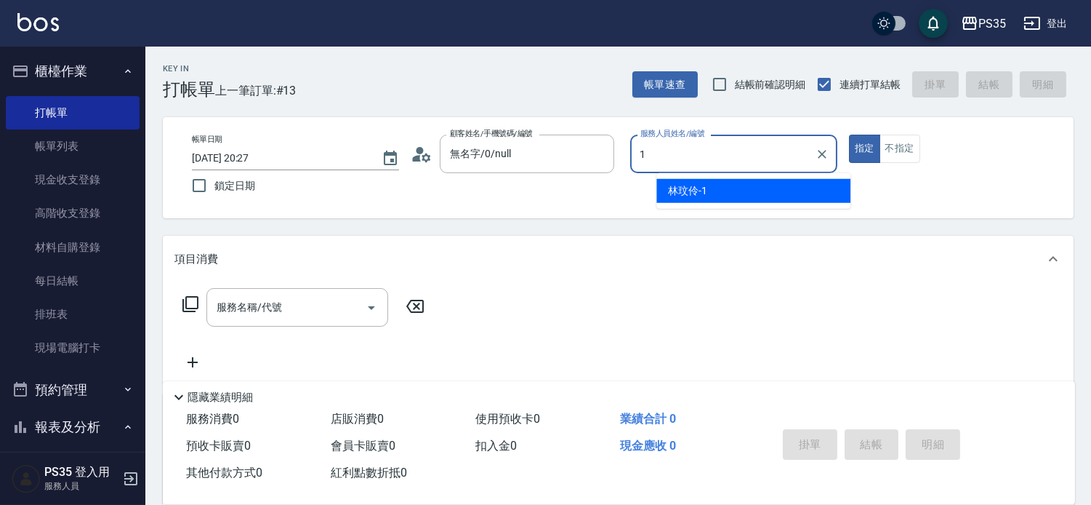
type input "[PERSON_NAME]-1"
type button "true"
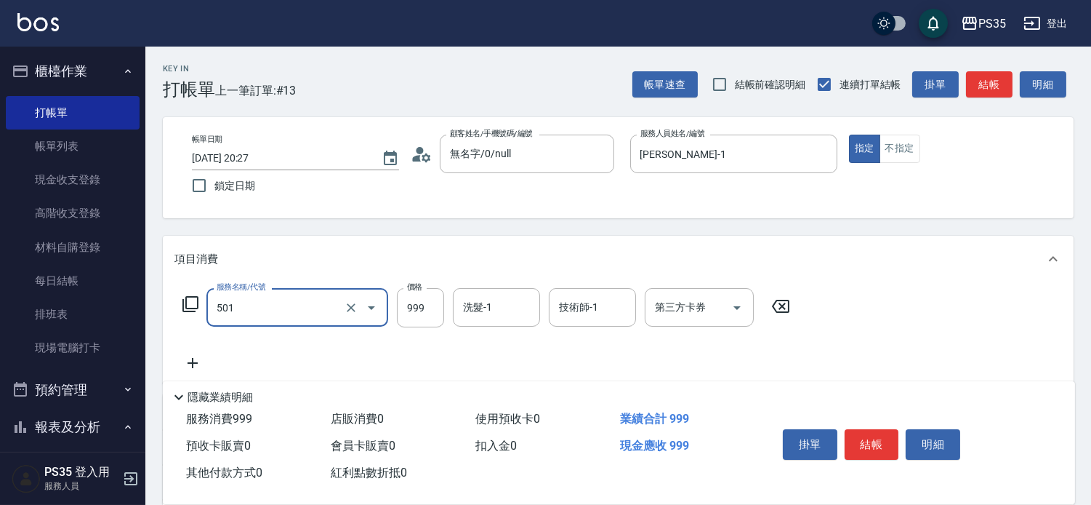
type input "染髮(501)"
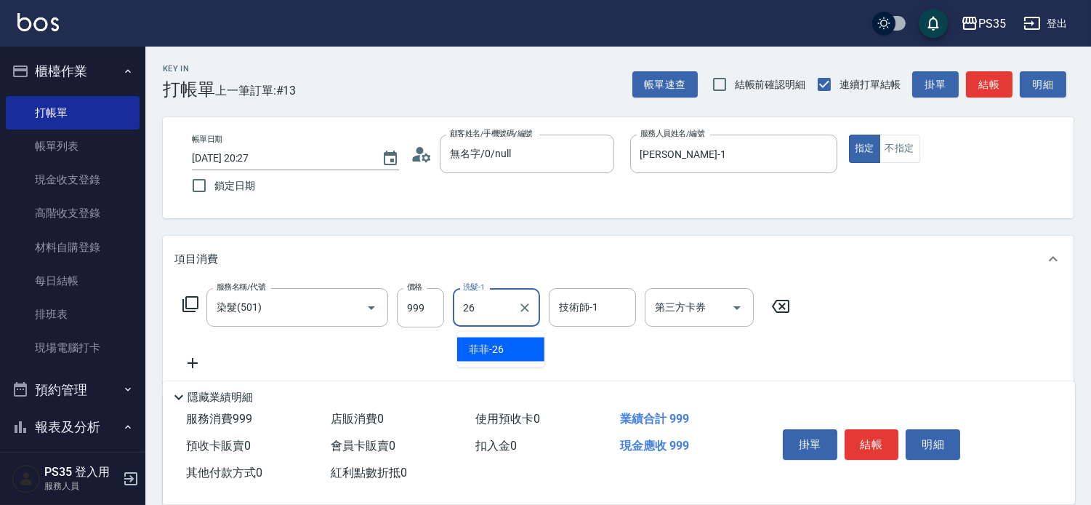
type input "菲菲-26"
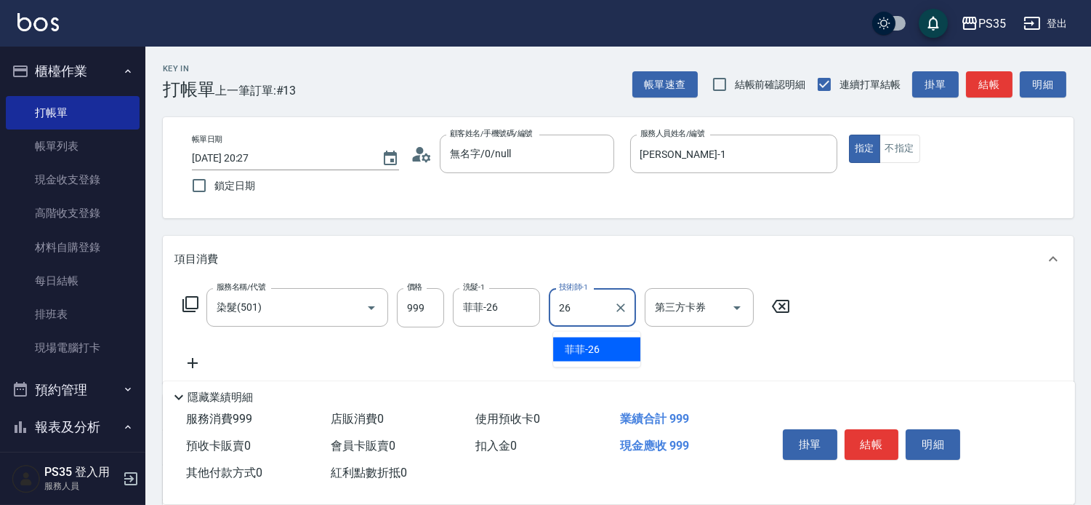
type input "菲菲-26"
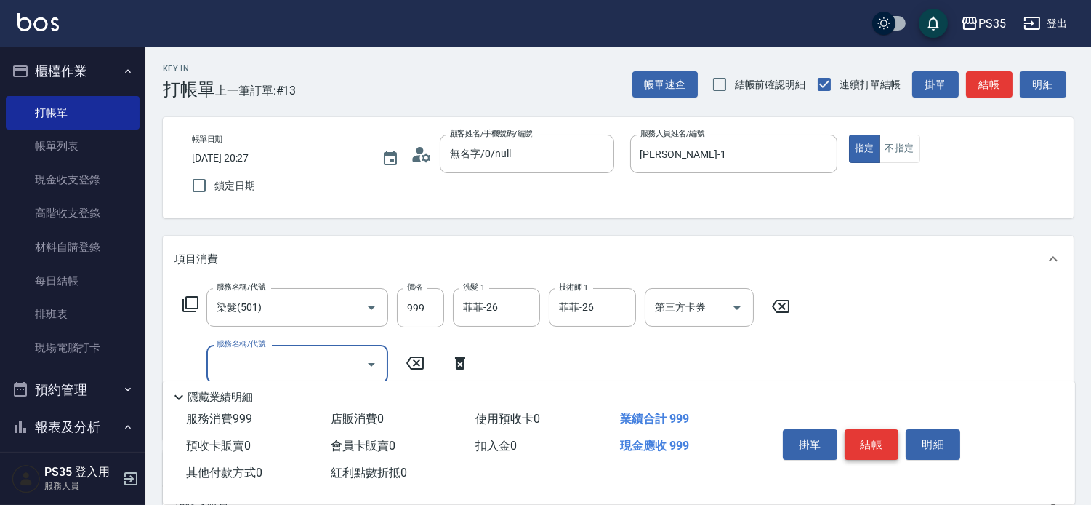
click at [863, 429] on button "結帳" at bounding box center [872, 444] width 55 height 31
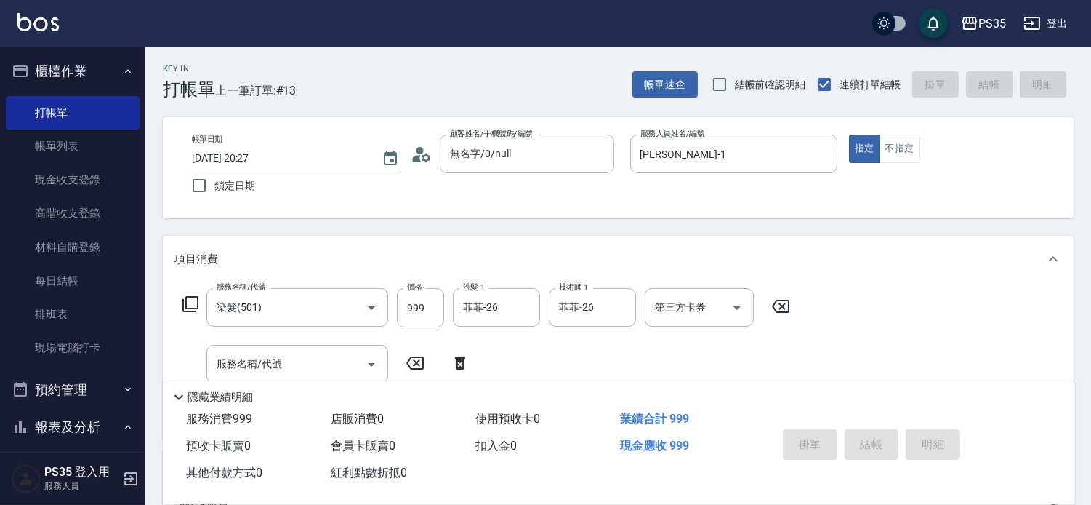
type input "[DATE] 20:28"
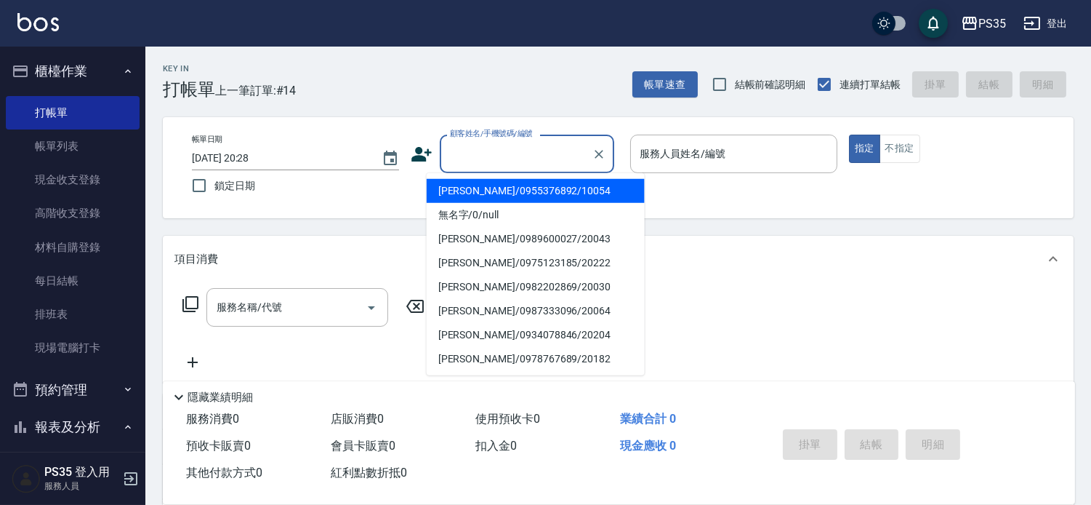
click at [557, 160] on input "顧客姓名/手機號碼/編號" at bounding box center [516, 153] width 140 height 25
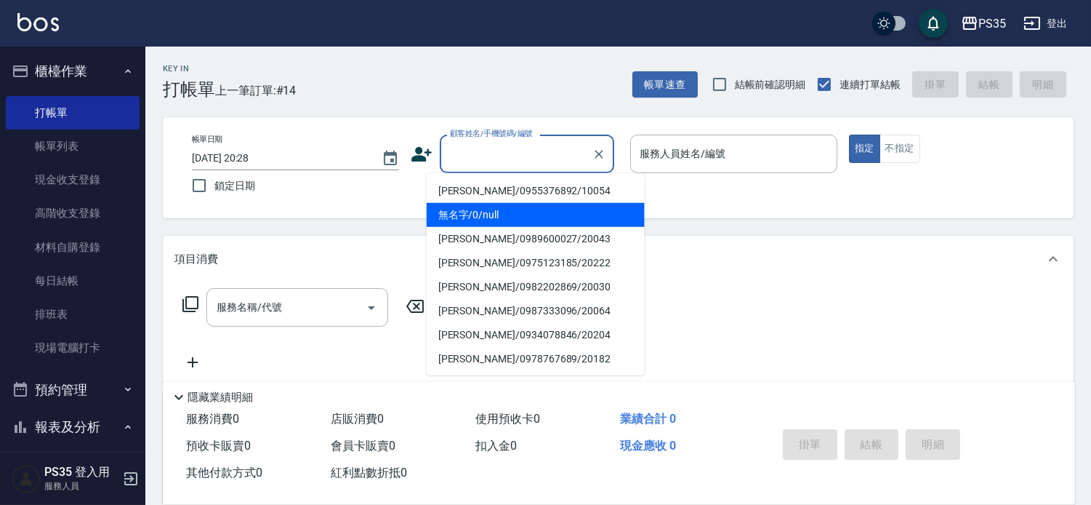
click at [487, 212] on li "無名字/0/null" at bounding box center [536, 215] width 218 height 24
type input "無名字/0/null"
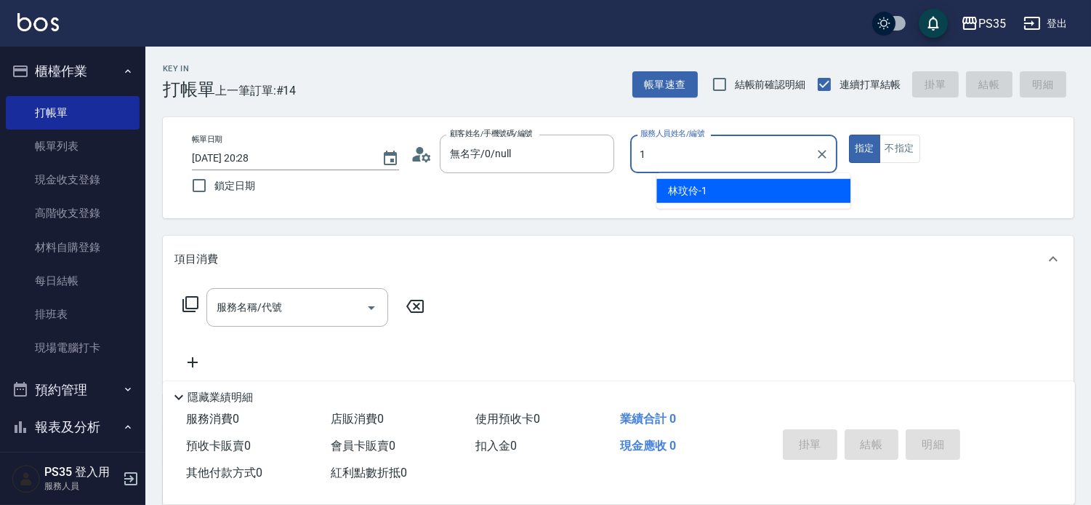
type input "[PERSON_NAME]-1"
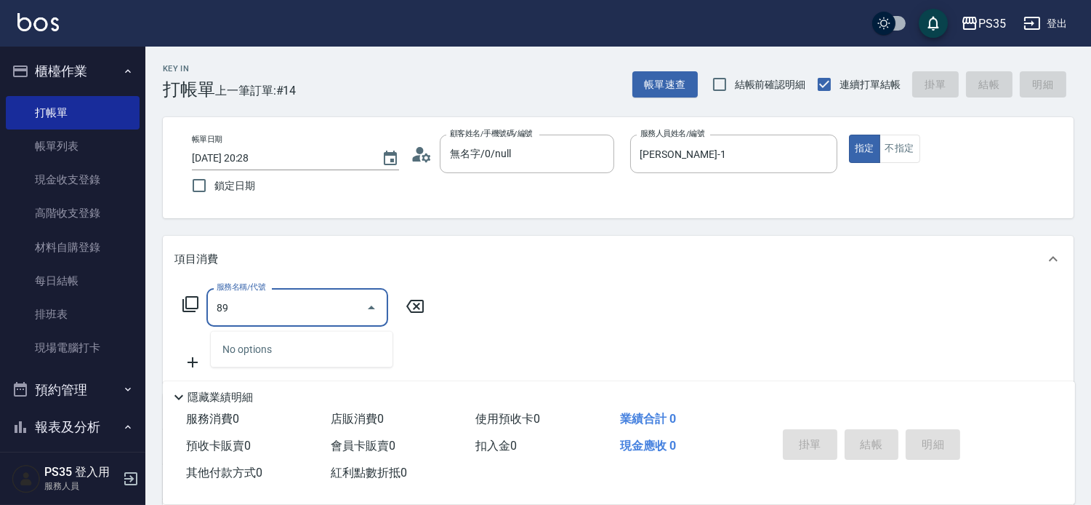
type input "8"
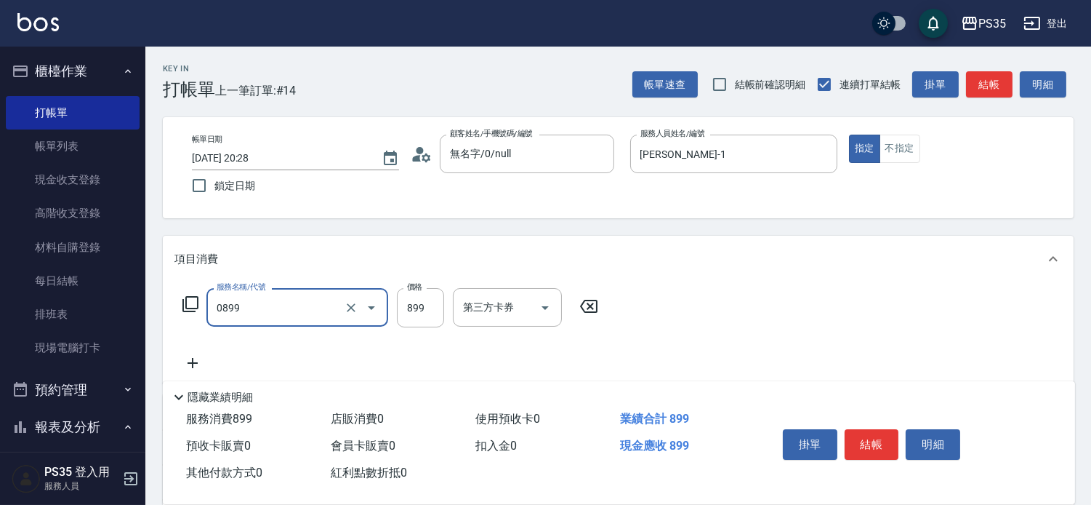
type input "排毒SPA(0899)"
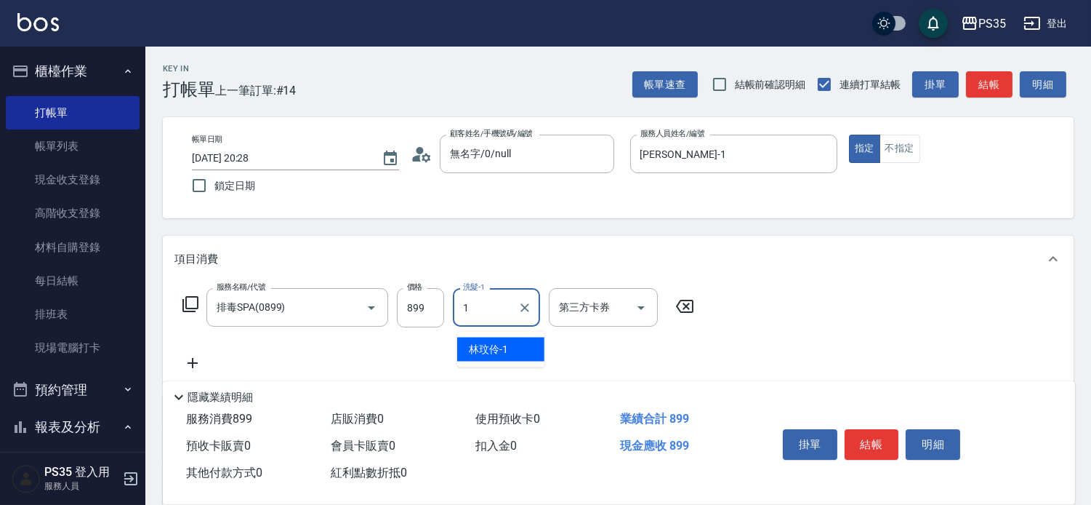
type input "[PERSON_NAME]-1"
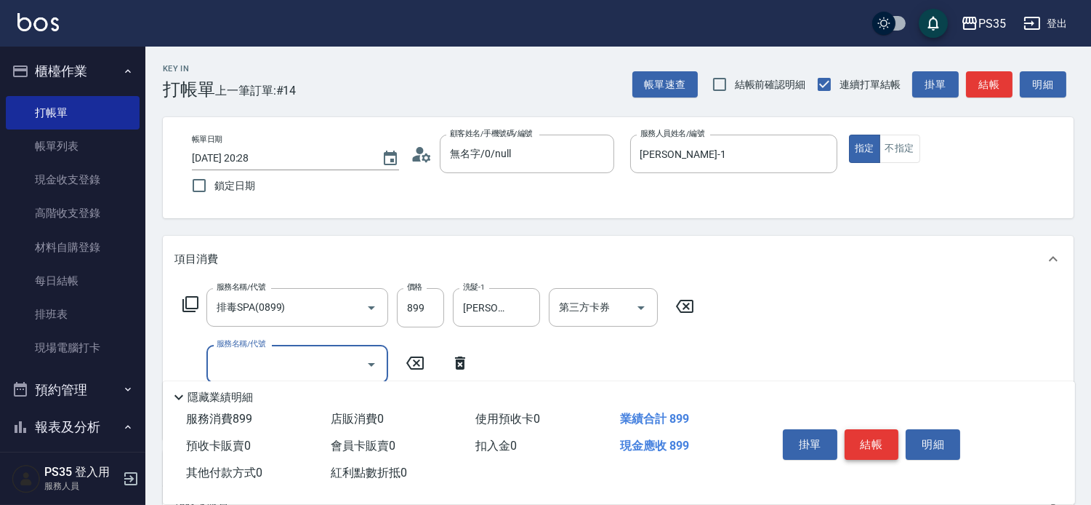
click at [870, 429] on button "結帳" at bounding box center [872, 444] width 55 height 31
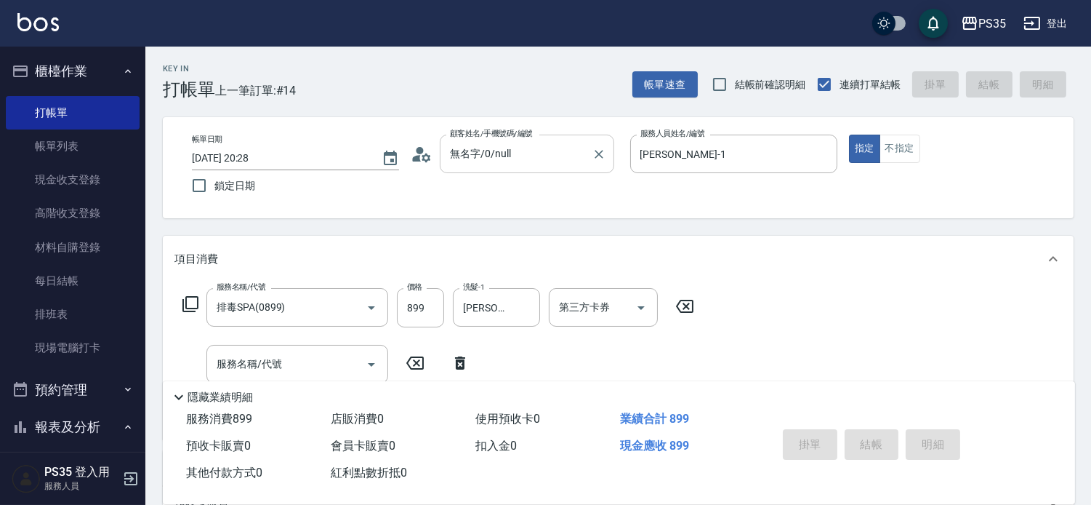
type input "[DATE] 20:39"
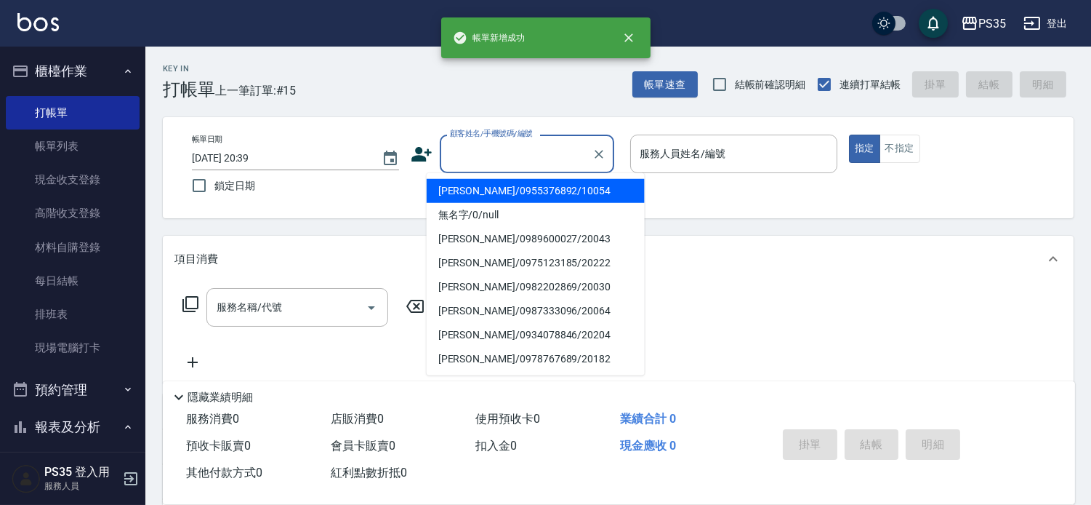
click at [477, 159] on input "顧客姓名/手機號碼/編號" at bounding box center [516, 153] width 140 height 25
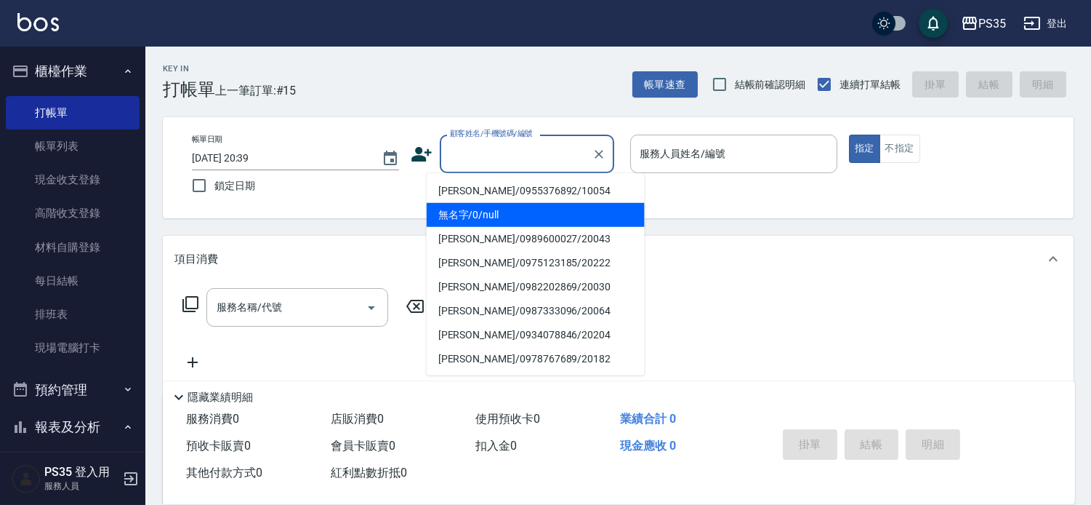
click at [474, 217] on li "無名字/0/null" at bounding box center [536, 215] width 218 height 24
type input "無名字/0/null"
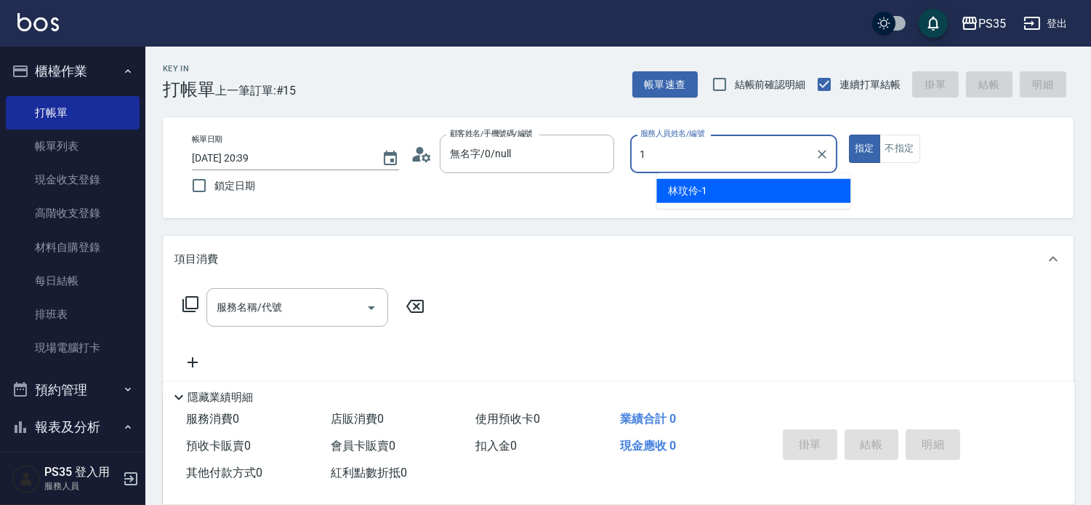
type input "[PERSON_NAME]-1"
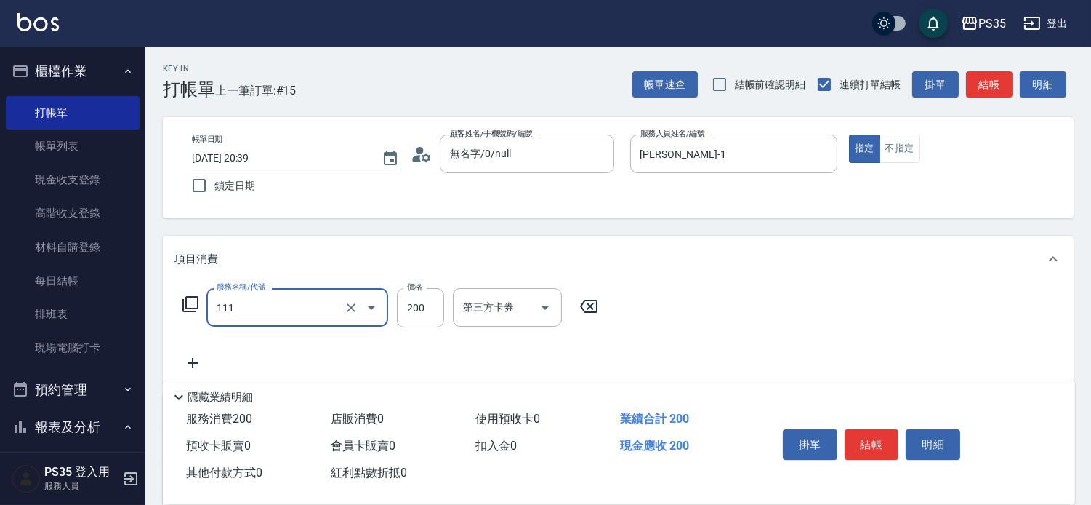
type input "200(111)"
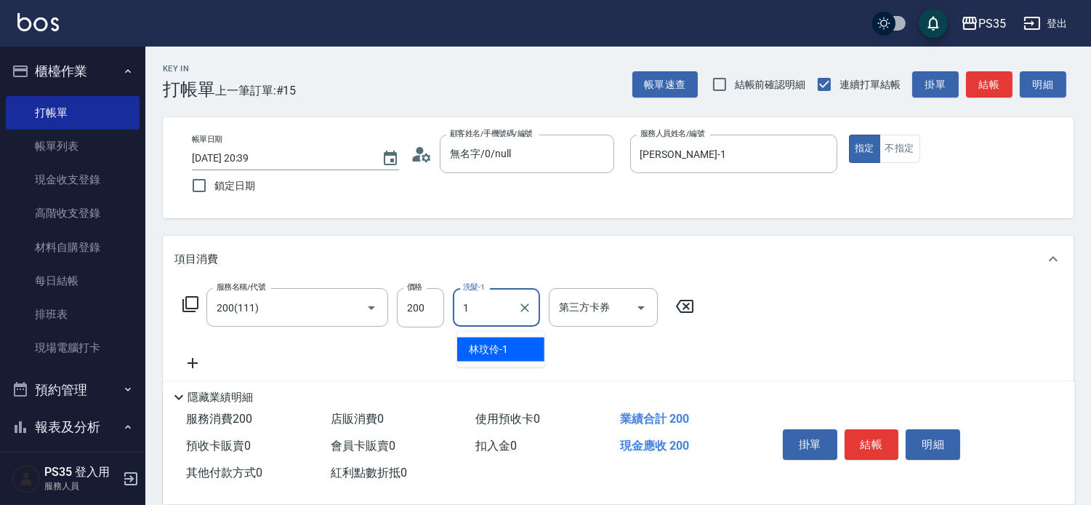
type input "[PERSON_NAME]-1"
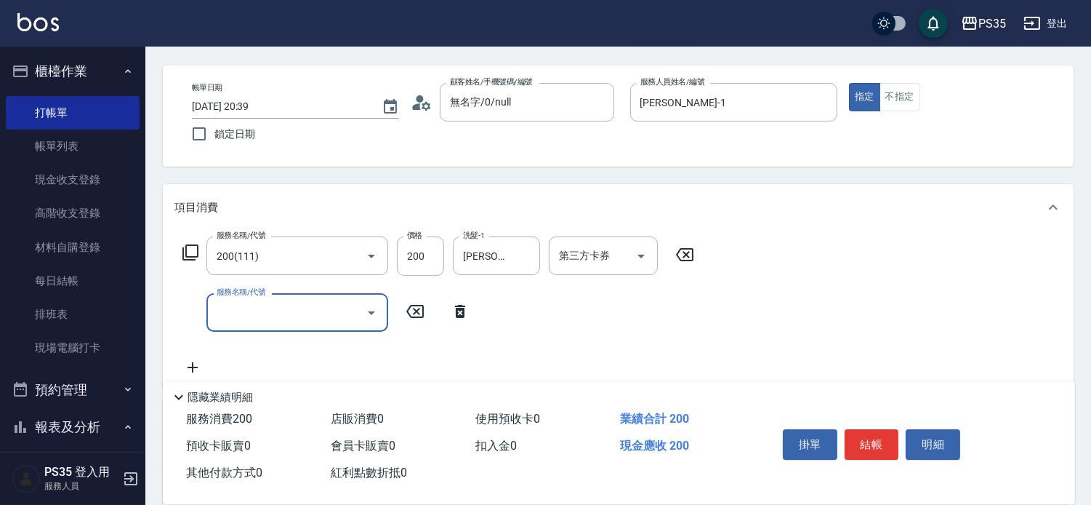
scroll to position [81, 0]
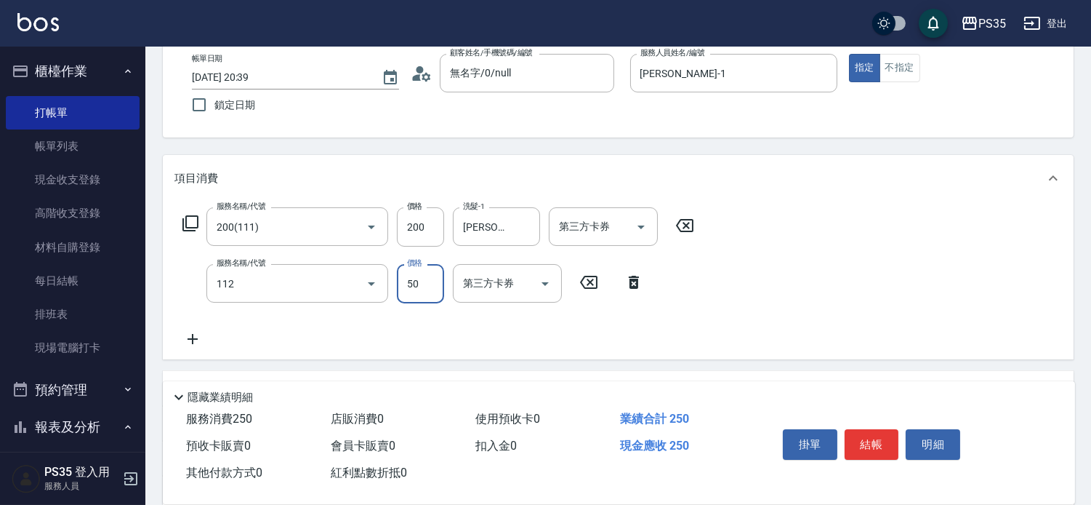
type input "精油50(112)"
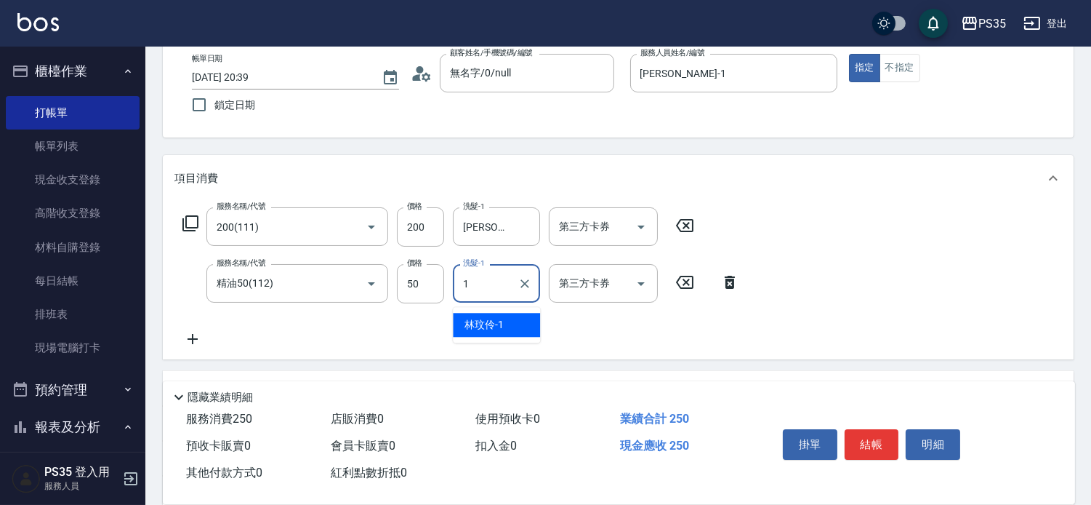
type input "[PERSON_NAME]-1"
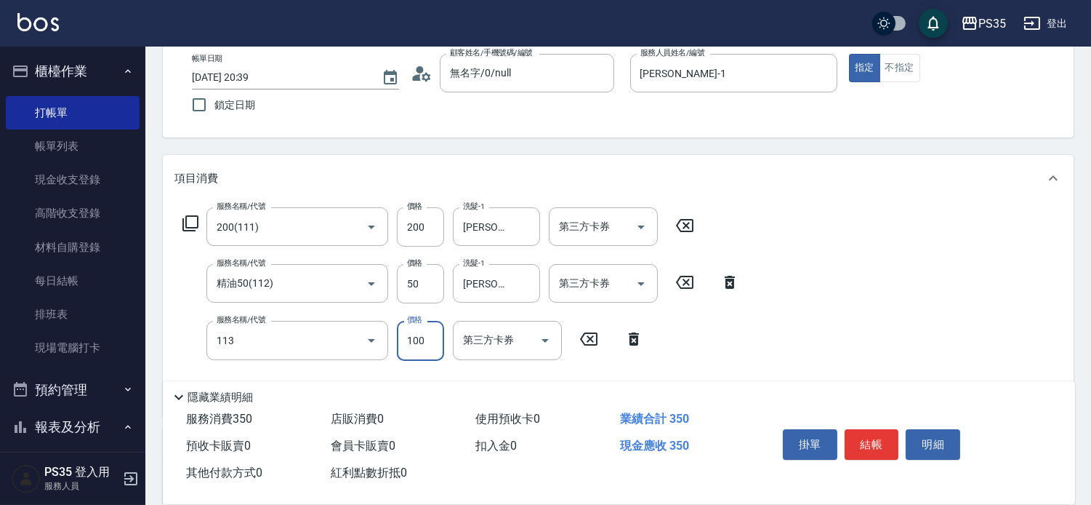
type input "瞬護100(113)"
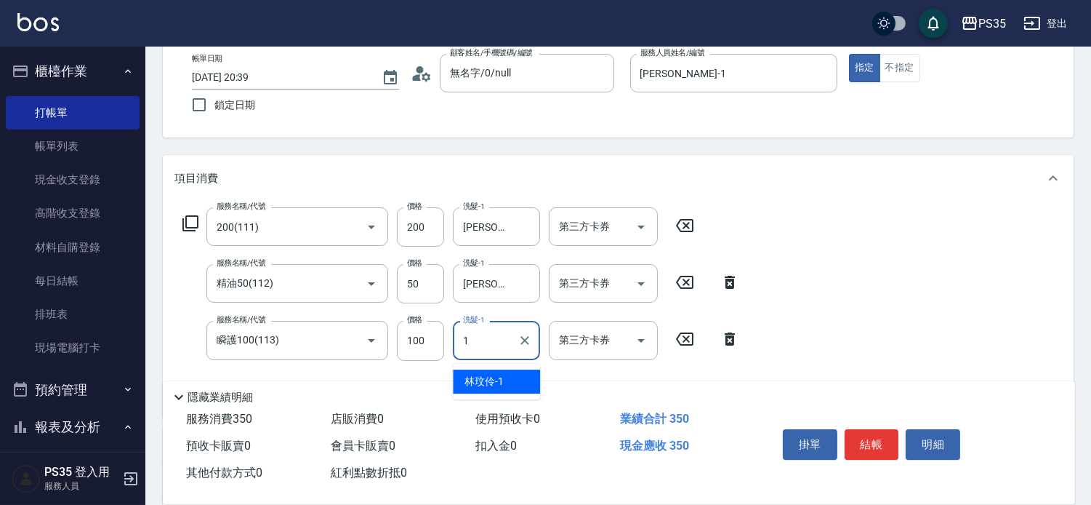
type input "[PERSON_NAME]-1"
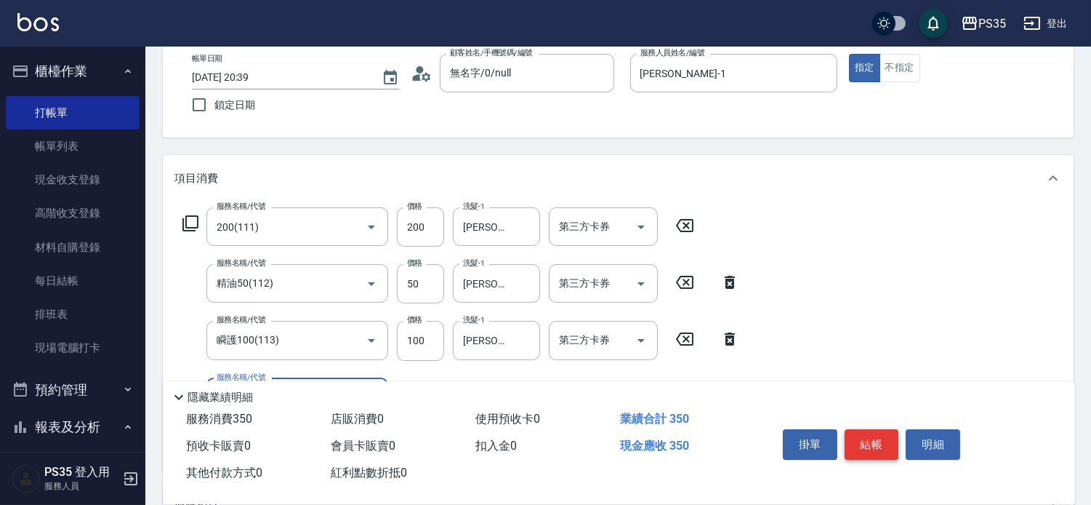
click at [880, 433] on button "結帳" at bounding box center [872, 444] width 55 height 31
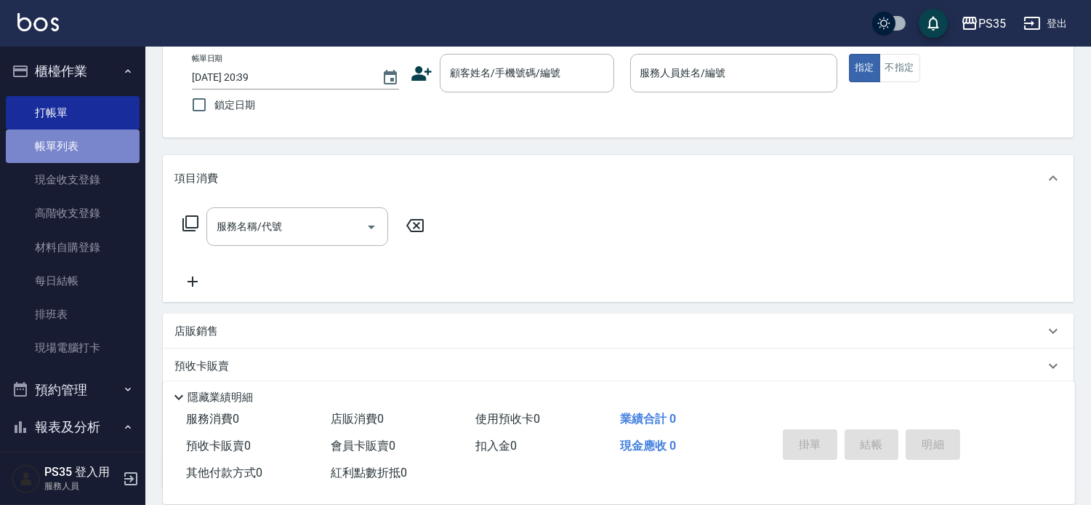
click at [79, 145] on link "帳單列表" at bounding box center [73, 145] width 134 height 33
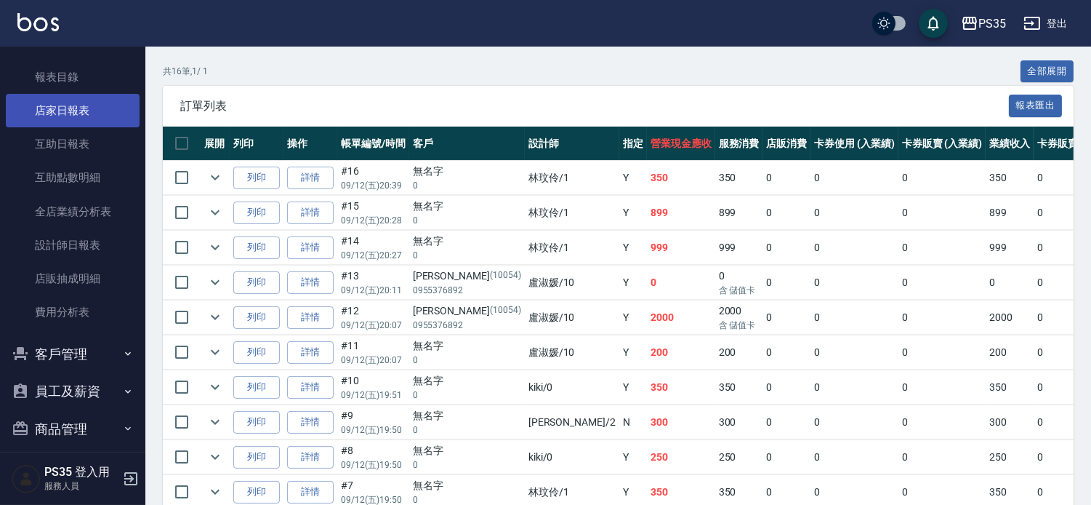
scroll to position [404, 0]
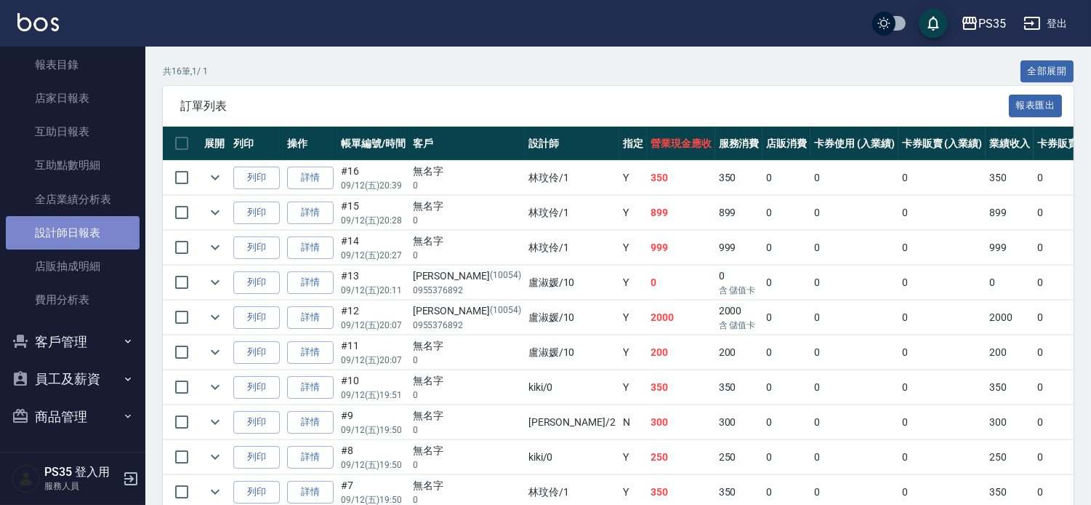
click at [89, 231] on link "設計師日報表" at bounding box center [73, 232] width 134 height 33
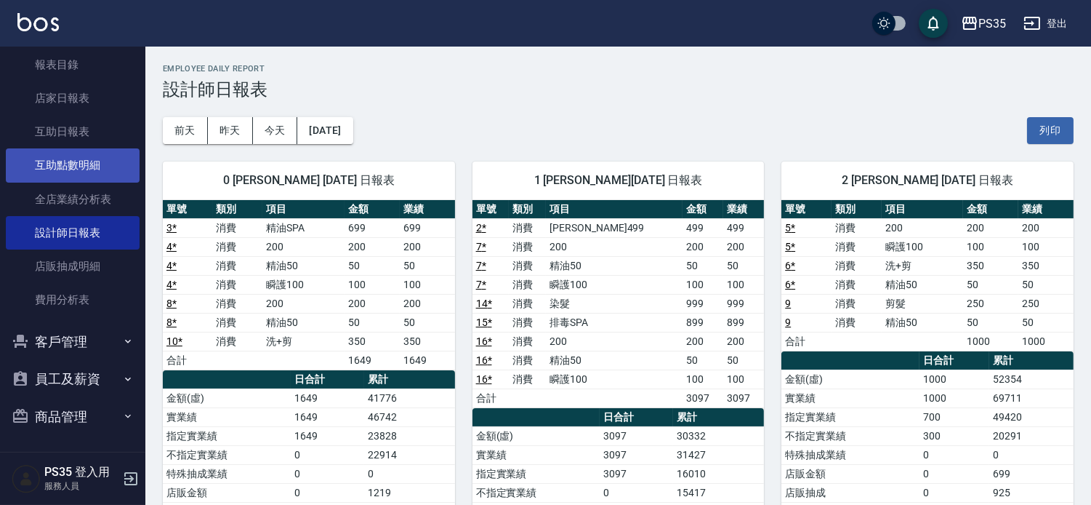
scroll to position [161, 0]
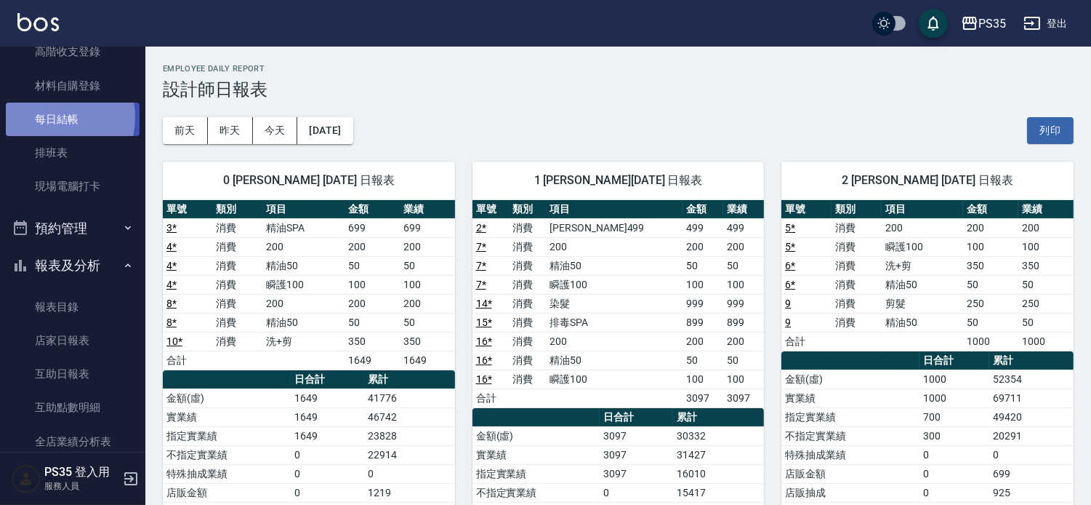
click at [49, 116] on link "每日結帳" at bounding box center [73, 119] width 134 height 33
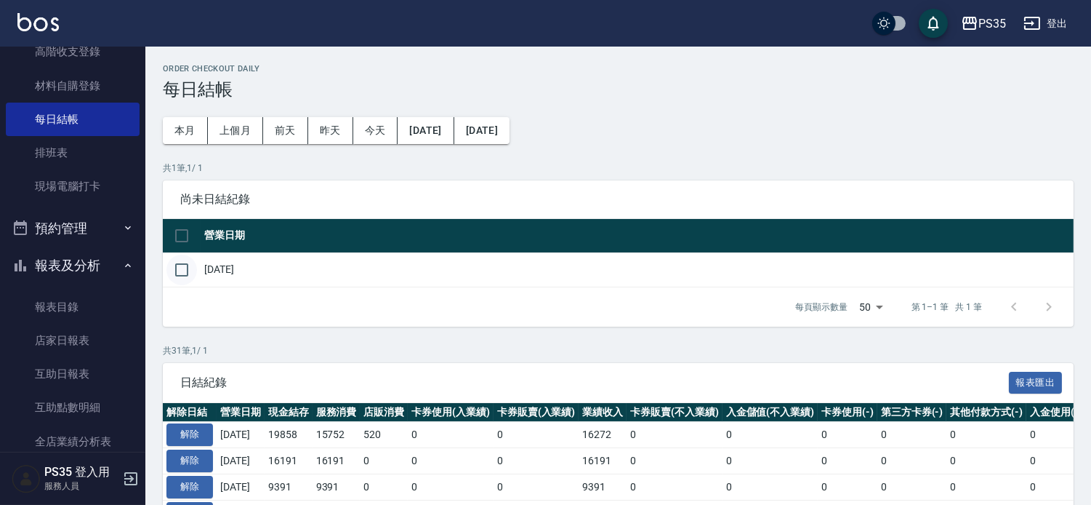
click at [182, 271] on input "checkbox" at bounding box center [181, 269] width 31 height 31
checkbox input "true"
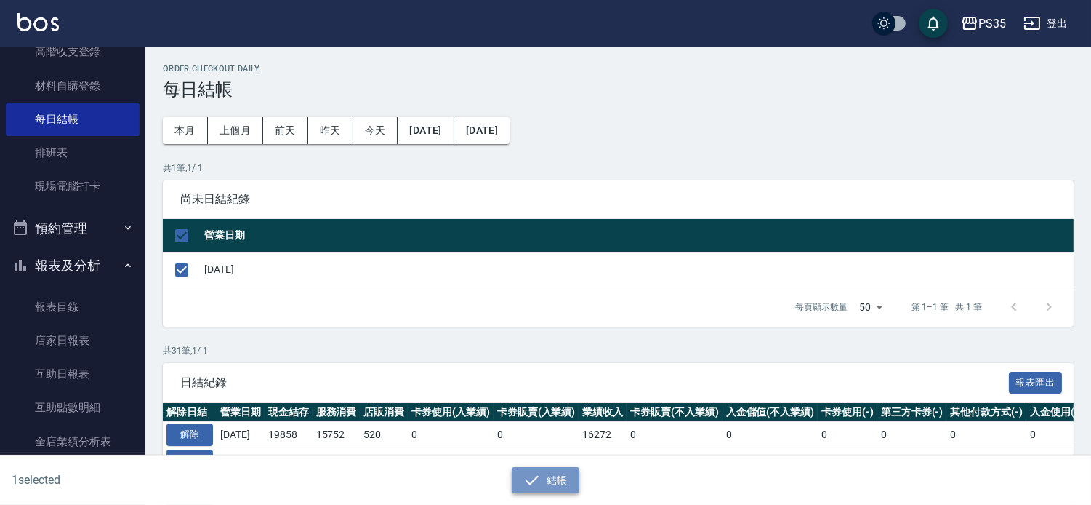
click at [562, 475] on button "結帳" at bounding box center [546, 480] width 68 height 27
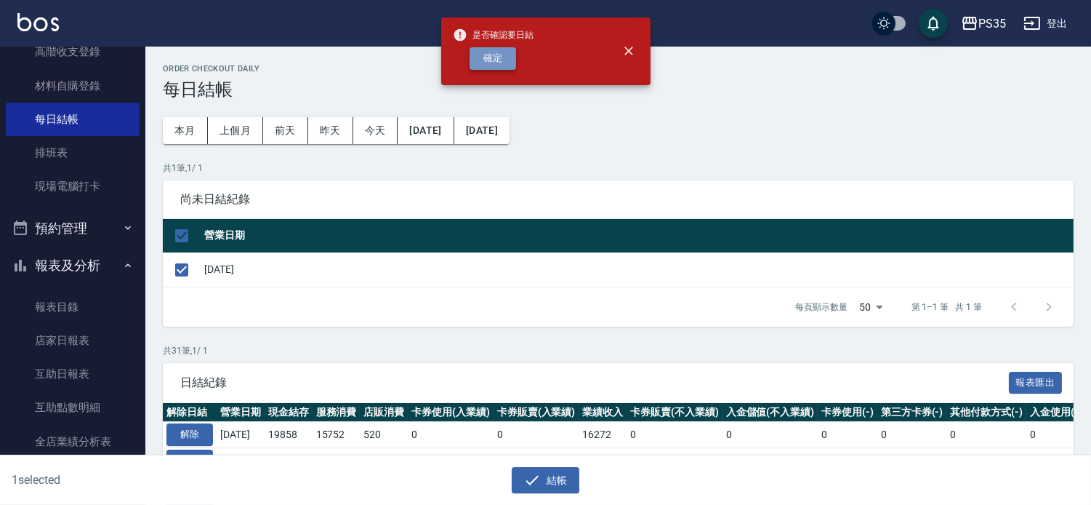
click at [491, 59] on button "確定" at bounding box center [493, 58] width 47 height 23
checkbox input "false"
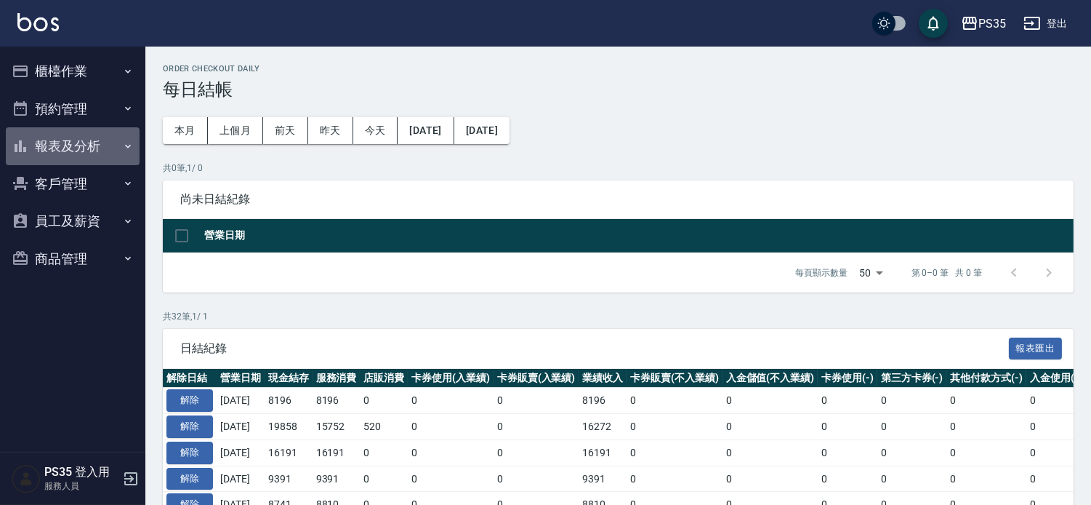
click at [83, 145] on button "報表及分析" at bounding box center [73, 146] width 134 height 38
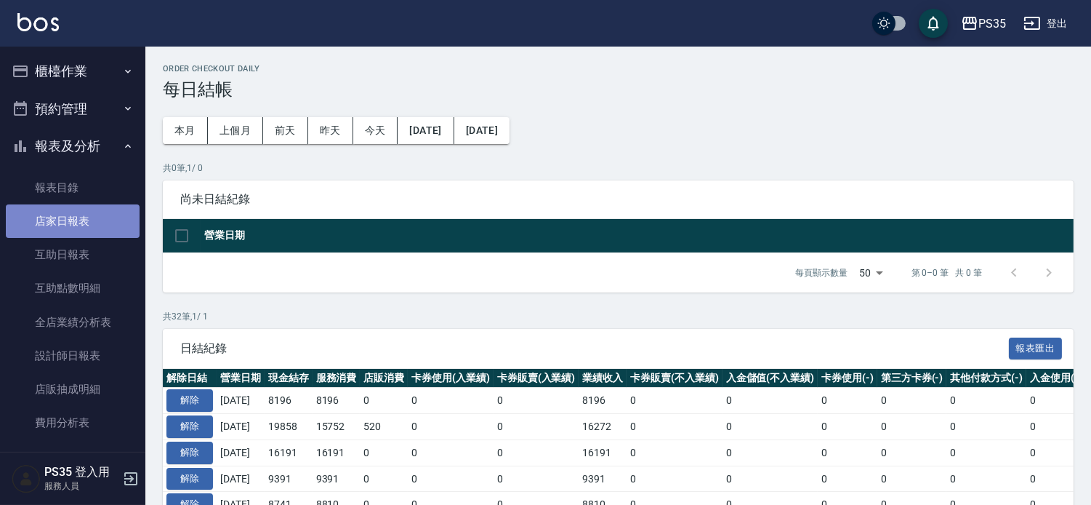
click at [90, 218] on link "店家日報表" at bounding box center [73, 220] width 134 height 33
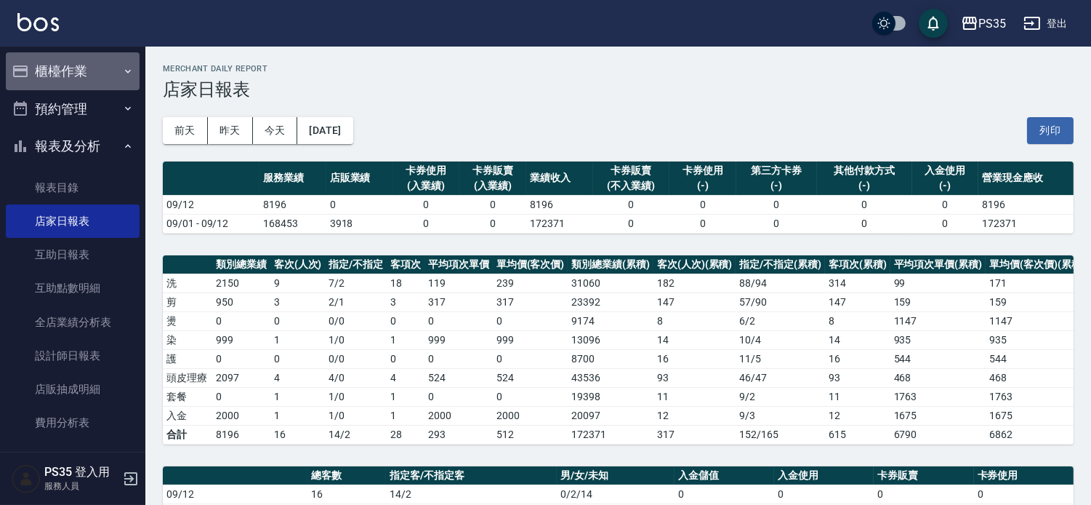
click at [76, 69] on button "櫃檯作業" at bounding box center [73, 71] width 134 height 38
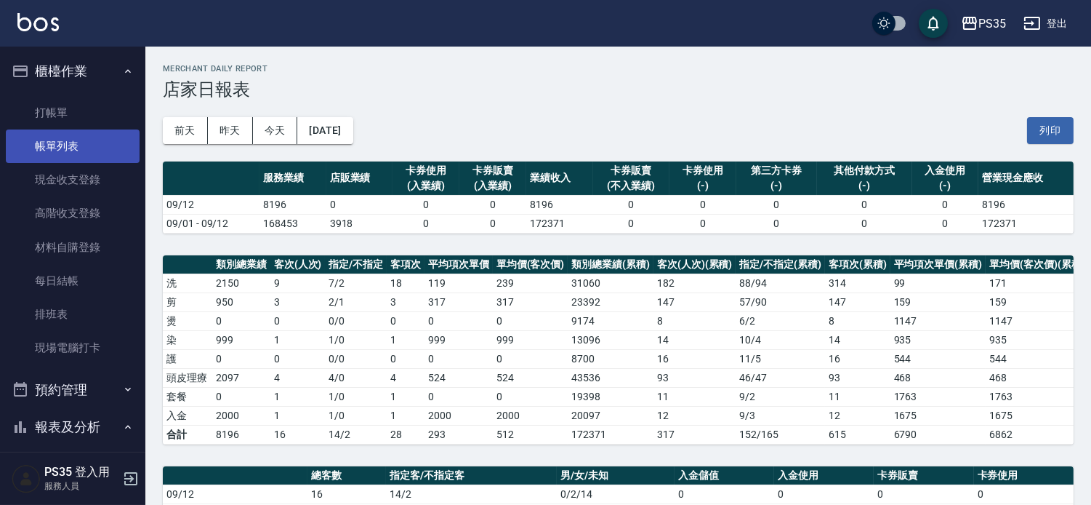
click at [81, 142] on link "帳單列表" at bounding box center [73, 145] width 134 height 33
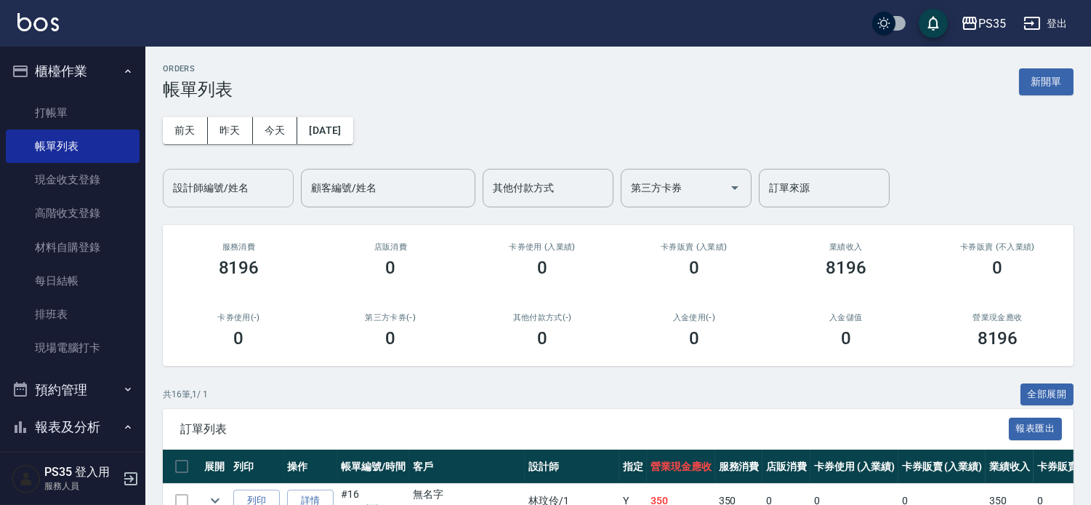
click at [244, 190] on div "設計師編號/姓名 設計師編號/姓名" at bounding box center [228, 188] width 131 height 39
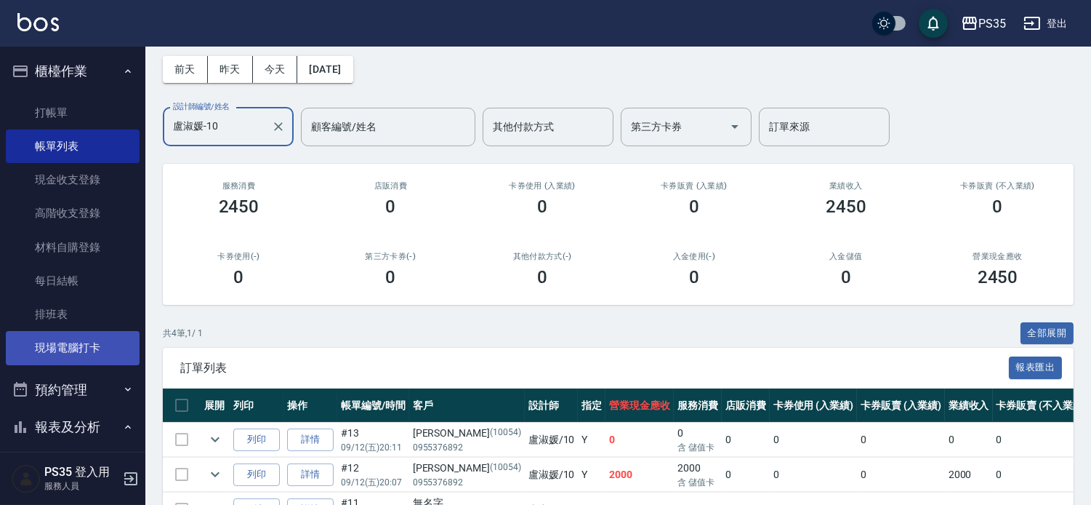
scroll to position [161, 0]
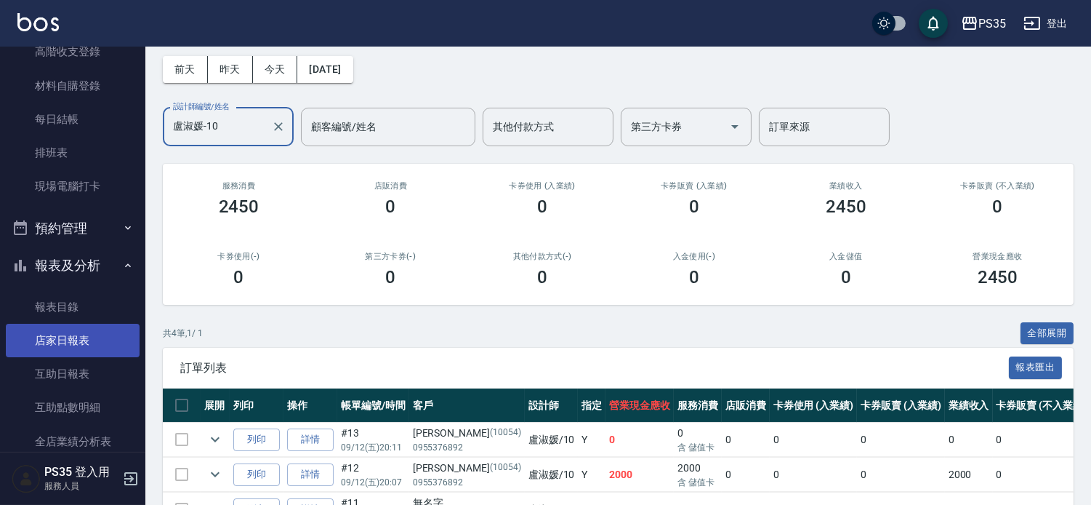
type input "盧淑媛-10"
click at [77, 338] on link "店家日報表" at bounding box center [73, 340] width 134 height 33
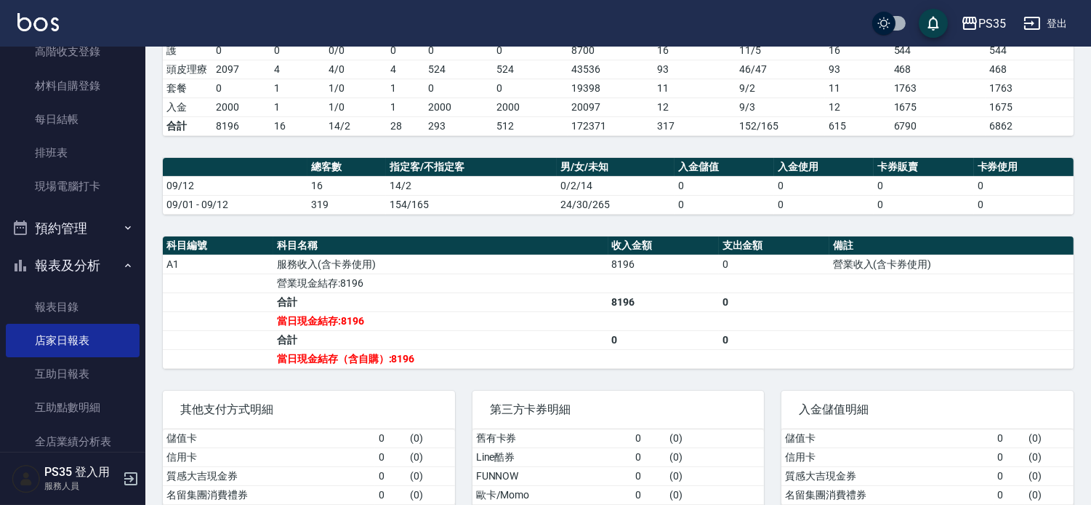
scroll to position [377, 0]
